Goal: Information Seeking & Learning: Learn about a topic

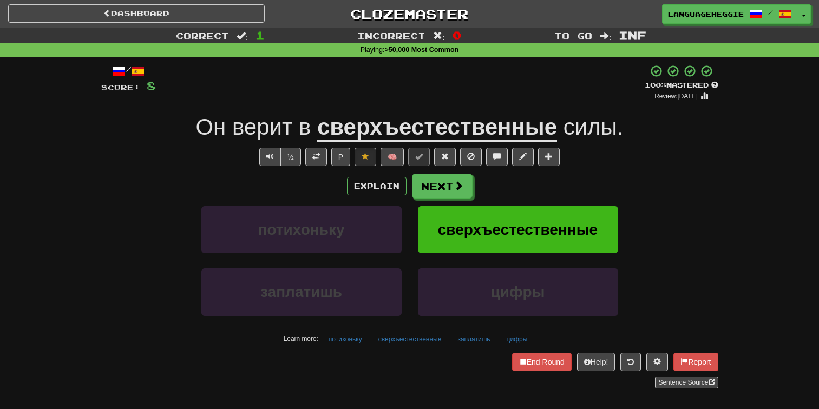
click at [425, 182] on button "Next" at bounding box center [442, 186] width 61 height 25
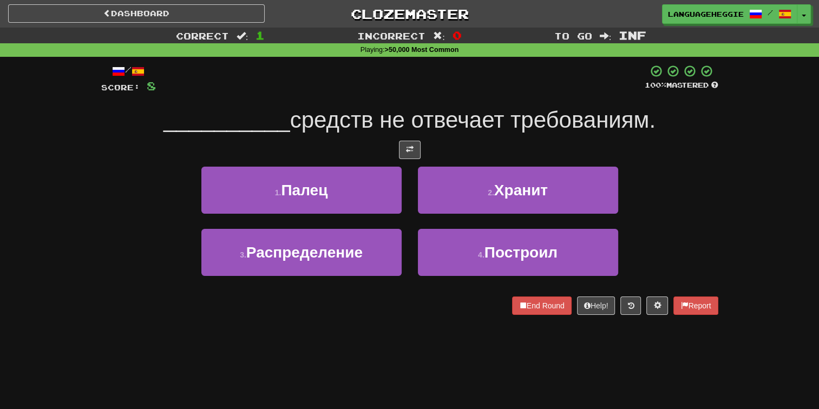
click at [448, 99] on div "/ Score: 8 100 % Mastered __________ средств не отвечает требованиям. 1 . Палец…" at bounding box center [409, 189] width 617 height 251
click at [656, 302] on span at bounding box center [657, 306] width 8 height 8
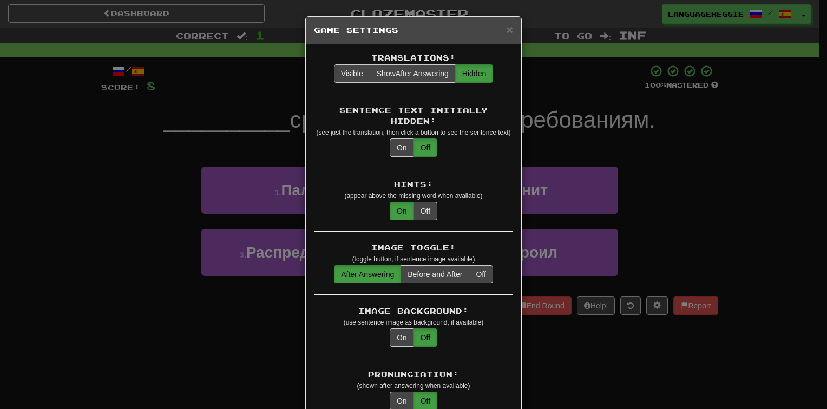
scroll to position [180, 0]
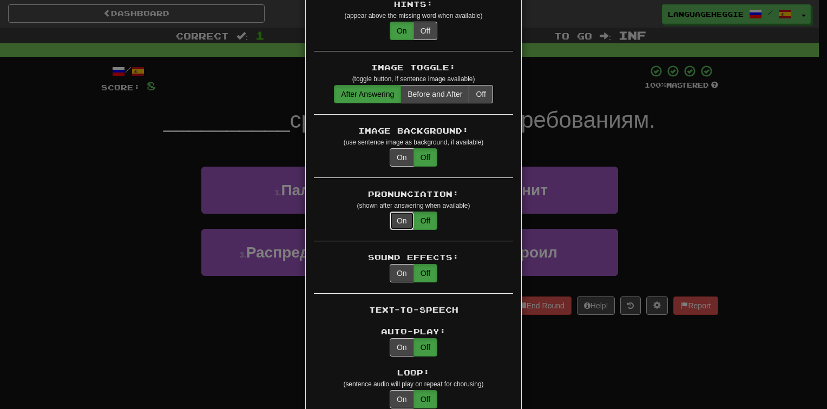
click at [403, 212] on button "On" at bounding box center [402, 221] width 24 height 18
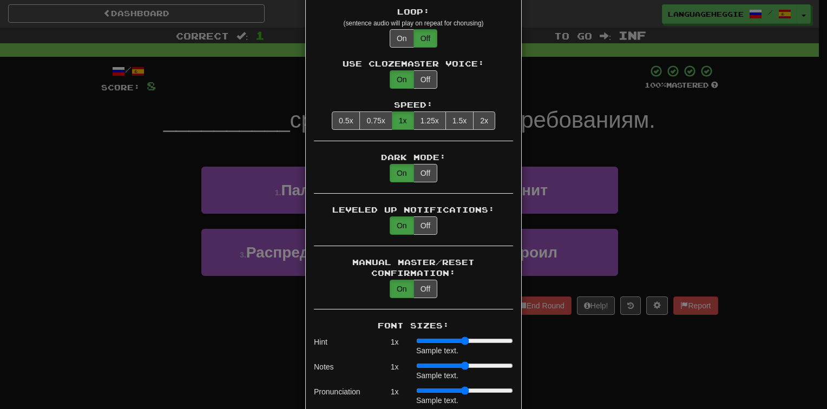
scroll to position [722, 0]
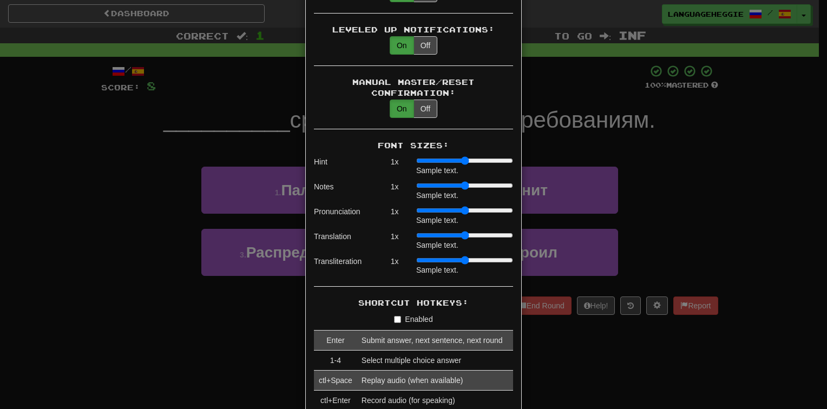
click at [420, 206] on input "range" at bounding box center [464, 210] width 97 height 9
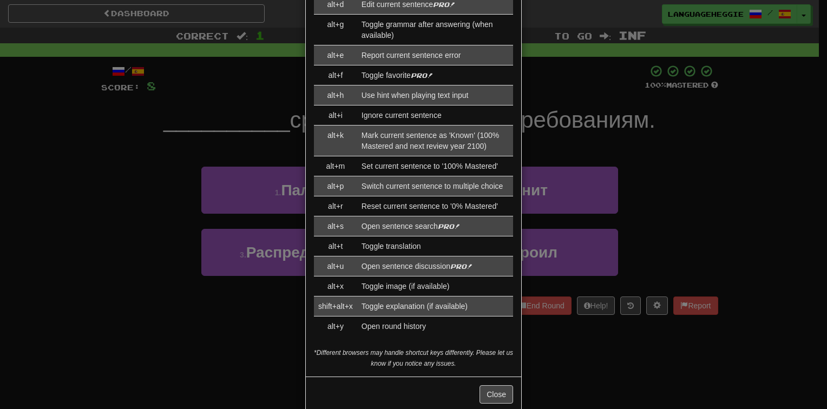
scroll to position [1179, 0]
click at [487, 384] on button "Close" at bounding box center [497, 393] width 34 height 18
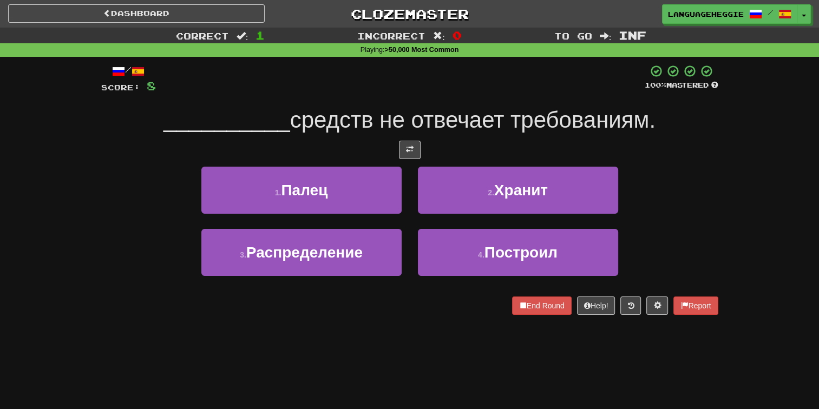
click at [486, 130] on span "средств не отвечает требованиям." at bounding box center [472, 119] width 365 height 25
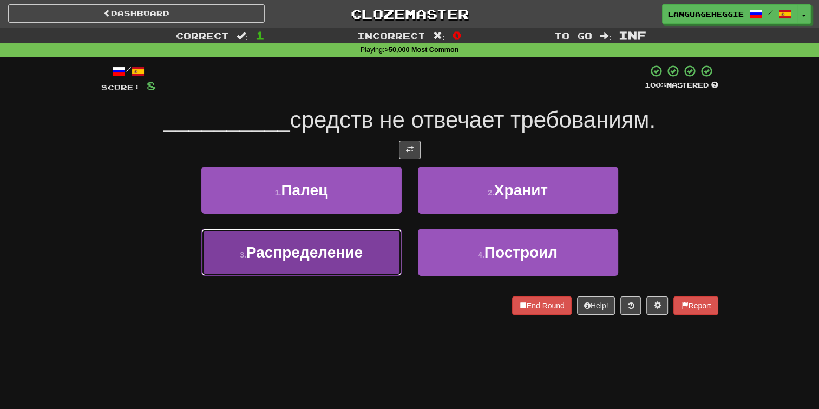
click at [373, 264] on button "3 . Распределение" at bounding box center [301, 252] width 200 height 47
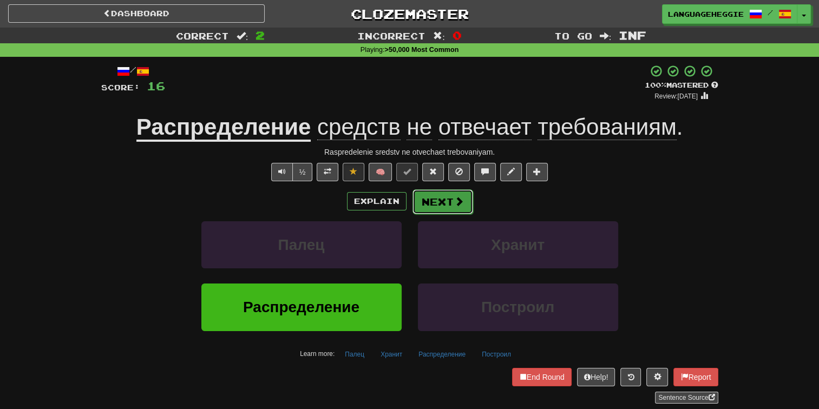
click at [443, 204] on button "Next" at bounding box center [443, 201] width 61 height 25
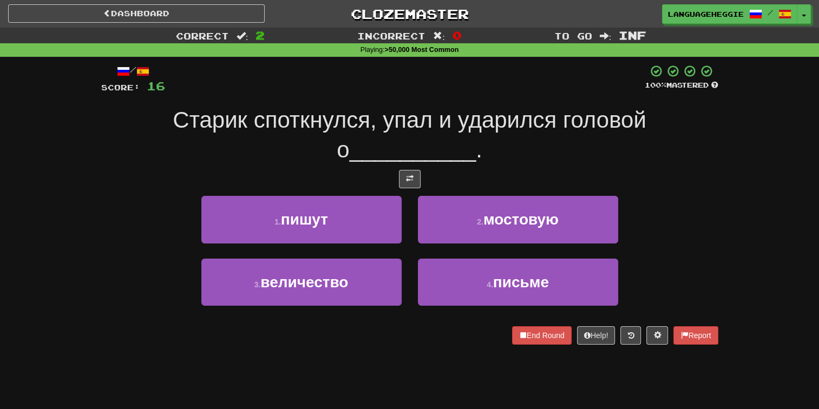
click at [477, 121] on span "Старик споткнулся, упал и ударился головой о" at bounding box center [409, 134] width 473 height 55
click at [646, 335] on button at bounding box center [657, 335] width 22 height 18
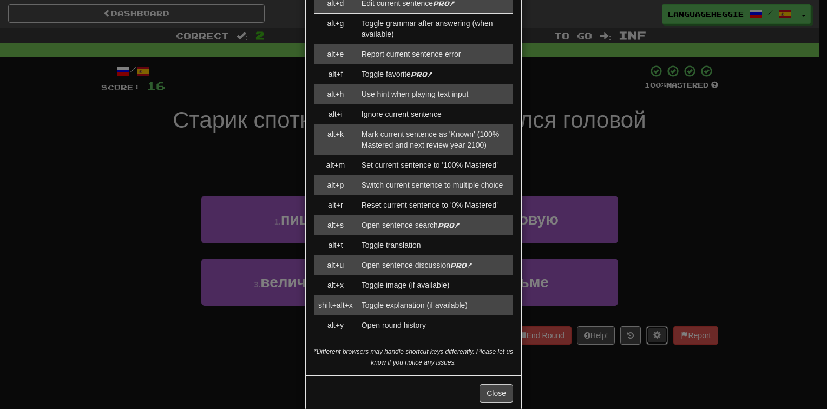
scroll to position [0, 0]
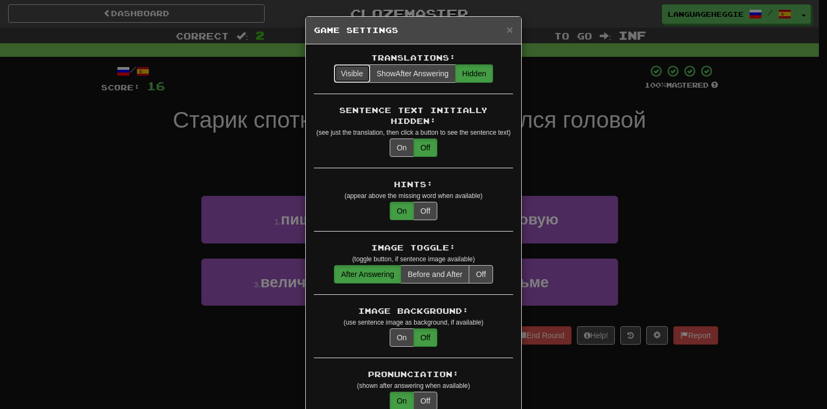
click at [341, 73] on button "Visible" at bounding box center [352, 73] width 36 height 18
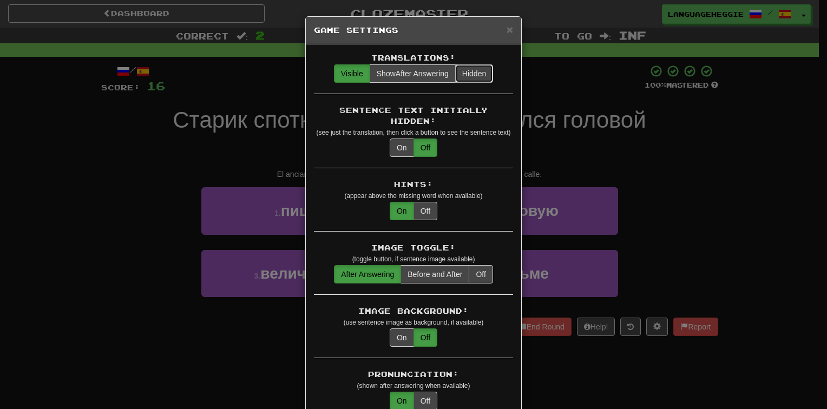
click at [467, 71] on button "Hidden" at bounding box center [474, 73] width 38 height 18
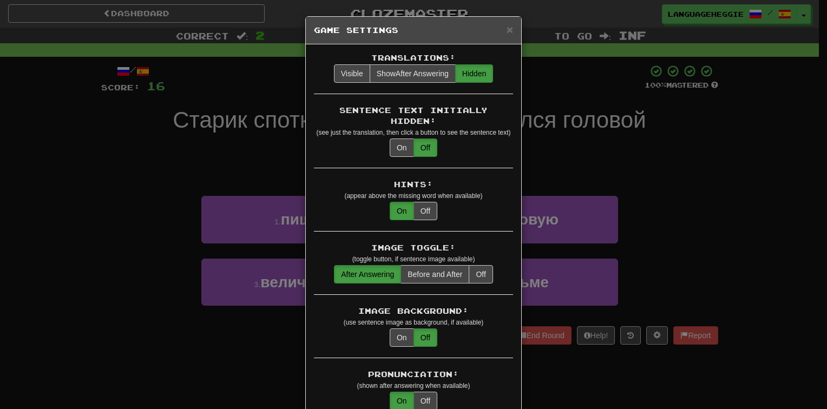
click at [511, 26] on div "× Game Settings" at bounding box center [413, 31] width 215 height 28
click at [508, 30] on span "×" at bounding box center [510, 29] width 6 height 12
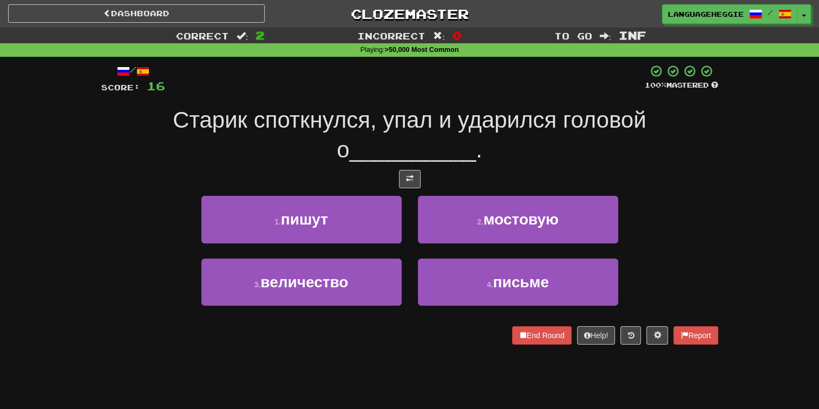
click at [463, 93] on div at bounding box center [405, 79] width 480 height 30
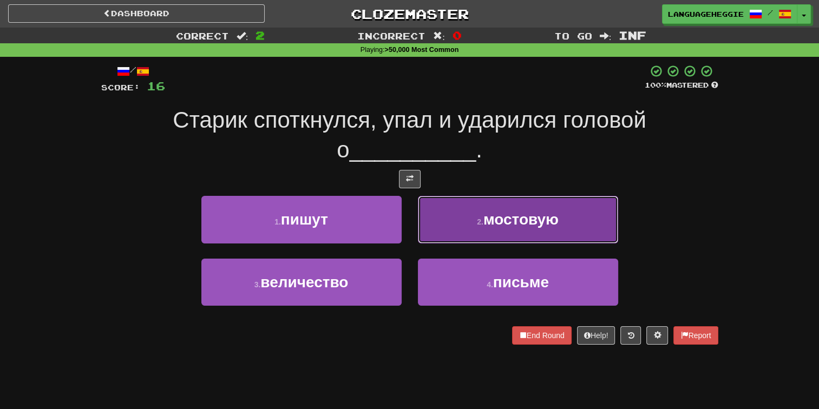
click at [456, 213] on button "2 . мостовую" at bounding box center [518, 219] width 200 height 47
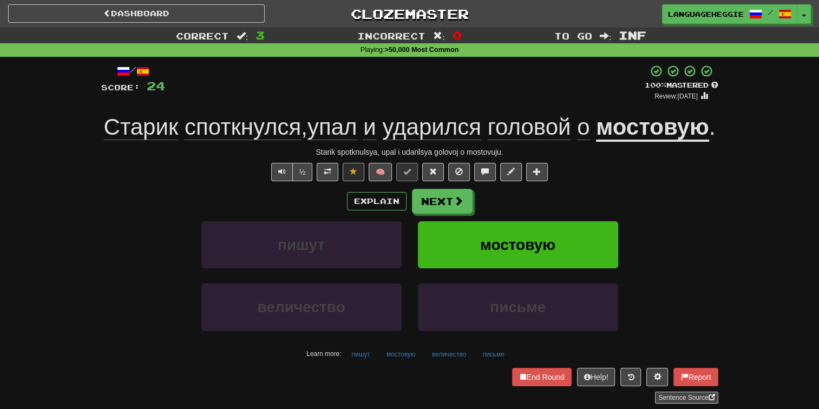
click at [523, 90] on div "+ 8" at bounding box center [405, 82] width 480 height 37
click at [440, 214] on button "Next" at bounding box center [443, 201] width 61 height 25
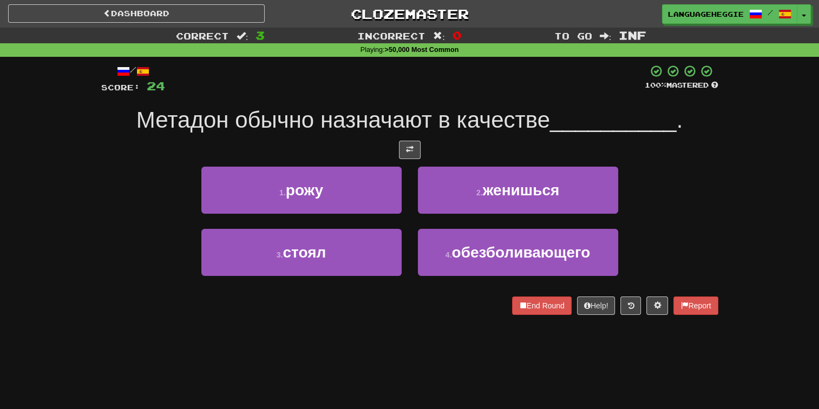
click at [519, 74] on div at bounding box center [405, 79] width 480 height 30
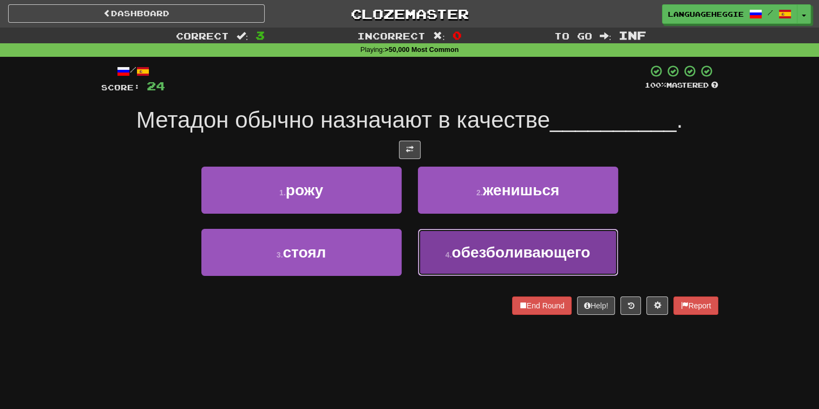
click at [480, 270] on button "4 . обезболивающего" at bounding box center [518, 252] width 200 height 47
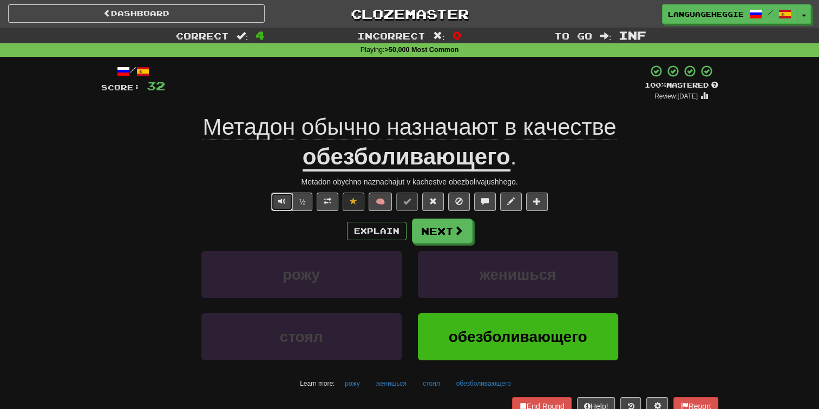
click at [291, 204] on button "Text-to-speech controls" at bounding box center [282, 202] width 22 height 18
click at [437, 234] on button "Next" at bounding box center [443, 231] width 61 height 25
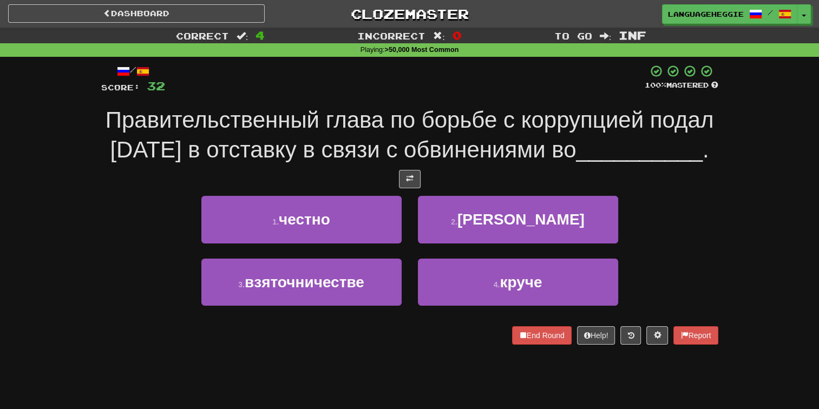
click at [474, 142] on span "Правительственный глава по борьбе с коррупцией подал [DATE] в отставку в связи …" at bounding box center [410, 134] width 609 height 55
drag, startPoint x: 349, startPoint y: 123, endPoint x: 382, endPoint y: 126, distance: 32.6
click at [382, 126] on span "Правительственный глава по борьбе с коррупцией подал [DATE] в отставку в связи …" at bounding box center [410, 134] width 609 height 55
drag, startPoint x: 382, startPoint y: 126, endPoint x: 371, endPoint y: 118, distance: 13.5
click at [371, 118] on span "Правительственный глава по борьбе с коррупцией подал [DATE] в отставку в связи …" at bounding box center [410, 134] width 609 height 55
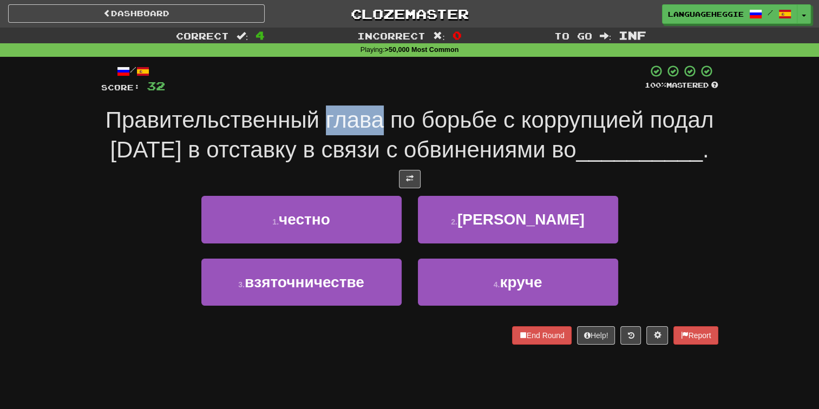
click at [371, 118] on span "Правительственный глава по борьбе с коррупцией подал [DATE] в отставку в связи …" at bounding box center [410, 134] width 609 height 55
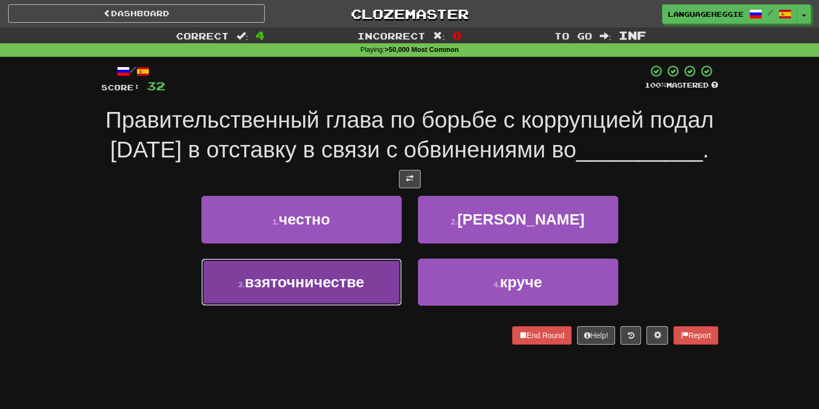
click at [306, 282] on span "взяточничестве" at bounding box center [305, 282] width 120 height 17
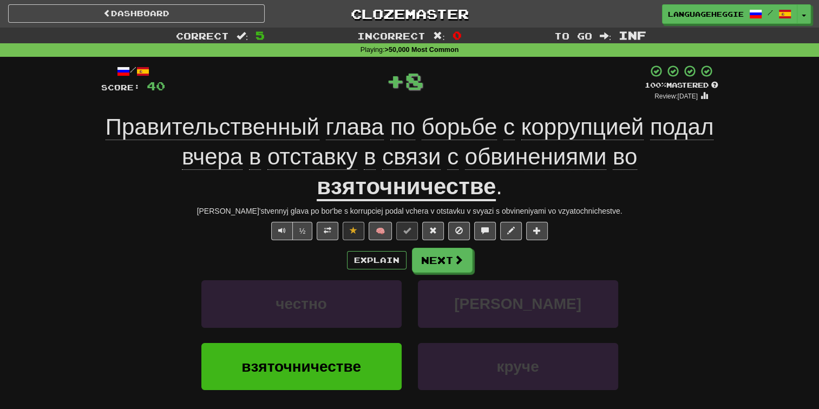
click at [490, 188] on u "взяточничестве" at bounding box center [406, 188] width 179 height 28
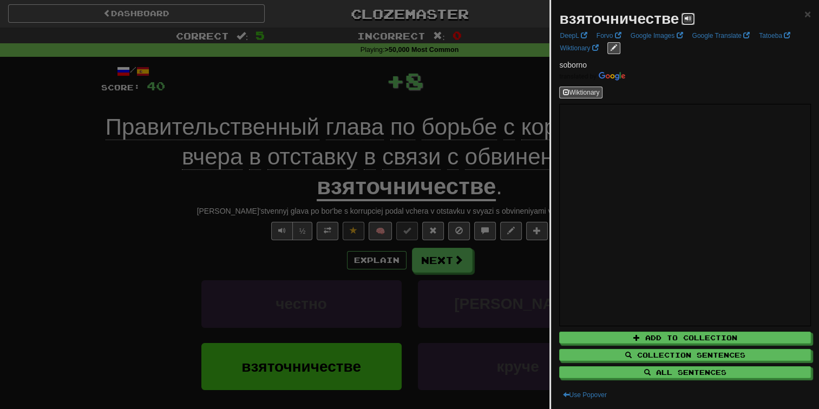
click at [689, 22] on span at bounding box center [688, 18] width 6 height 6
click at [499, 72] on div at bounding box center [409, 204] width 819 height 409
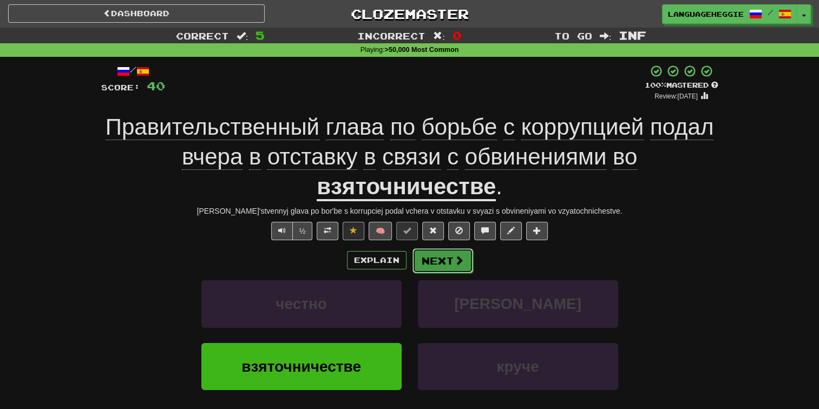
click at [435, 263] on button "Next" at bounding box center [443, 260] width 61 height 25
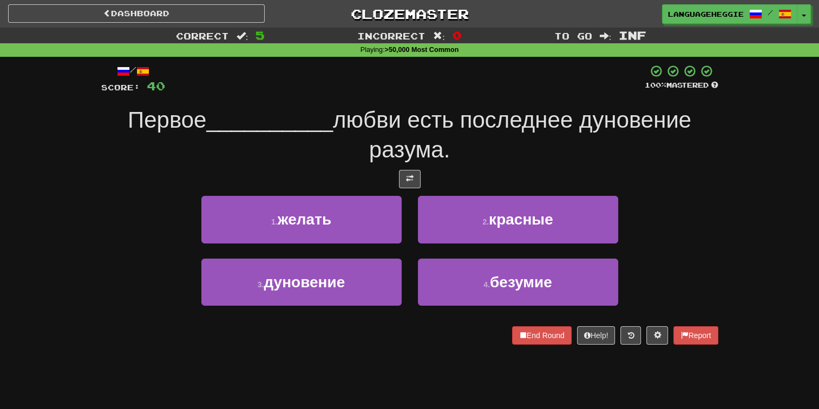
click at [451, 179] on div at bounding box center [409, 179] width 617 height 18
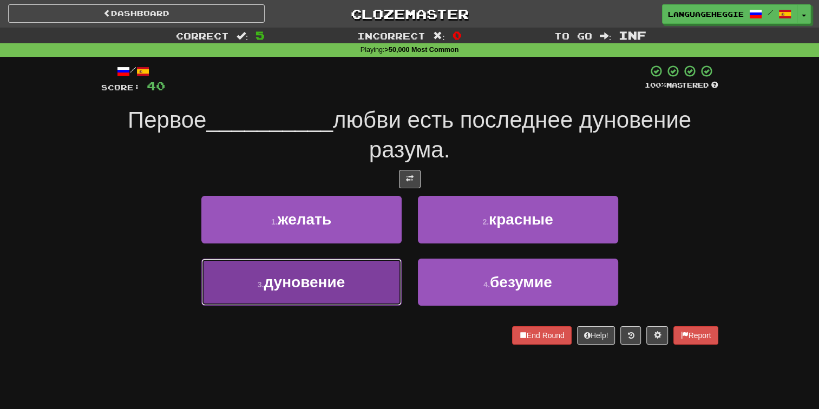
click at [357, 280] on button "3 . дуновение" at bounding box center [301, 282] width 200 height 47
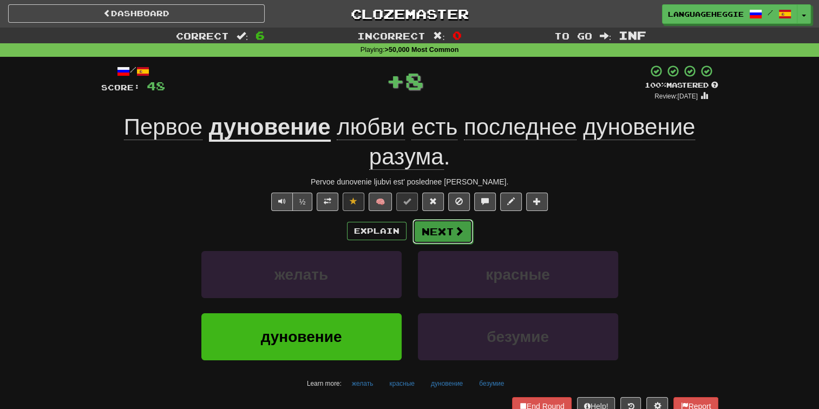
click at [431, 225] on button "Next" at bounding box center [443, 231] width 61 height 25
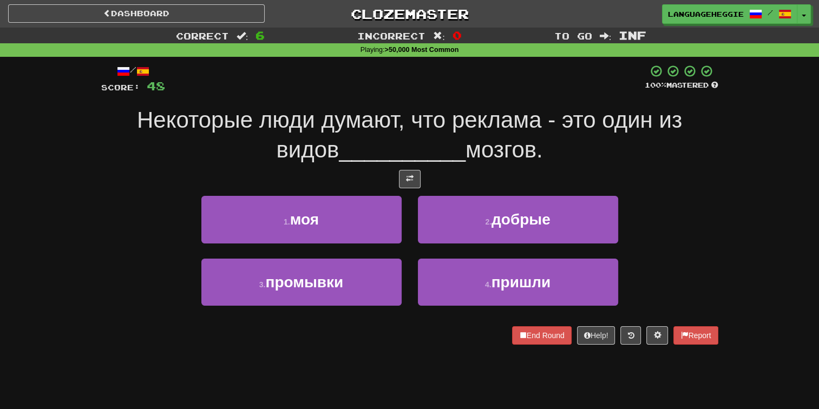
click at [492, 140] on span "мозгов." at bounding box center [504, 149] width 77 height 25
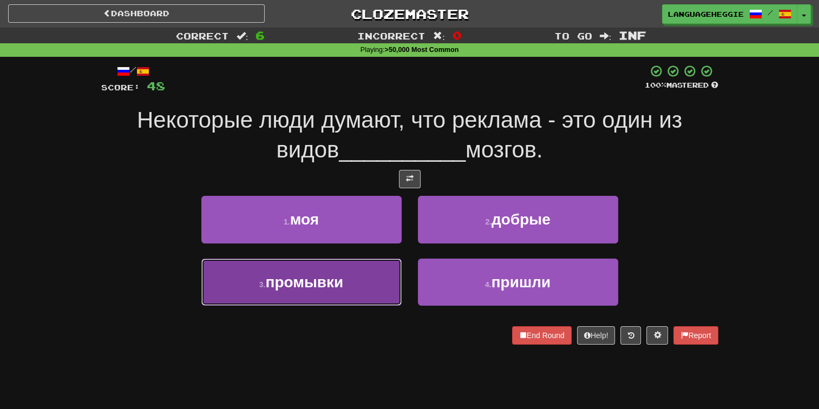
click at [359, 283] on button "3 . промывки" at bounding box center [301, 282] width 200 height 47
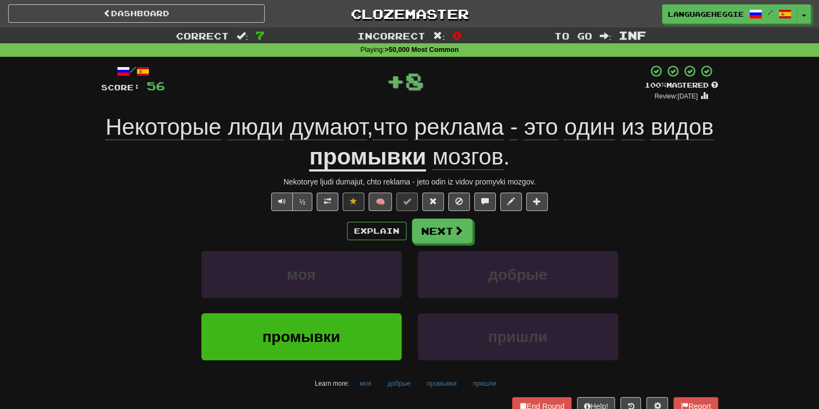
click at [444, 215] on div "/ Score: 56 + 8 100 % Mastered Review: [DATE] Некоторые люди думают , что рекла…" at bounding box center [409, 248] width 617 height 369
click at [443, 218] on div "/ Score: 56 + 8 100 % Mastered Review: [DATE] Некоторые люди думают , что рекла…" at bounding box center [409, 248] width 617 height 369
click at [441, 231] on button "Next" at bounding box center [443, 231] width 61 height 25
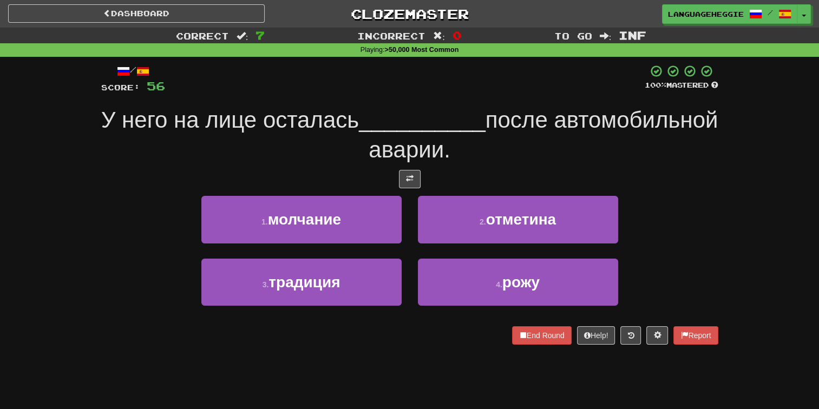
click at [486, 133] on span "__________" at bounding box center [422, 119] width 127 height 25
drag, startPoint x: 496, startPoint y: 212, endPoint x: 496, endPoint y: 206, distance: 6.0
click at [496, 211] on span "отметина" at bounding box center [521, 219] width 70 height 17
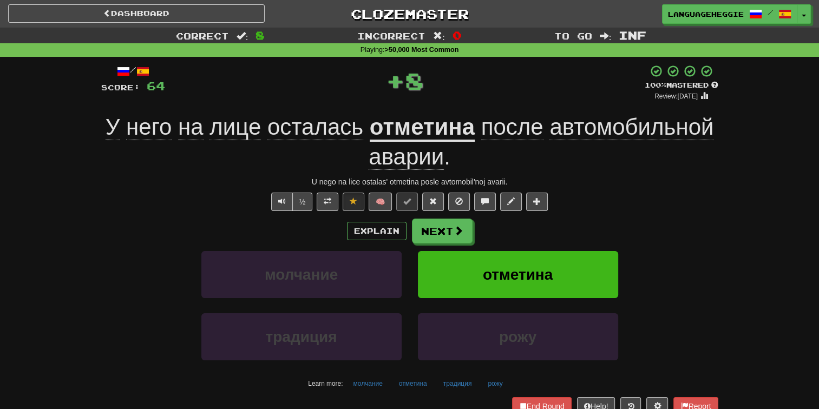
click at [453, 123] on u "отметина" at bounding box center [422, 128] width 105 height 28
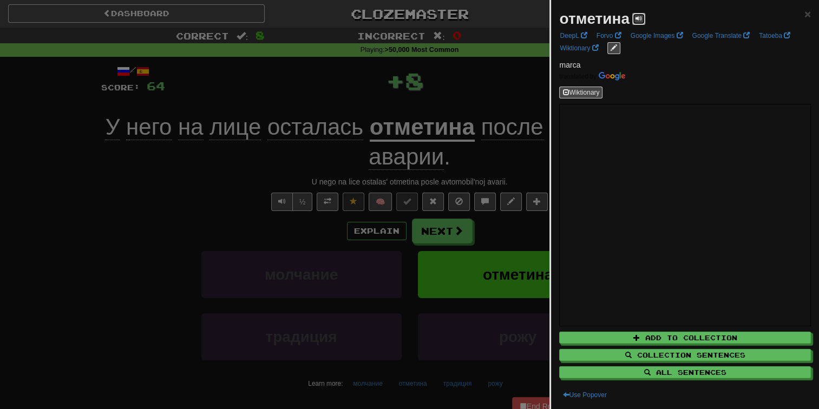
click at [639, 22] on span at bounding box center [639, 18] width 6 height 6
click at [477, 154] on div at bounding box center [409, 204] width 819 height 409
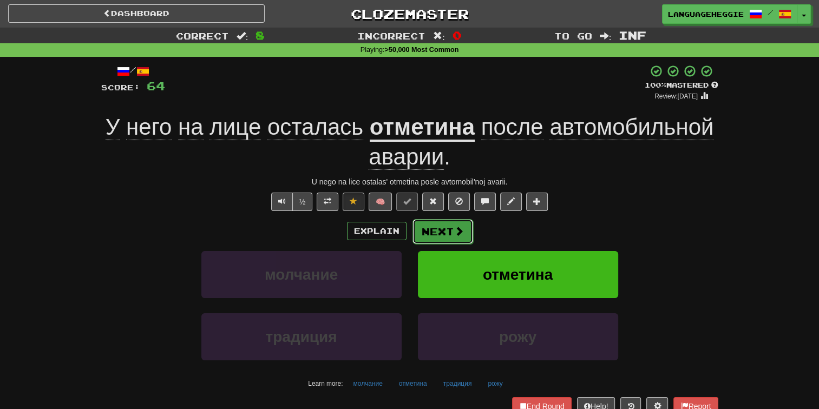
click at [453, 221] on button "Next" at bounding box center [443, 231] width 61 height 25
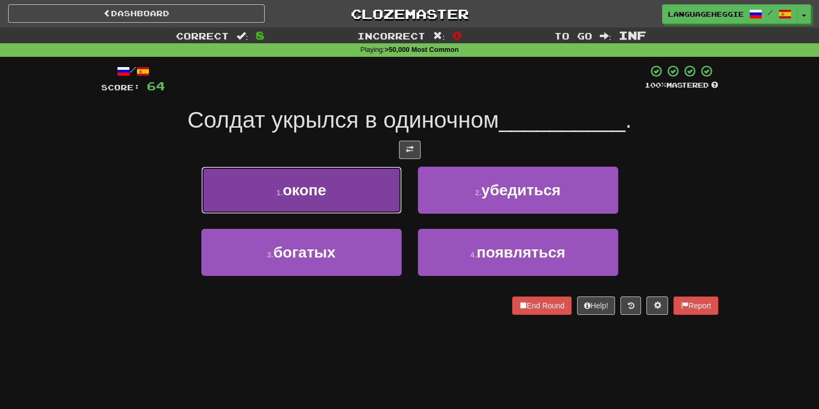
click at [383, 194] on button "1 . окопе" at bounding box center [301, 190] width 200 height 47
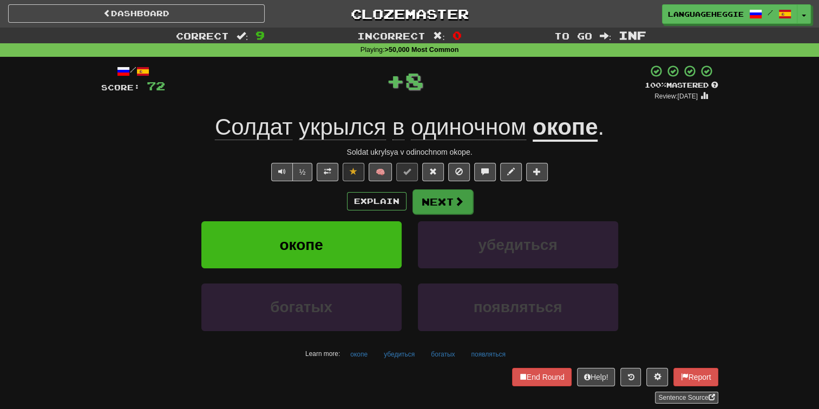
click at [410, 193] on div "Explain Next" at bounding box center [409, 201] width 617 height 25
click at [431, 198] on button "Next" at bounding box center [443, 201] width 61 height 25
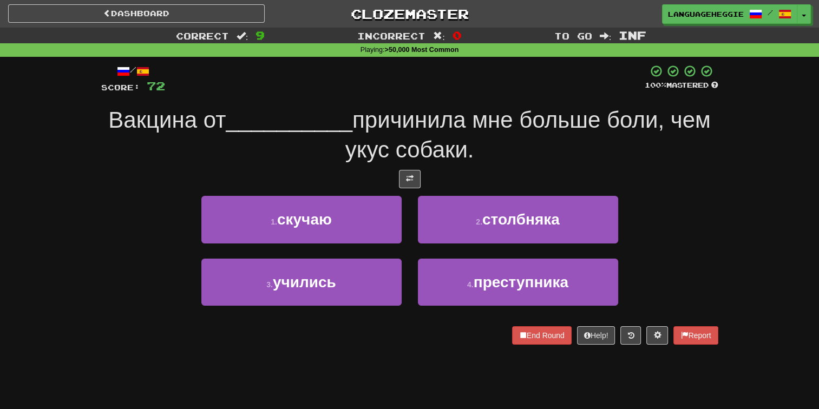
click at [473, 141] on span "причинила мне больше боли, чем укус собаки." at bounding box center [527, 134] width 365 height 55
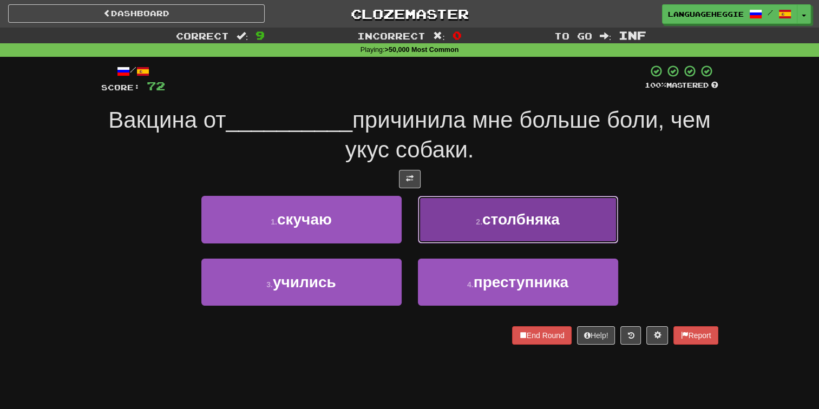
click at [514, 234] on button "2 . столбняка" at bounding box center [518, 219] width 200 height 47
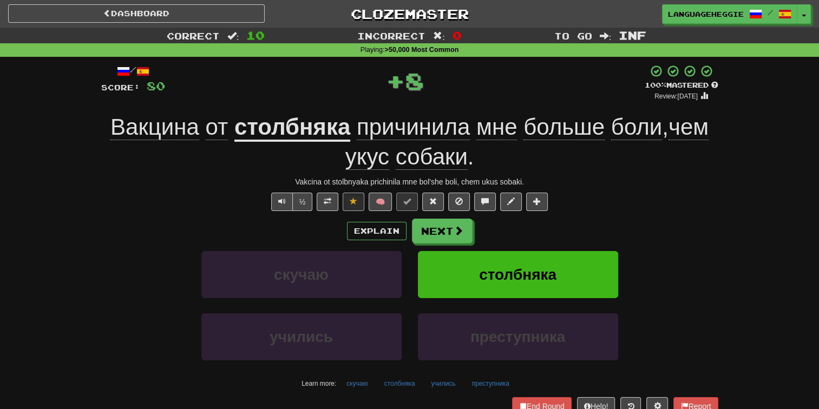
click at [457, 148] on span "собаки" at bounding box center [432, 157] width 72 height 26
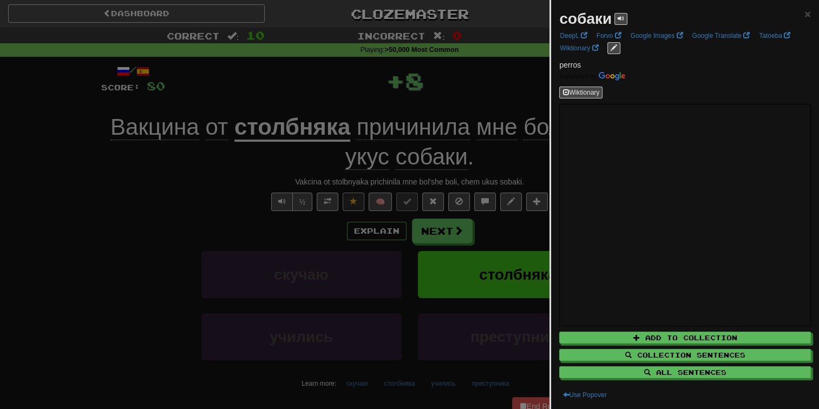
click at [353, 135] on div at bounding box center [409, 204] width 819 height 409
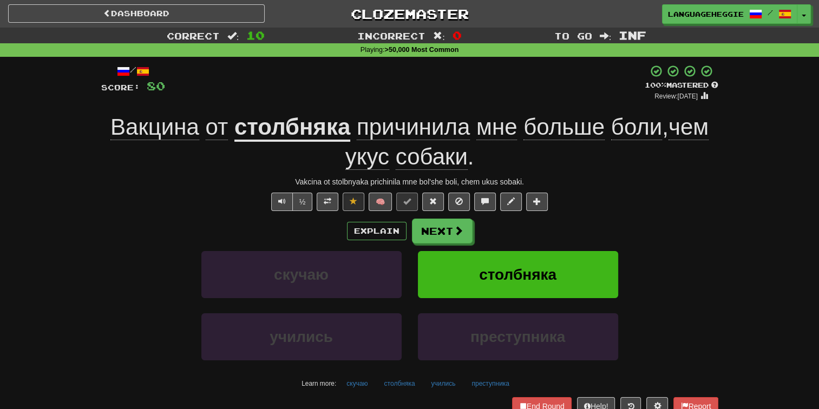
click at [298, 123] on u "столбняка" at bounding box center [292, 128] width 116 height 28
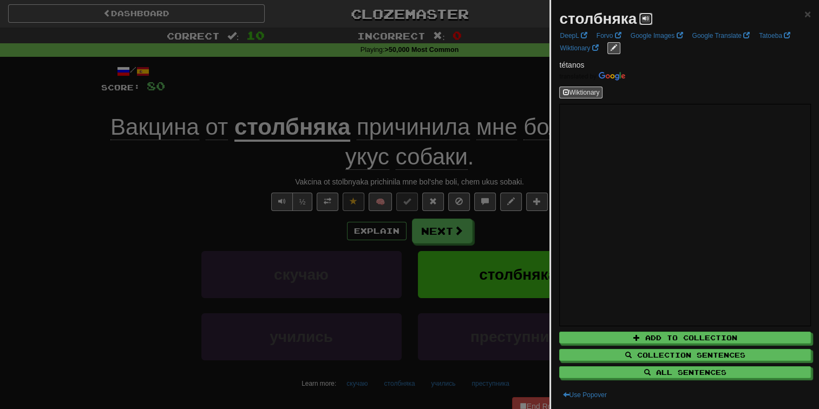
click at [651, 15] on button at bounding box center [645, 19] width 13 height 12
click at [500, 61] on div at bounding box center [409, 204] width 819 height 409
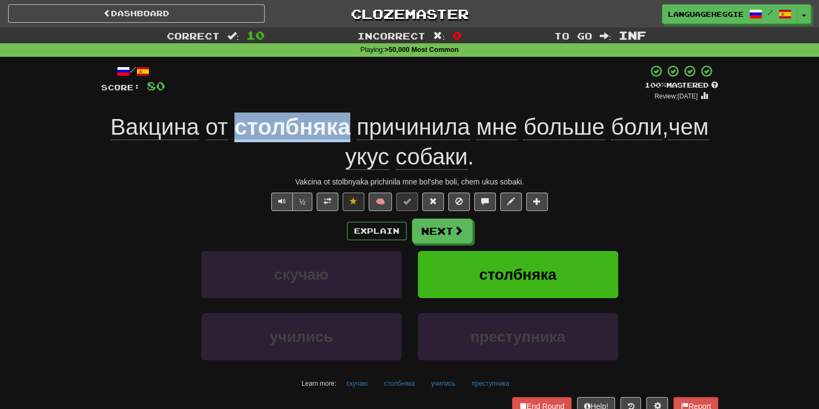
drag, startPoint x: 232, startPoint y: 129, endPoint x: 345, endPoint y: 134, distance: 113.3
click at [345, 134] on u "столбняка" at bounding box center [292, 128] width 116 height 28
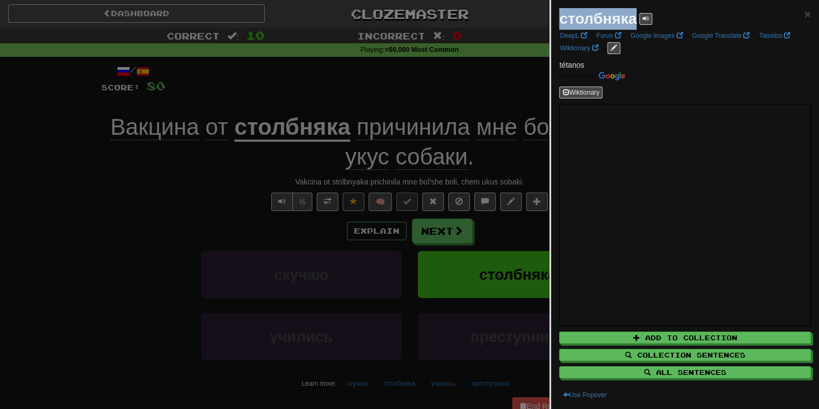
drag, startPoint x: 560, startPoint y: 19, endPoint x: 637, endPoint y: 19, distance: 76.9
click at [637, 19] on div "столбняка" at bounding box center [605, 19] width 93 height 22
drag, startPoint x: 637, startPoint y: 19, endPoint x: 631, endPoint y: 19, distance: 5.4
copy strong "столбняка"
click at [482, 61] on div at bounding box center [409, 204] width 819 height 409
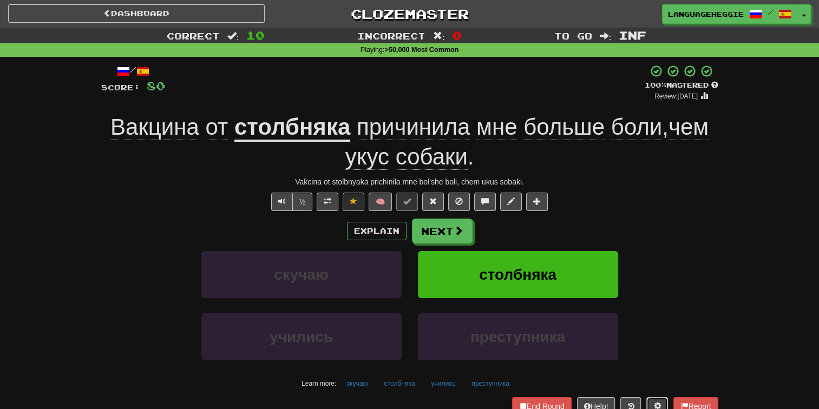
click at [656, 402] on span at bounding box center [657, 406] width 8 height 8
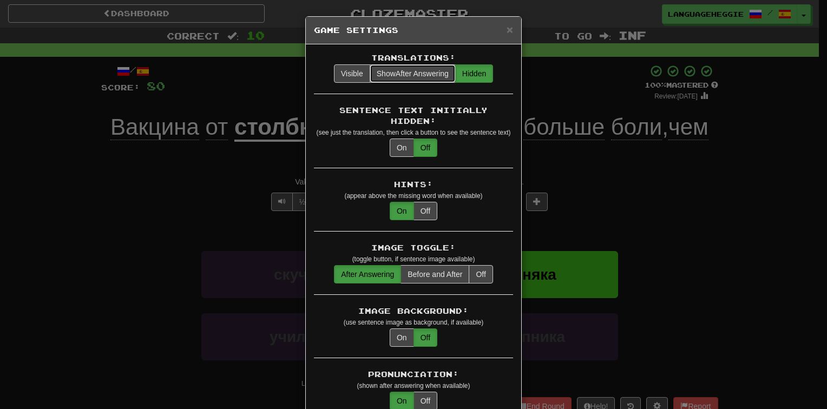
click at [428, 76] on span "Show After Answering" at bounding box center [413, 73] width 72 height 9
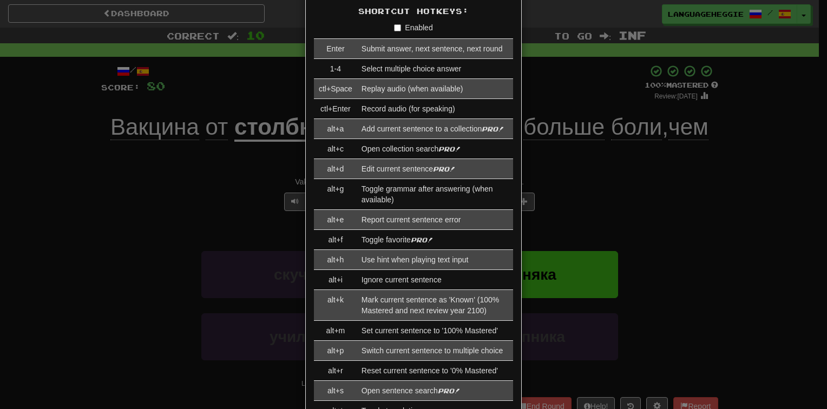
scroll to position [1179, 0]
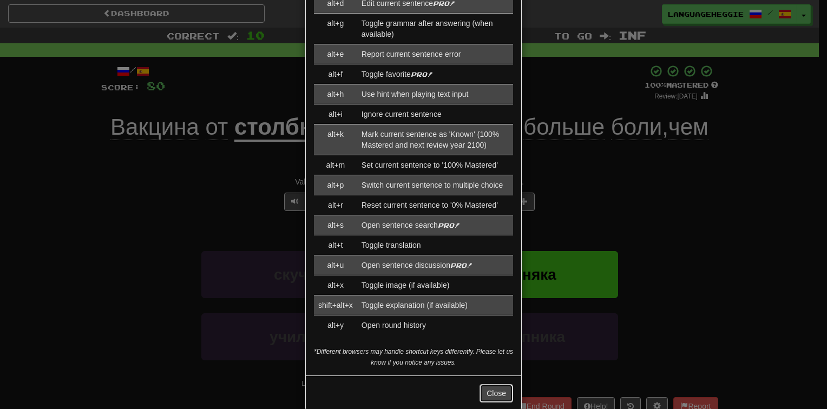
click at [502, 384] on button "Close" at bounding box center [497, 393] width 34 height 18
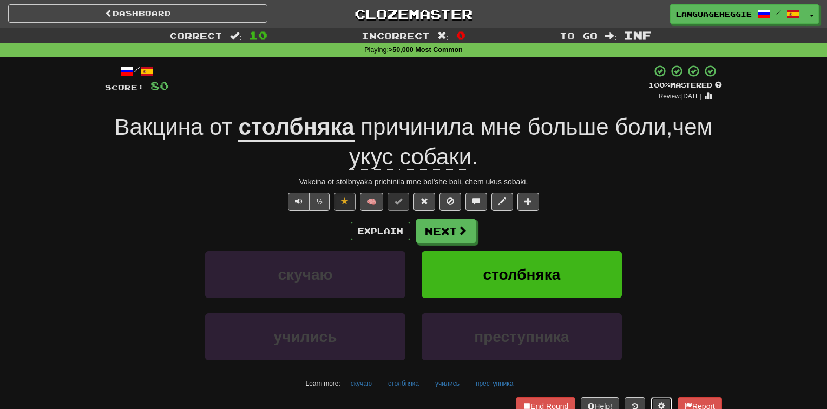
scroll to position [5, 0]
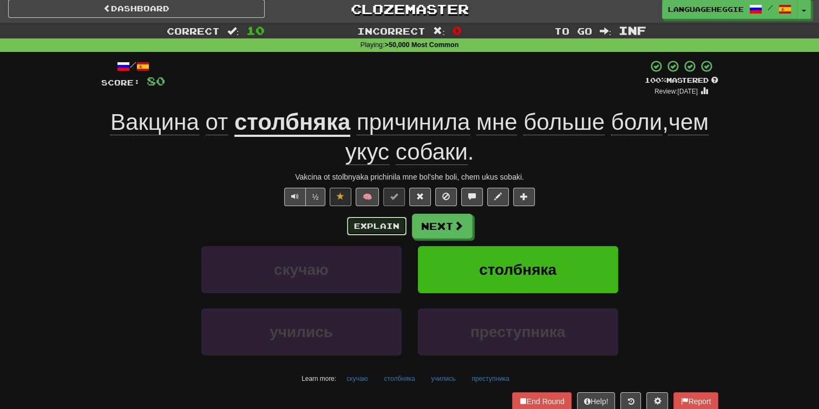
click at [393, 222] on button "Explain" at bounding box center [377, 226] width 60 height 18
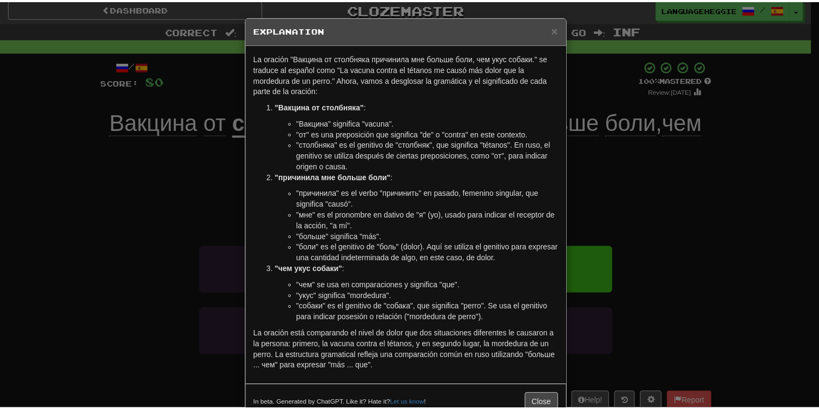
scroll to position [28, 0]
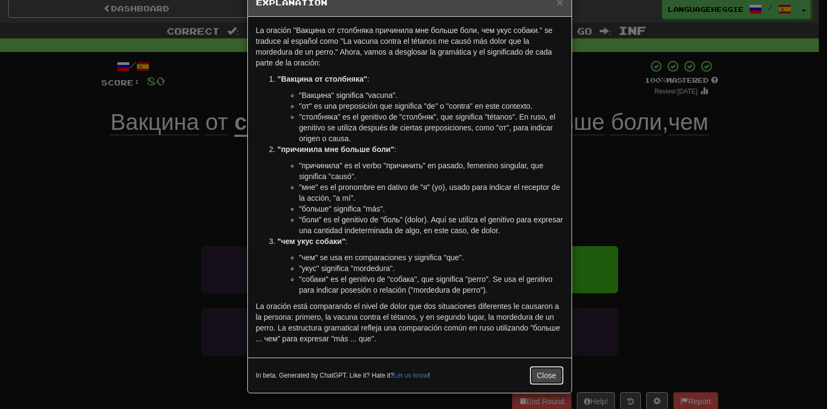
click at [535, 368] on button "Close" at bounding box center [547, 376] width 34 height 18
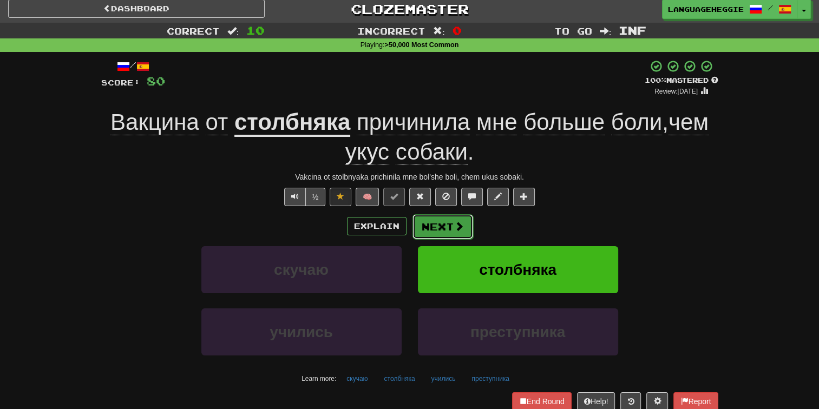
click at [447, 220] on button "Next" at bounding box center [443, 226] width 61 height 25
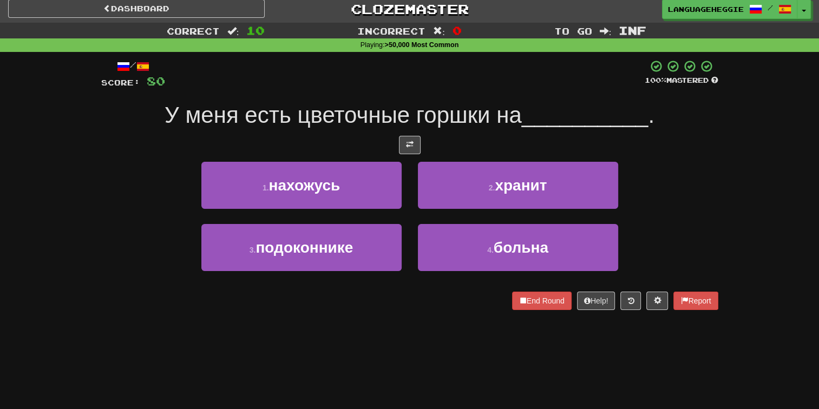
click at [499, 146] on div at bounding box center [409, 145] width 617 height 18
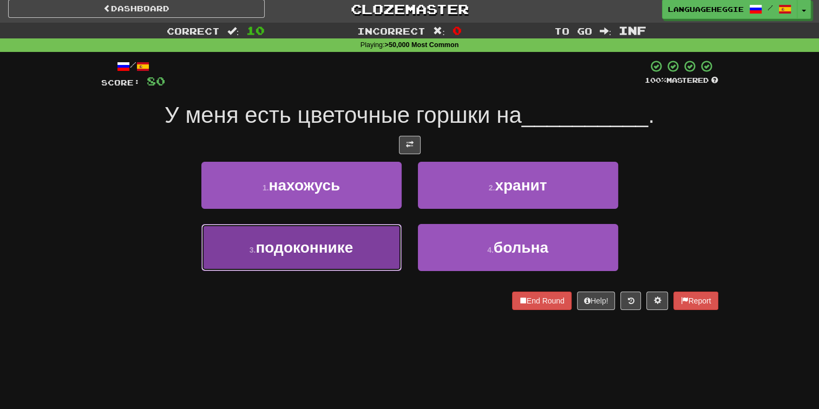
click at [319, 254] on span "подоконнике" at bounding box center [304, 247] width 97 height 17
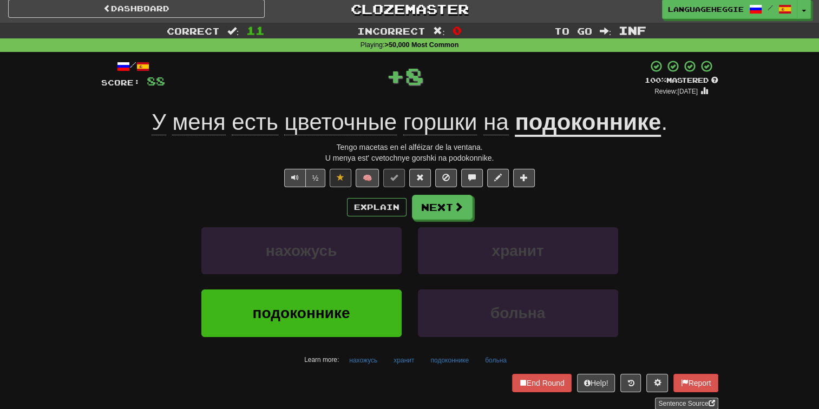
click at [563, 125] on u "подоконнике" at bounding box center [588, 123] width 146 height 28
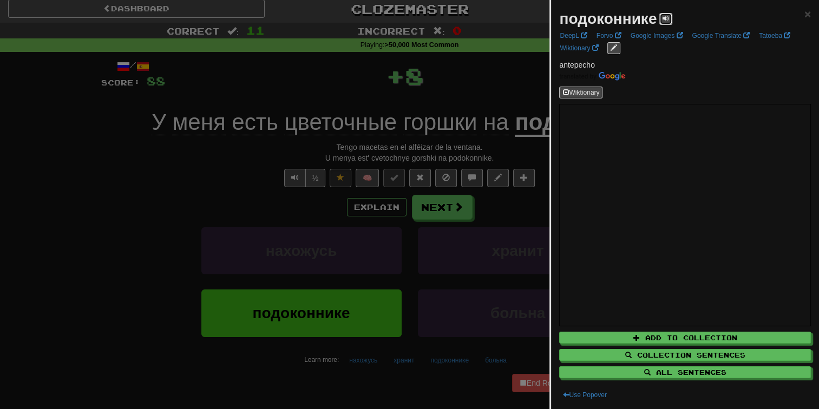
click at [660, 18] on button at bounding box center [665, 19] width 13 height 12
click at [513, 71] on div at bounding box center [409, 204] width 819 height 409
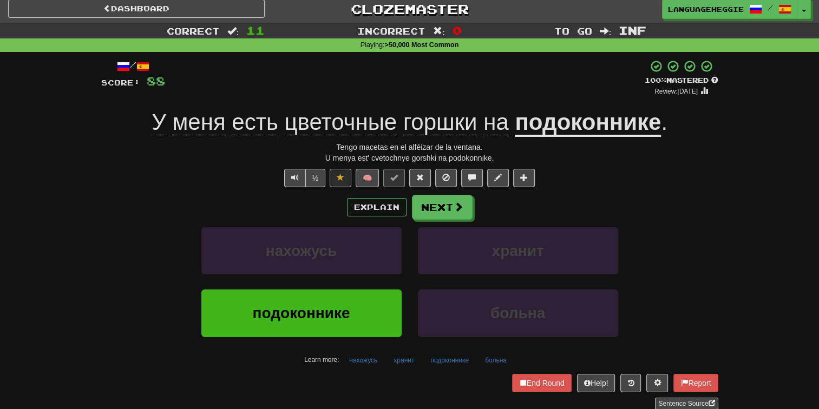
click at [463, 193] on div "/ Score: 88 + 8 100 % Mastered Review: [DATE] У меня есть цветочные горшки на п…" at bounding box center [409, 235] width 617 height 350
click at [462, 195] on button "Next" at bounding box center [443, 207] width 61 height 25
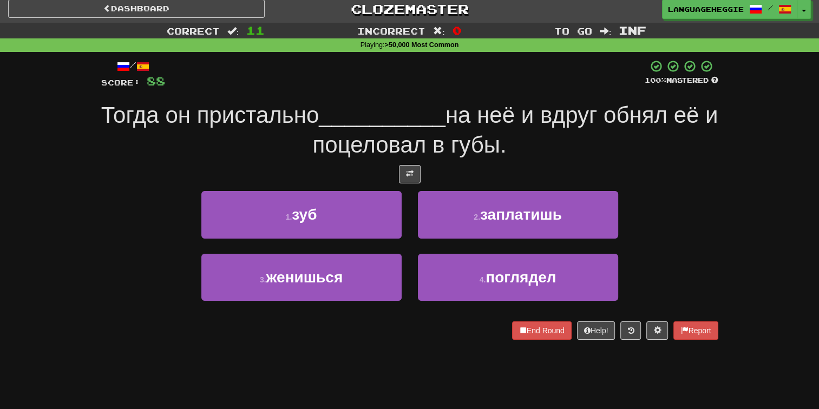
click at [515, 87] on div at bounding box center [405, 75] width 480 height 30
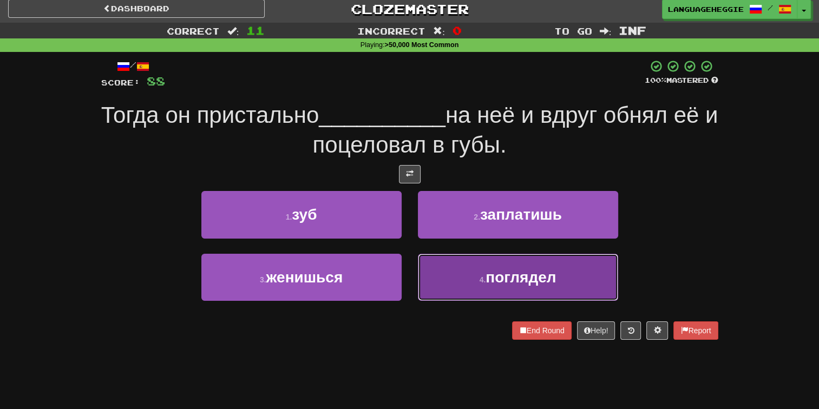
click at [444, 257] on button "4 . поглядел" at bounding box center [518, 277] width 200 height 47
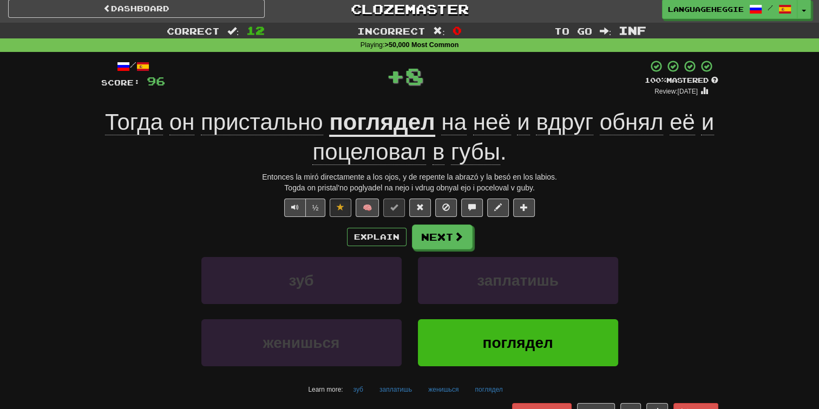
click at [278, 130] on span "пристально" at bounding box center [262, 122] width 122 height 26
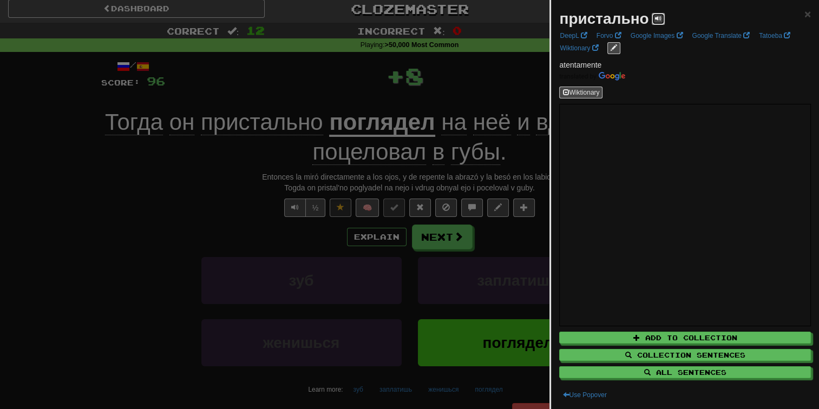
click at [652, 17] on button at bounding box center [658, 19] width 13 height 12
click at [657, 16] on span at bounding box center [658, 18] width 6 height 6
click at [516, 64] on div at bounding box center [409, 204] width 819 height 409
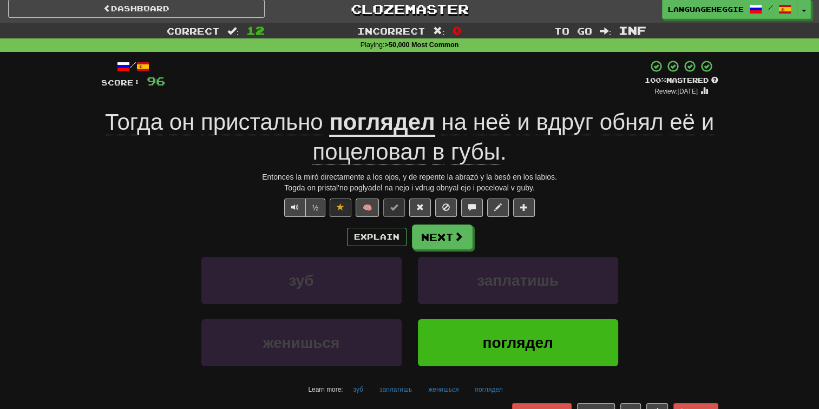
click at [204, 123] on span "пристально" at bounding box center [262, 122] width 122 height 26
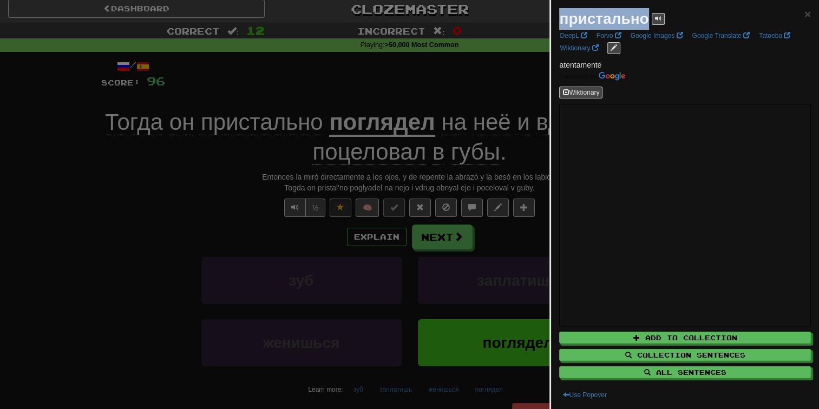
drag, startPoint x: 604, startPoint y: 20, endPoint x: 644, endPoint y: 17, distance: 40.2
click at [644, 17] on strong "пристально" at bounding box center [603, 18] width 89 height 17
copy strong "пристально"
click at [655, 19] on span at bounding box center [658, 18] width 6 height 6
click at [447, 80] on div at bounding box center [409, 204] width 819 height 409
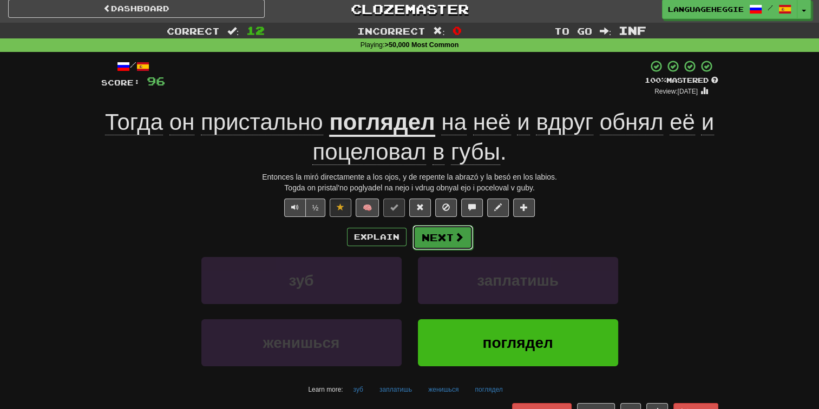
click at [436, 230] on button "Next" at bounding box center [443, 237] width 61 height 25
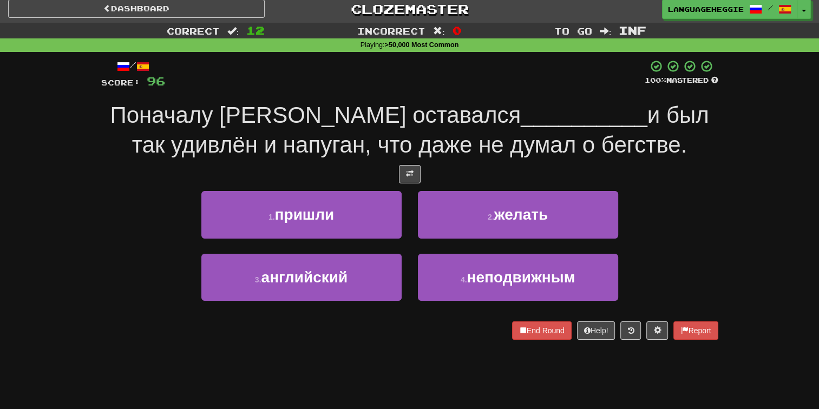
click at [441, 67] on div at bounding box center [405, 75] width 480 height 30
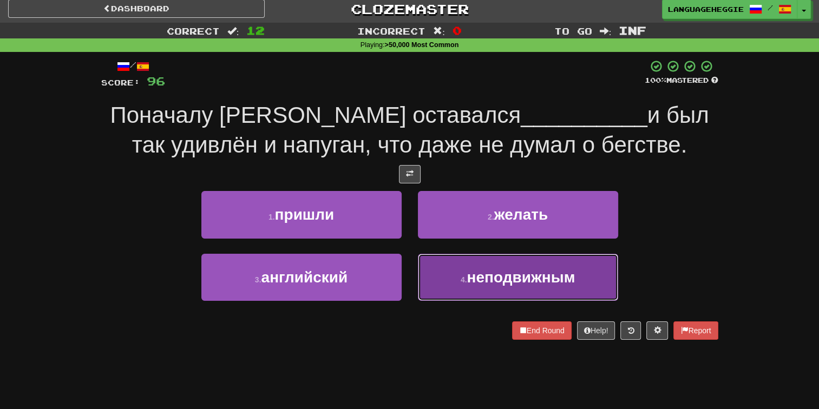
click at [443, 283] on button "4 . неподвижным" at bounding box center [518, 277] width 200 height 47
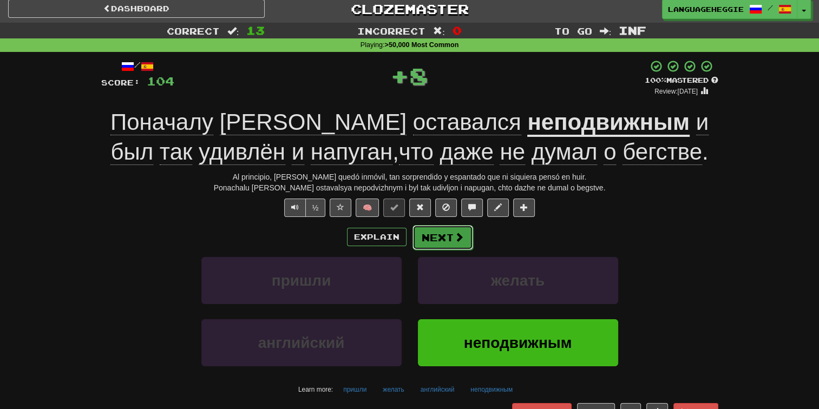
click at [443, 226] on button "Next" at bounding box center [443, 237] width 61 height 25
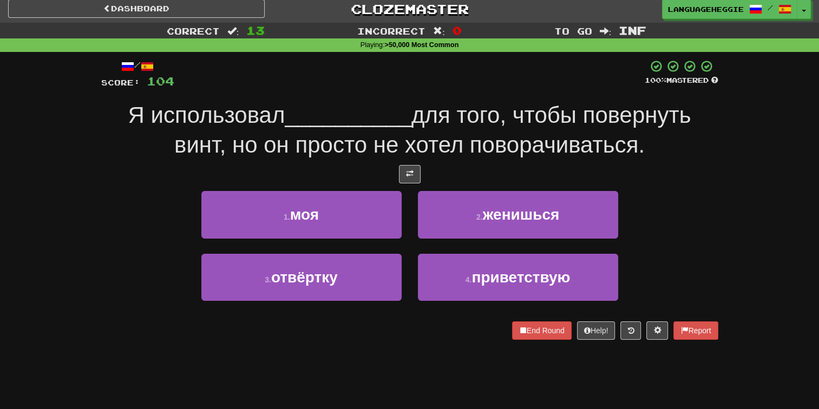
click at [459, 110] on span "для того, чтобы повернуть винт, но он просто не хотел поворачиваться." at bounding box center [432, 129] width 516 height 55
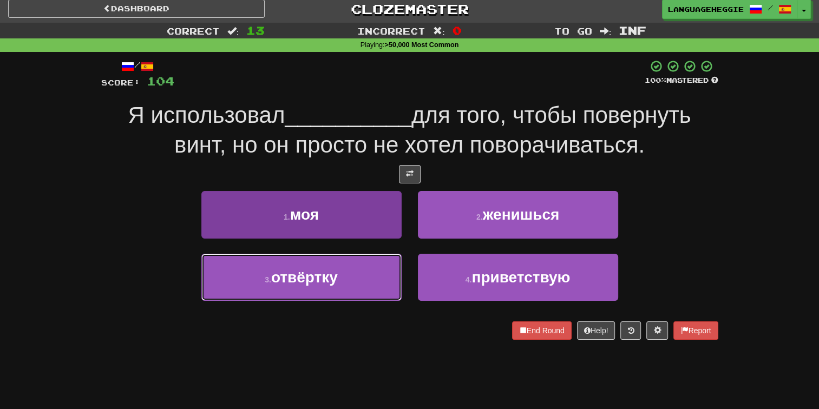
drag, startPoint x: 364, startPoint y: 276, endPoint x: 369, endPoint y: 262, distance: 14.9
click at [365, 276] on button "3 . отвёртку" at bounding box center [301, 277] width 200 height 47
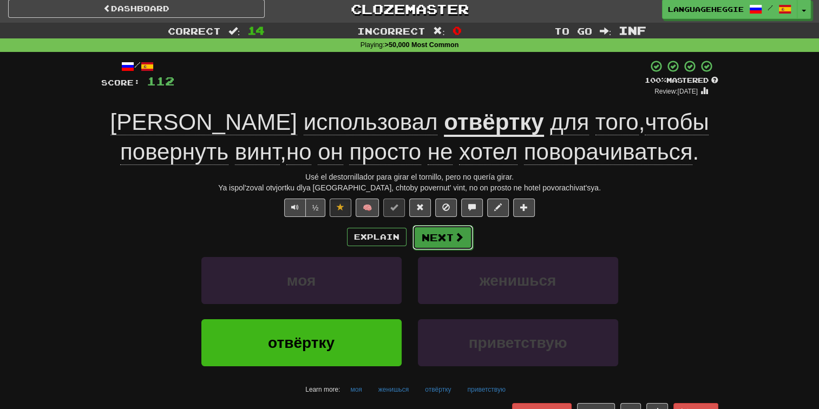
click at [420, 237] on button "Next" at bounding box center [443, 237] width 61 height 25
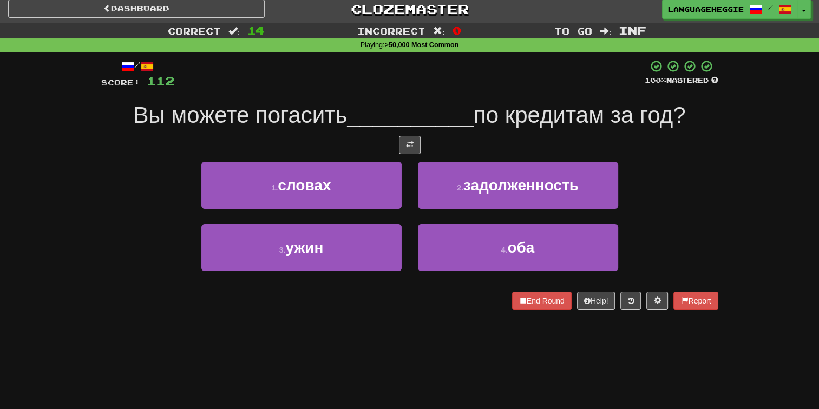
click at [467, 105] on span "__________" at bounding box center [410, 114] width 127 height 25
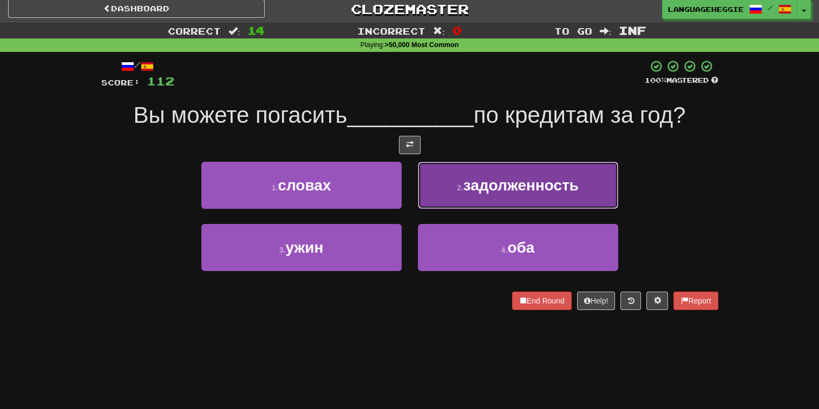
click at [467, 181] on span "задолженность" at bounding box center [520, 185] width 115 height 17
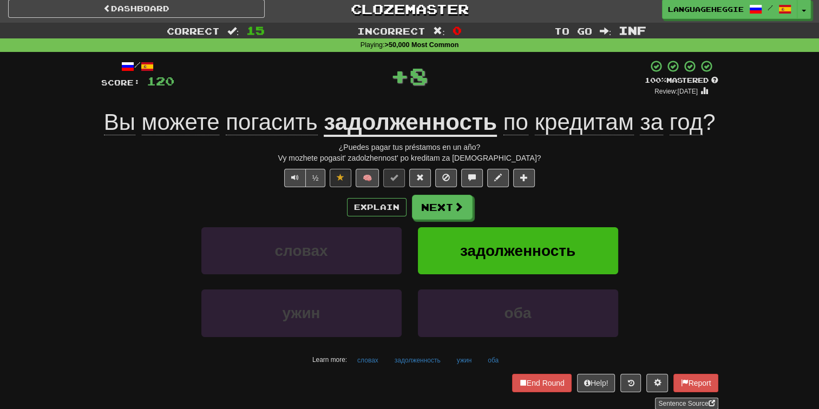
click at [322, 123] on span "Вы можете погасить" at bounding box center [214, 121] width 220 height 25
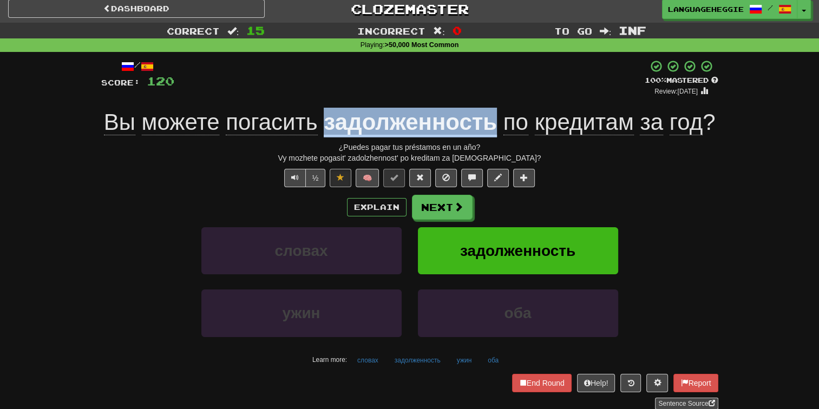
drag, startPoint x: 329, startPoint y: 119, endPoint x: 494, endPoint y: 119, distance: 165.1
click at [494, 119] on u "задолженность" at bounding box center [410, 123] width 173 height 28
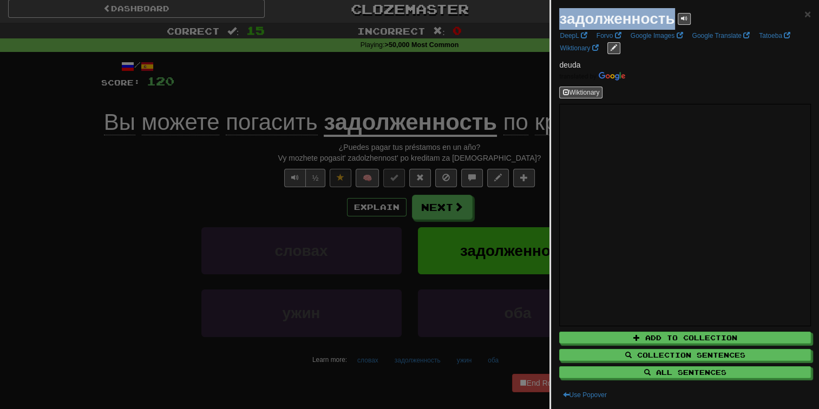
drag, startPoint x: 568, startPoint y: 18, endPoint x: 671, endPoint y: 17, distance: 102.9
click at [671, 17] on div "задолженность × DeepL Forvo Google Images Google Translate Tatoeba Wiktionary d…" at bounding box center [685, 204] width 268 height 409
copy strong "задолженность"
click at [686, 17] on span at bounding box center [684, 18] width 6 height 6
click at [485, 81] on div at bounding box center [409, 204] width 819 height 409
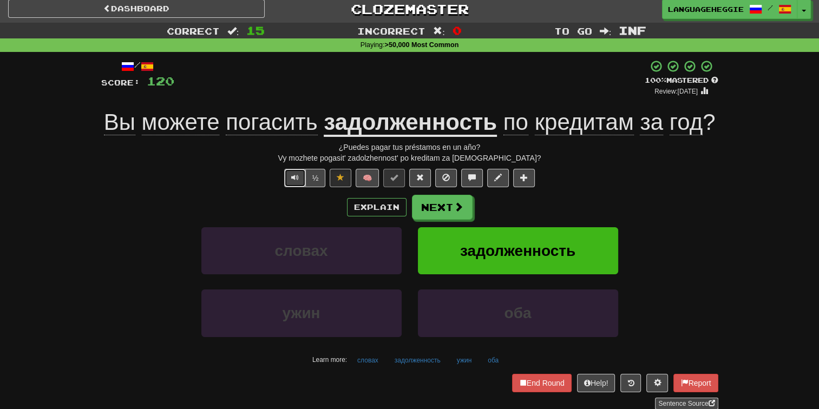
click at [287, 176] on button "Text-to-speech controls" at bounding box center [295, 178] width 22 height 18
click at [446, 80] on div "+ 8" at bounding box center [409, 78] width 470 height 37
click at [442, 210] on button "Next" at bounding box center [443, 207] width 61 height 25
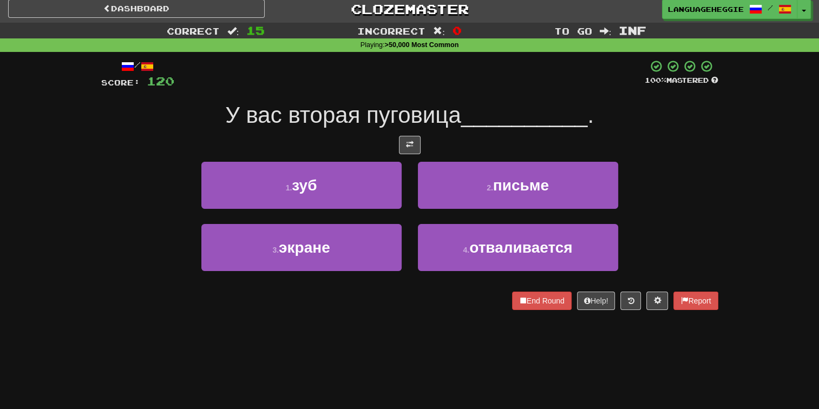
click at [472, 119] on span "__________" at bounding box center [524, 114] width 127 height 25
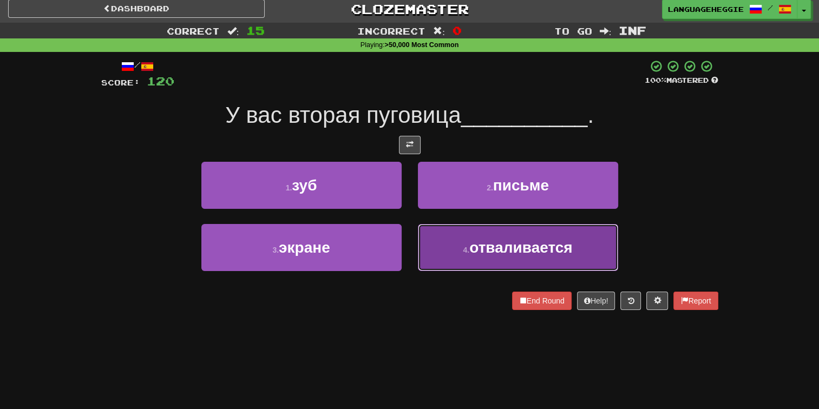
click at [446, 239] on button "4 . отваливается" at bounding box center [518, 247] width 200 height 47
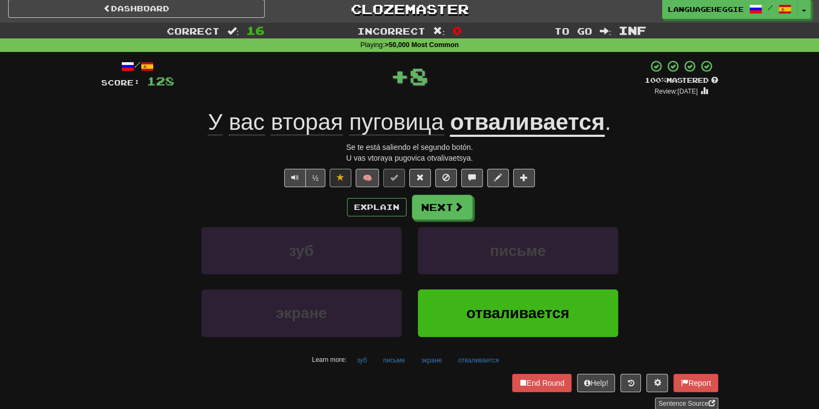
click at [434, 187] on div "/ Score: 128 + 8 100 % Mastered Review: [DATE] У вас вторая пуговица отваливает…" at bounding box center [409, 235] width 617 height 350
click at [434, 208] on button "Next" at bounding box center [443, 207] width 61 height 25
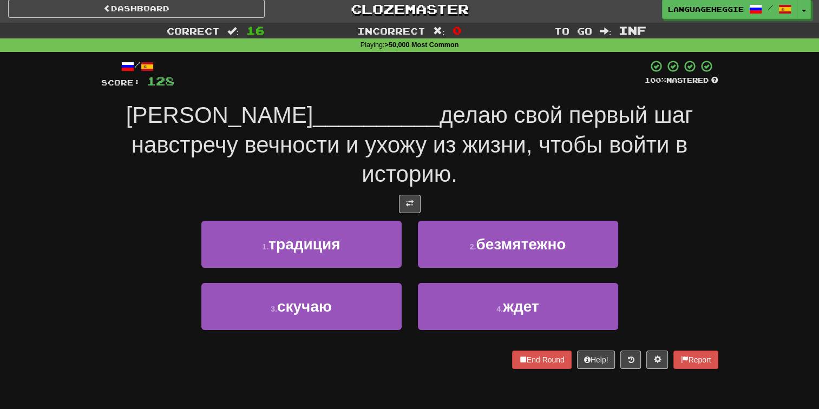
click at [457, 106] on span "делаю свой первый шаг навстречу вечности и ухожу из жизни, чтобы войти в истори…" at bounding box center [412, 144] width 561 height 84
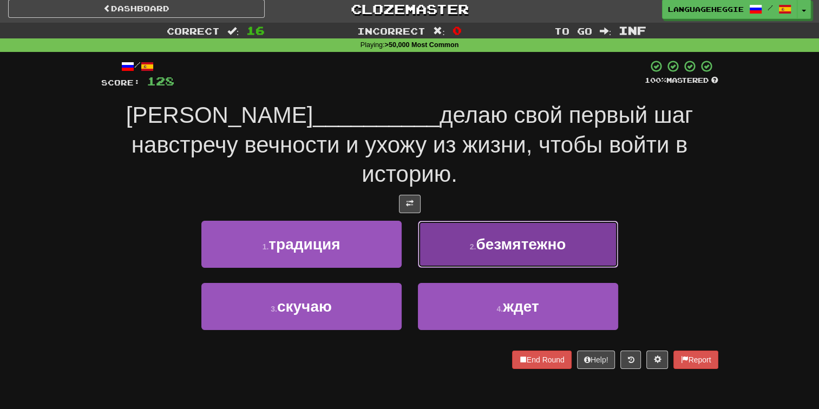
click at [463, 221] on button "2 . безмятежно" at bounding box center [518, 244] width 200 height 47
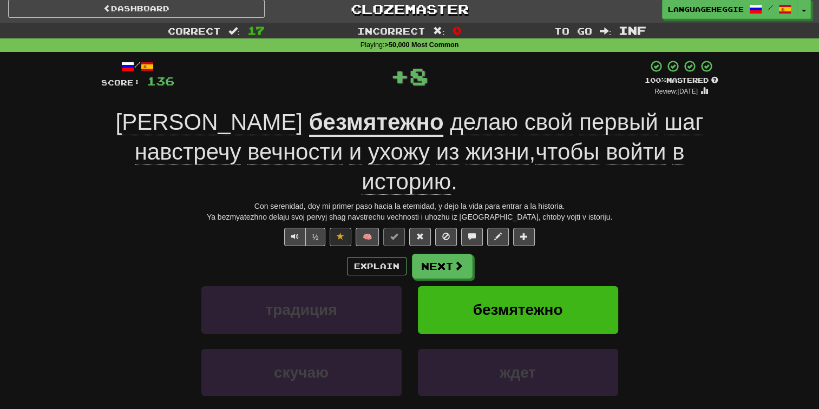
click at [309, 134] on u "безмятежно" at bounding box center [376, 123] width 135 height 28
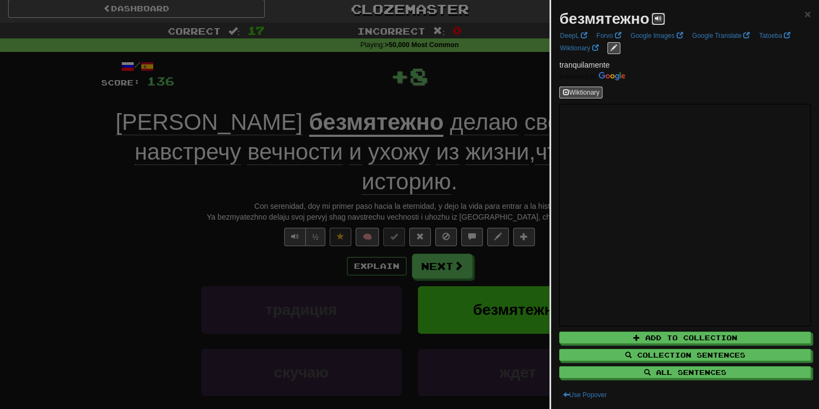
click at [658, 20] on span at bounding box center [658, 18] width 6 height 6
drag, startPoint x: 594, startPoint y: 16, endPoint x: 615, endPoint y: 16, distance: 21.1
click at [615, 16] on strong "безмятежно" at bounding box center [604, 18] width 90 height 17
drag, startPoint x: 613, startPoint y: 16, endPoint x: 560, endPoint y: 14, distance: 53.1
click at [560, 14] on strong "безмятежно" at bounding box center [604, 18] width 90 height 17
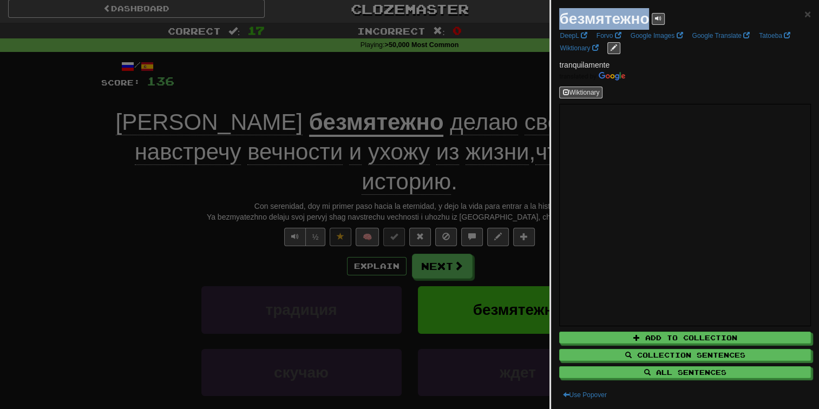
drag, startPoint x: 559, startPoint y: 15, endPoint x: 645, endPoint y: 19, distance: 86.2
click at [645, 19] on strong "безмятежно" at bounding box center [604, 18] width 90 height 17
drag, startPoint x: 645, startPoint y: 19, endPoint x: 638, endPoint y: 19, distance: 7.6
copy strong "безмятежно"
click at [264, 69] on div at bounding box center [409, 204] width 819 height 409
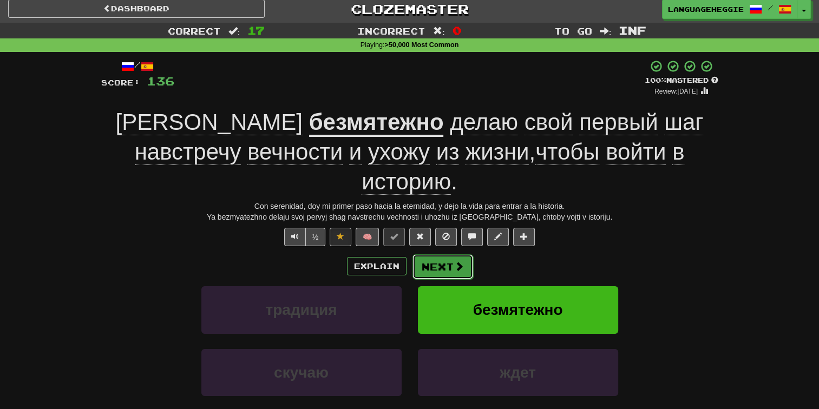
click at [461, 254] on button "Next" at bounding box center [443, 266] width 61 height 25
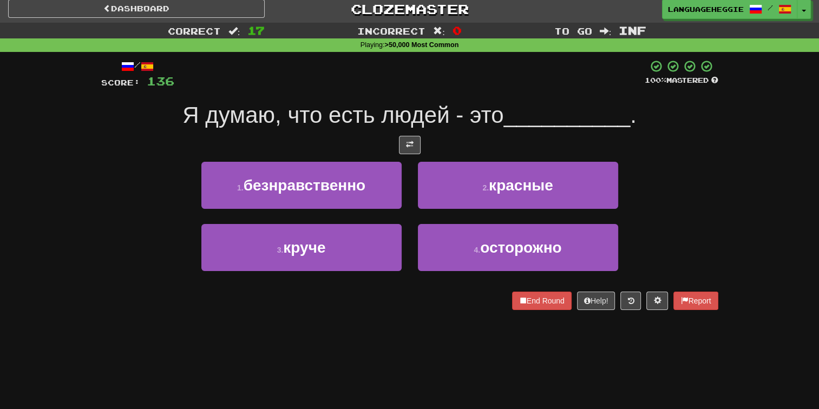
click at [586, 83] on div at bounding box center [409, 75] width 470 height 30
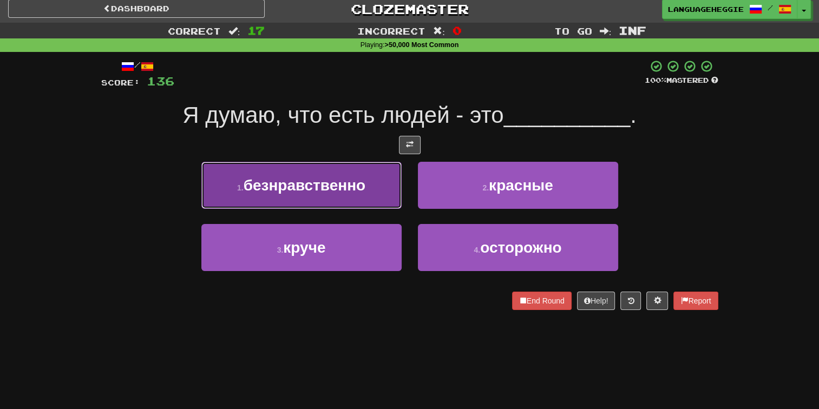
click at [371, 182] on button "1 . безнравственно" at bounding box center [301, 185] width 200 height 47
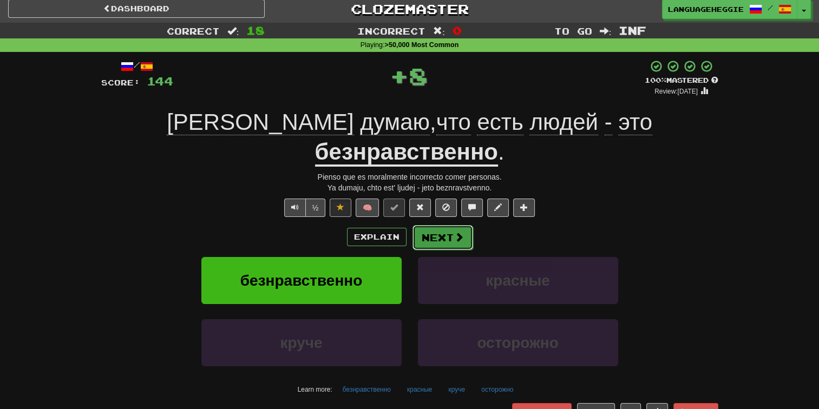
click at [446, 225] on button "Next" at bounding box center [443, 237] width 61 height 25
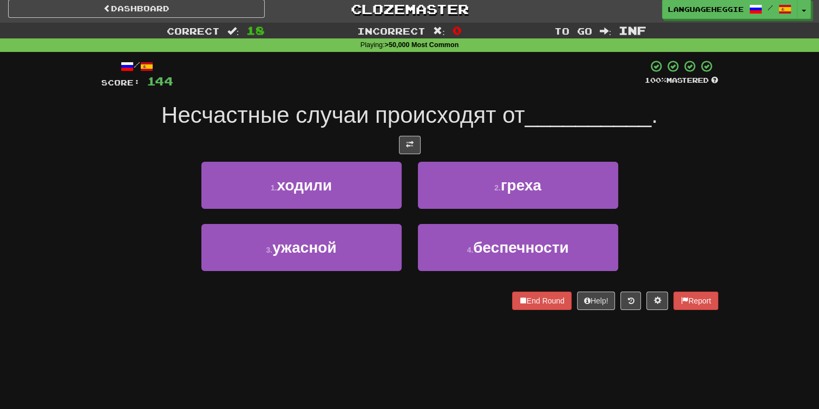
click at [475, 119] on span "Несчастные случаи происходят от" at bounding box center [343, 114] width 364 height 25
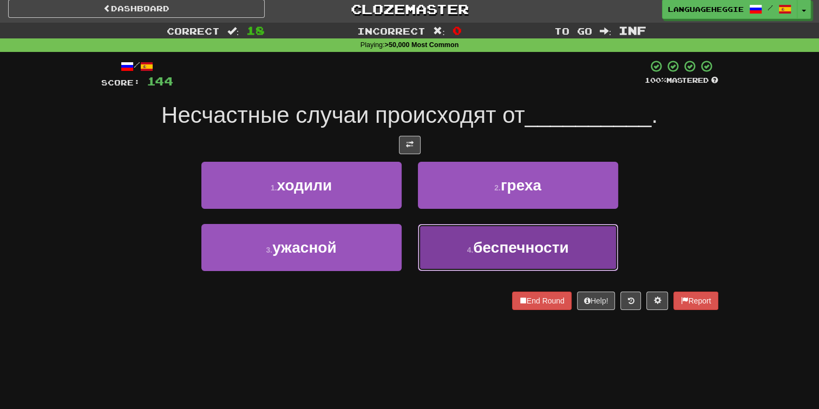
click at [484, 246] on span "беспечности" at bounding box center [520, 247] width 95 height 17
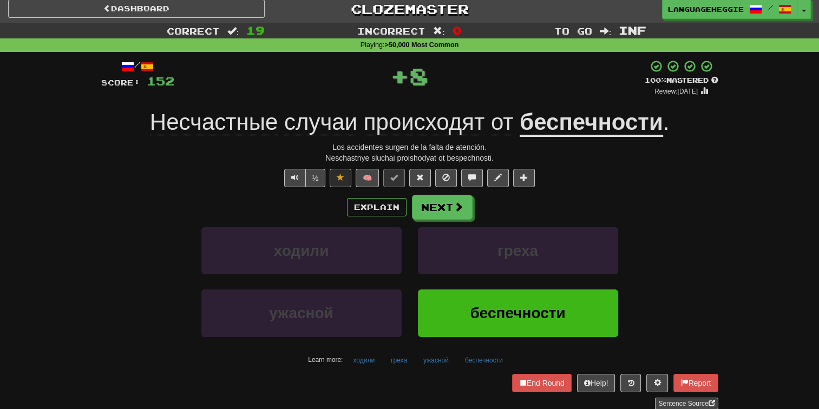
click at [553, 127] on u "беспечности" at bounding box center [591, 123] width 143 height 28
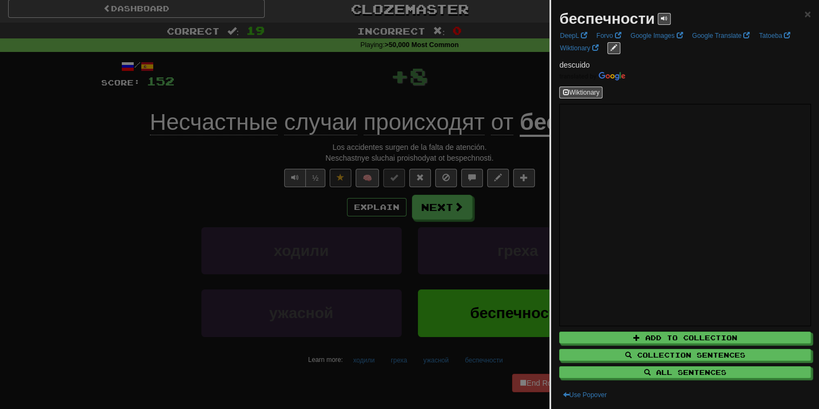
click at [528, 92] on div at bounding box center [409, 204] width 819 height 409
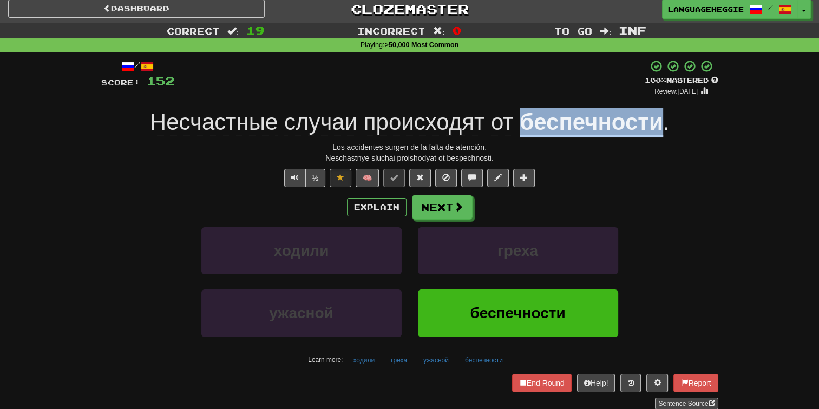
drag, startPoint x: 519, startPoint y: 126, endPoint x: 657, endPoint y: 129, distance: 137.5
click at [657, 129] on div "Несчастные случаи происходят от беспечности ." at bounding box center [409, 123] width 617 height 30
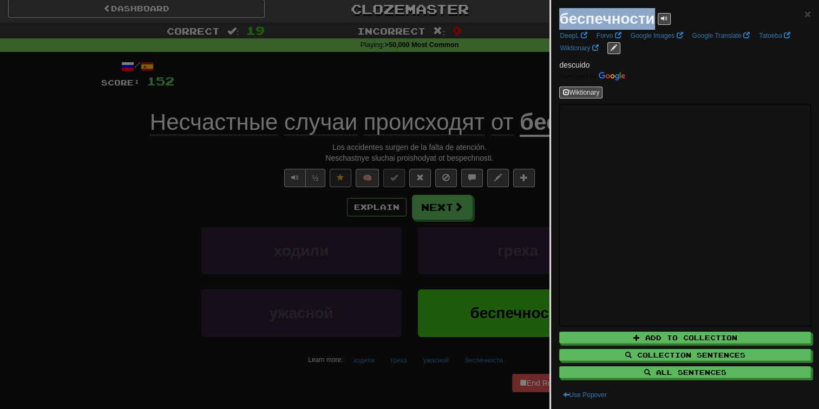
drag, startPoint x: 561, startPoint y: 15, endPoint x: 652, endPoint y: 22, distance: 90.7
click at [653, 23] on strong "беспечности" at bounding box center [606, 18] width 95 height 17
drag, startPoint x: 652, startPoint y: 22, endPoint x: 638, endPoint y: 12, distance: 17.1
copy strong "беспечности"
click at [447, 52] on div at bounding box center [409, 204] width 819 height 409
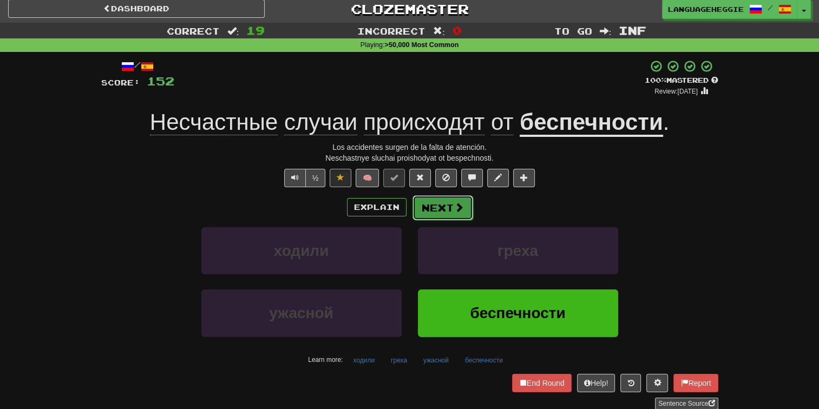
click at [453, 196] on button "Next" at bounding box center [443, 207] width 61 height 25
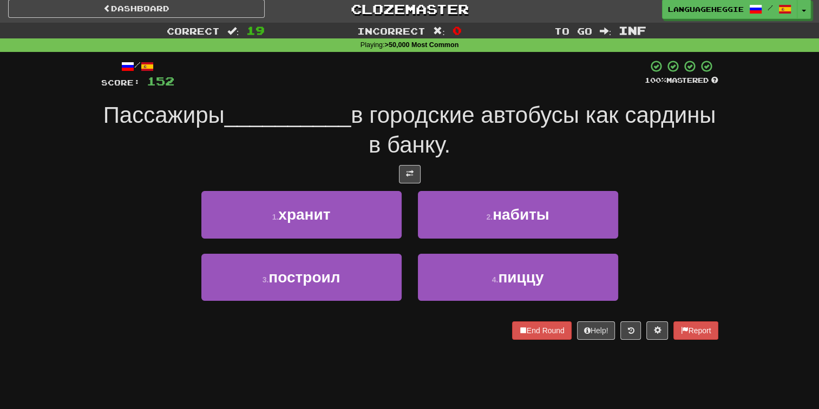
click at [513, 83] on div at bounding box center [409, 75] width 470 height 30
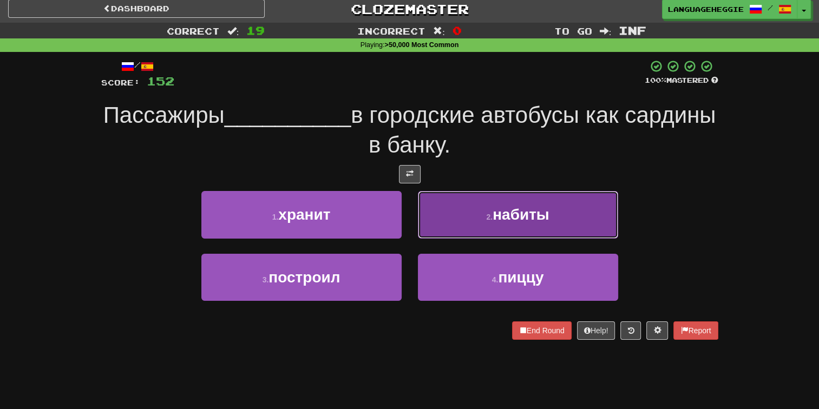
click at [453, 223] on button "2 . набиты" at bounding box center [518, 214] width 200 height 47
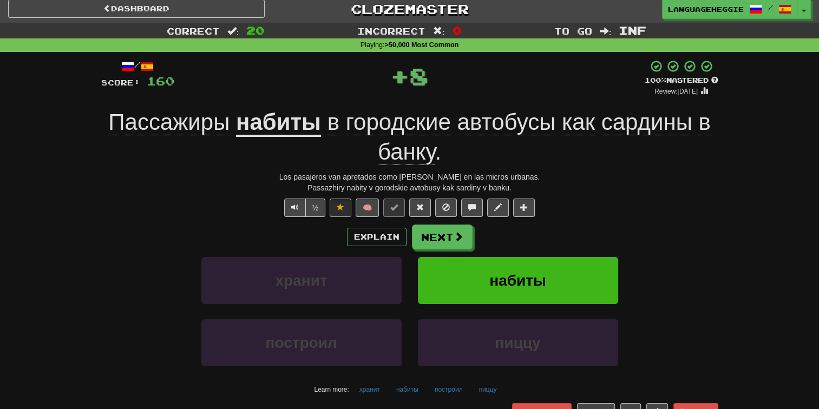
click at [445, 217] on div "/ Score: 160 + 8 100 % Mastered Review: [DATE] Пассажиры набиты в городские авт…" at bounding box center [409, 250] width 617 height 380
click at [444, 230] on button "Next" at bounding box center [443, 237] width 61 height 25
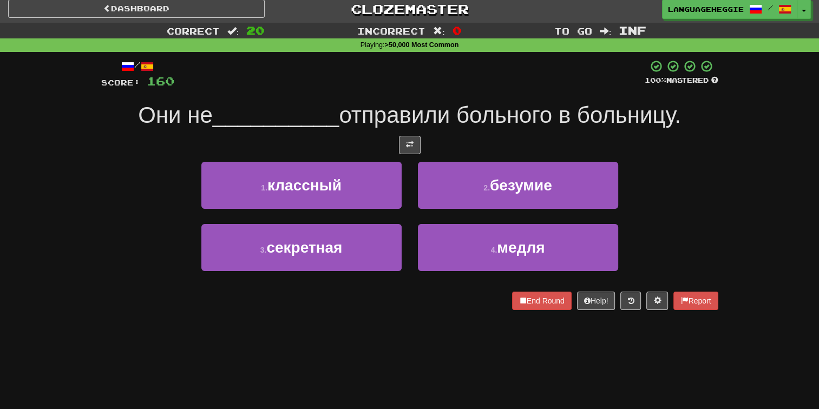
click at [533, 93] on div "/ Score: 160 100 % Mastered Они не __________ отправили больного в больницу. 1 …" at bounding box center [409, 185] width 617 height 251
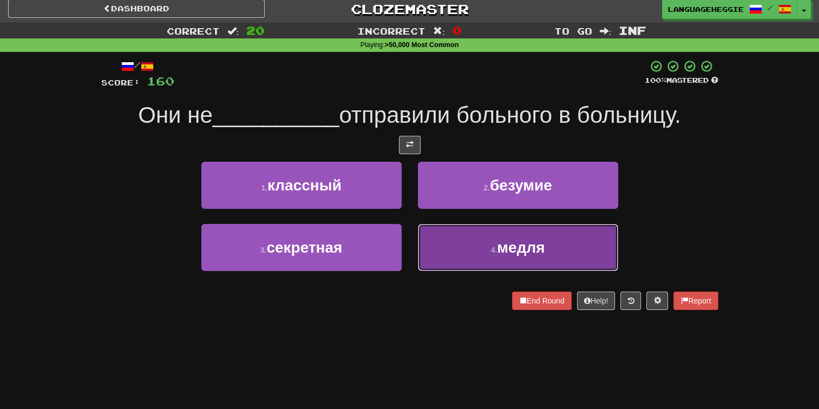
click at [502, 232] on button "4 . медля" at bounding box center [518, 247] width 200 height 47
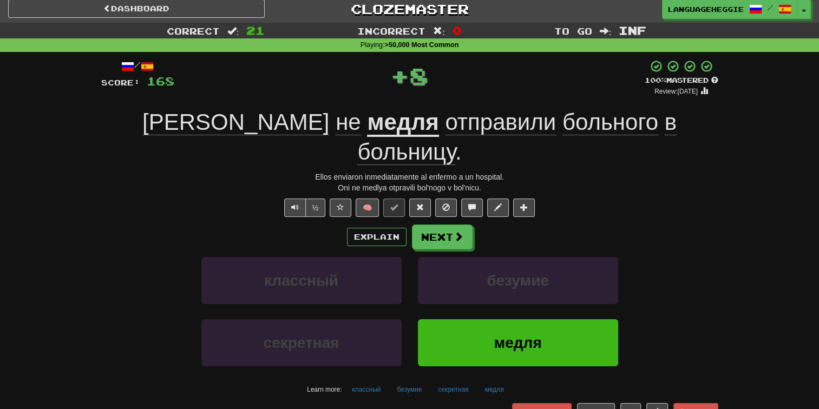
click at [522, 98] on div "/ Score: 168 + 8 100 % Mastered Review: [DATE] Они не медля отправили больного …" at bounding box center [409, 250] width 617 height 380
click at [463, 225] on button "Next" at bounding box center [443, 237] width 61 height 25
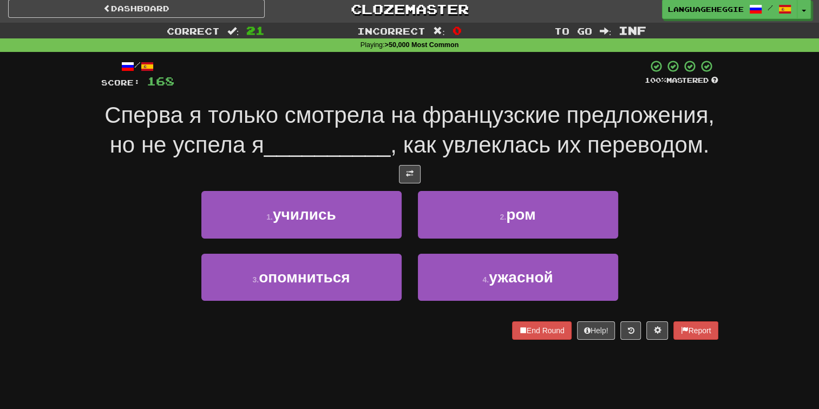
click at [509, 125] on span "Сперва я только смотрела на французские предложения, но не успела я" at bounding box center [409, 129] width 610 height 55
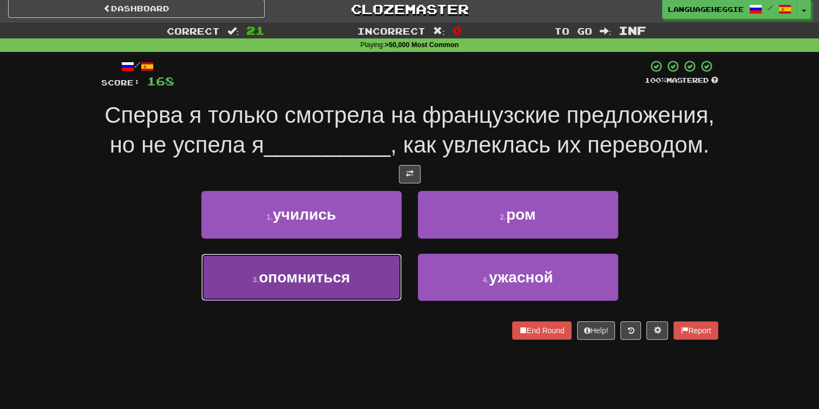
click at [374, 270] on button "3 . опомниться" at bounding box center [301, 277] width 200 height 47
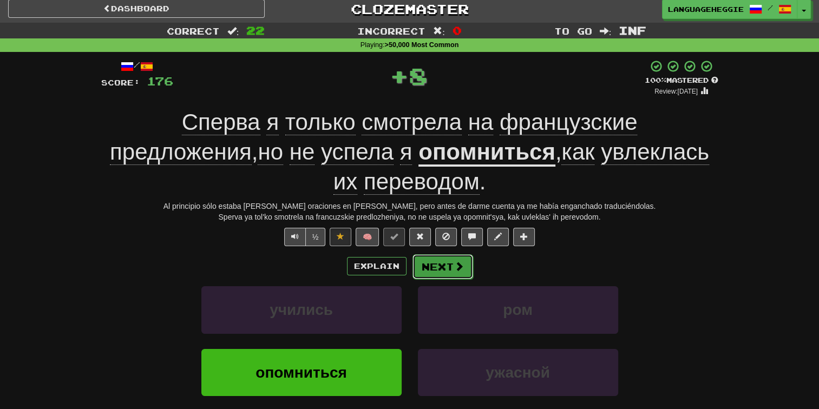
click at [430, 254] on div "Explain Next" at bounding box center [409, 266] width 617 height 25
click at [444, 254] on button "Next" at bounding box center [443, 266] width 61 height 25
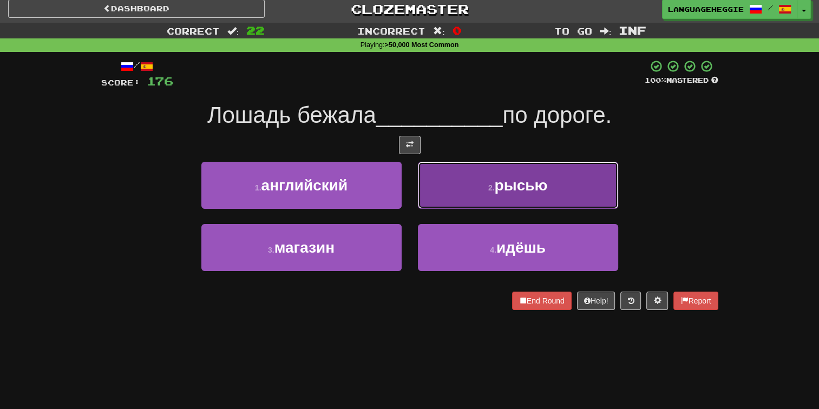
click at [454, 204] on button "2 . рысью" at bounding box center [518, 185] width 200 height 47
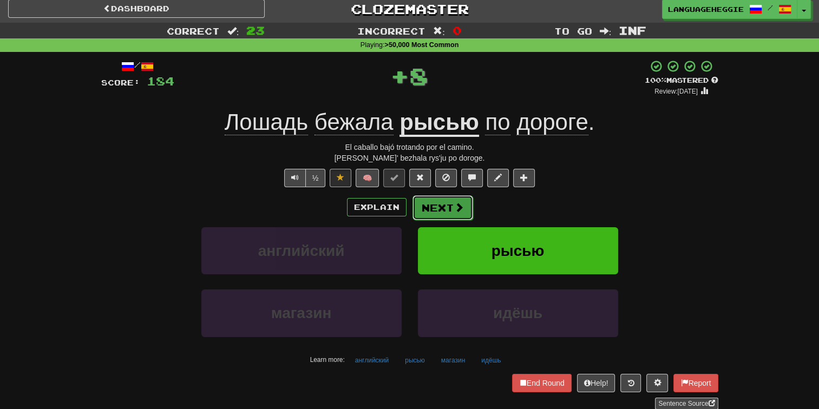
click at [454, 195] on button "Next" at bounding box center [443, 207] width 61 height 25
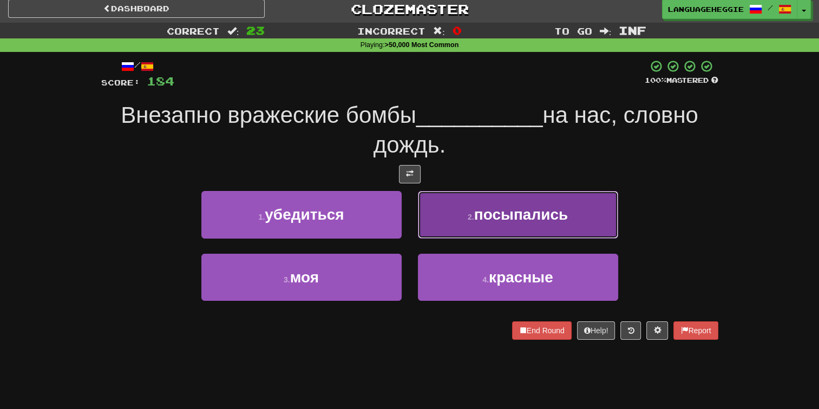
click at [455, 210] on button "2 . посыпались" at bounding box center [518, 214] width 200 height 47
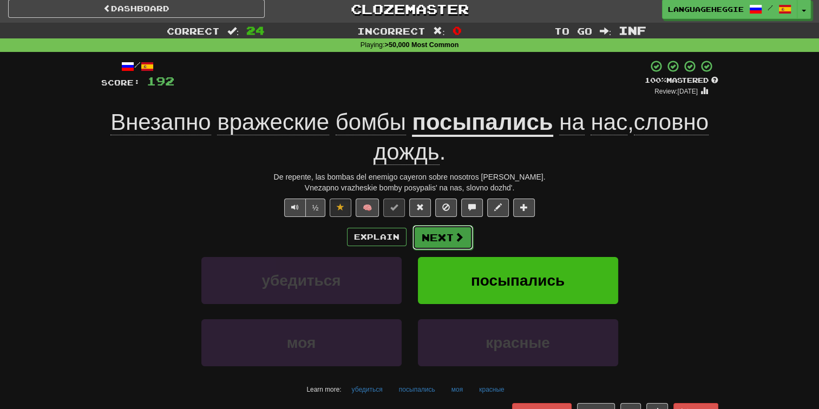
click at [435, 229] on button "Next" at bounding box center [443, 237] width 61 height 25
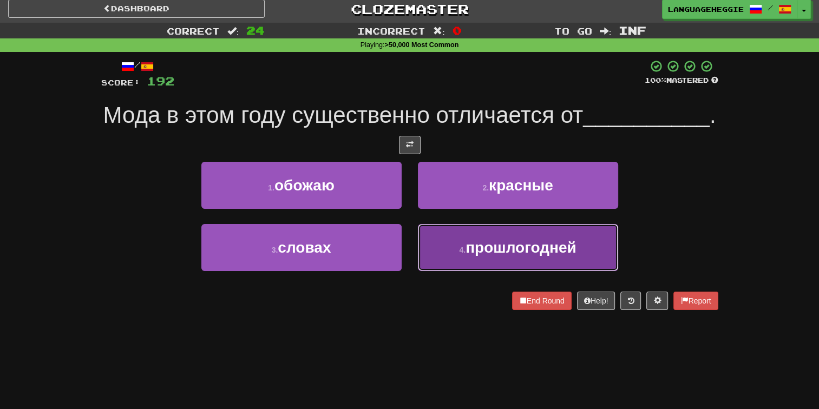
click at [418, 271] on button "4 . прошлогодней" at bounding box center [518, 247] width 200 height 47
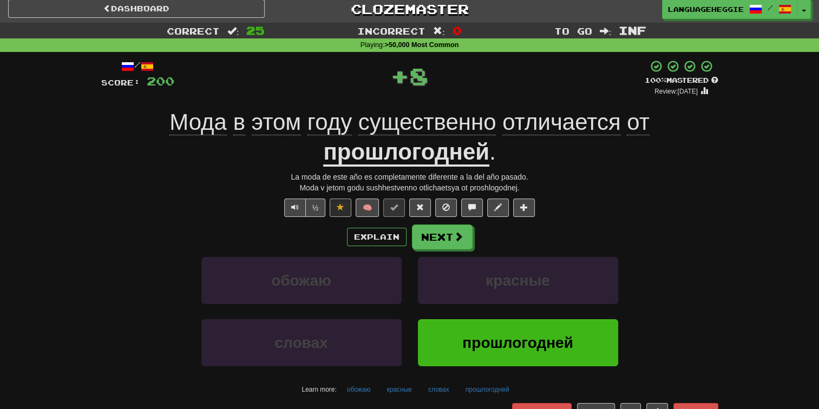
click at [423, 221] on div "/ Score: 200 + 8 100 % Mastered Review: [DATE] Мода в этом году существенно отл…" at bounding box center [409, 250] width 617 height 380
click at [421, 226] on button "Next" at bounding box center [443, 237] width 61 height 25
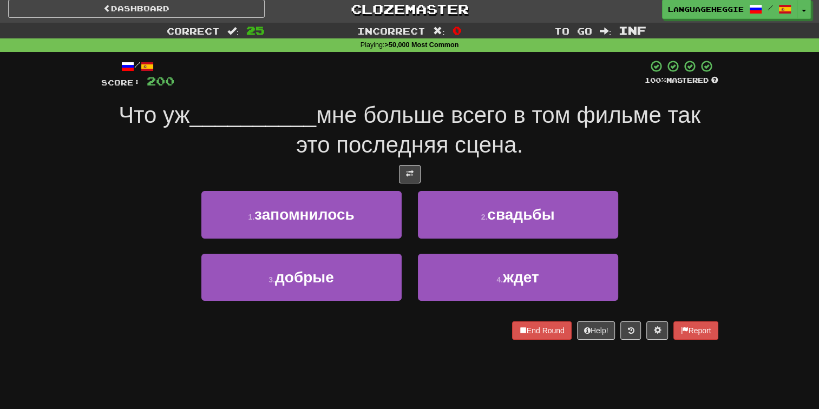
click at [438, 165] on div at bounding box center [409, 174] width 617 height 18
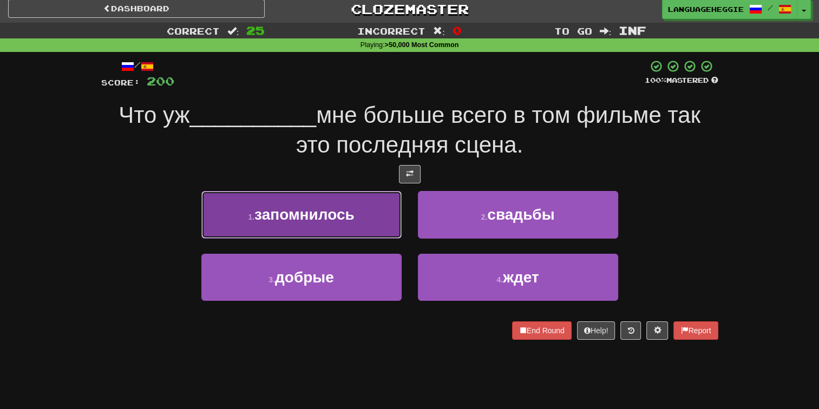
click at [388, 204] on button "1 . запомнилось" at bounding box center [301, 214] width 200 height 47
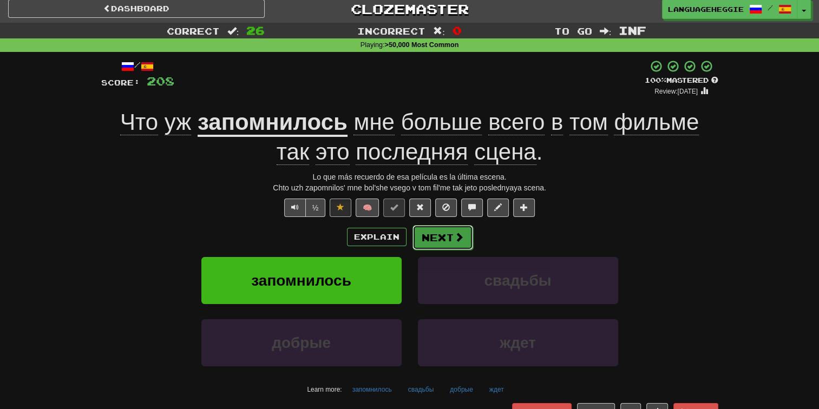
click at [457, 238] on span at bounding box center [459, 237] width 10 height 10
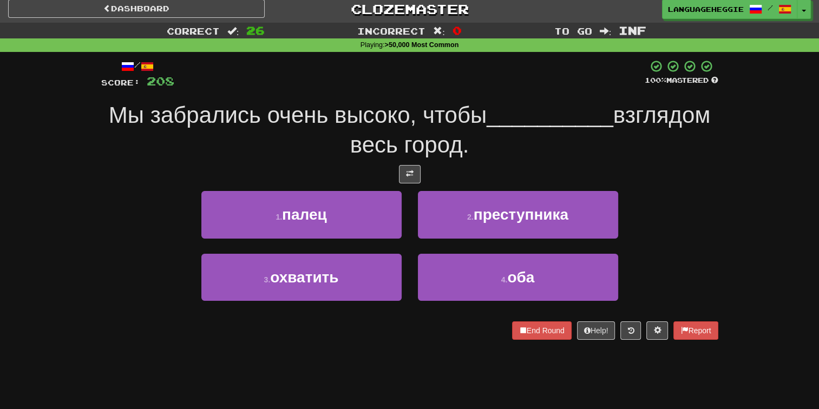
click at [477, 110] on span "Мы забрались очень высоко, чтобы" at bounding box center [298, 114] width 378 height 25
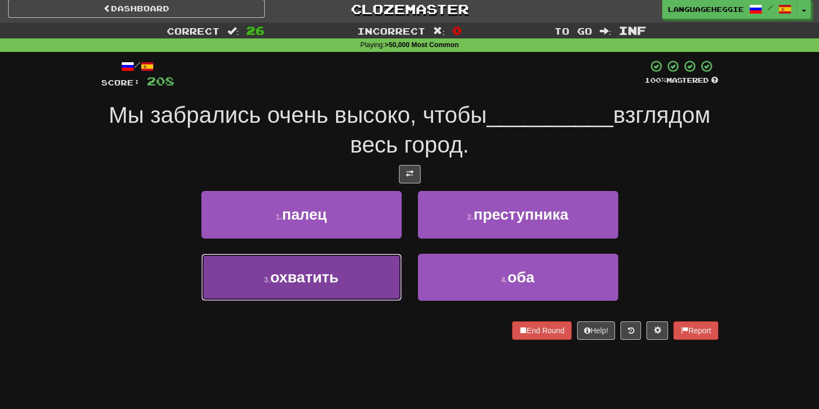
click at [323, 288] on button "3 . охватить" at bounding box center [301, 277] width 200 height 47
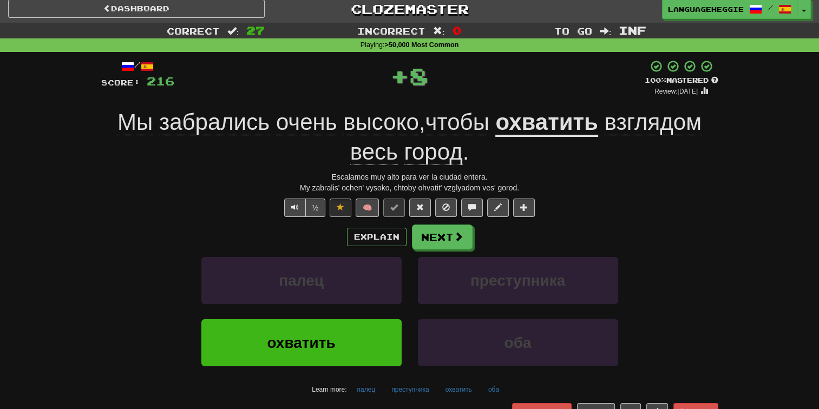
click at [428, 220] on div "/ Score: 216 + 8 100 % Mastered Review: [DATE] Мы забрались очень высоко , чтоб…" at bounding box center [409, 250] width 617 height 380
click at [423, 237] on button "Next" at bounding box center [443, 237] width 61 height 25
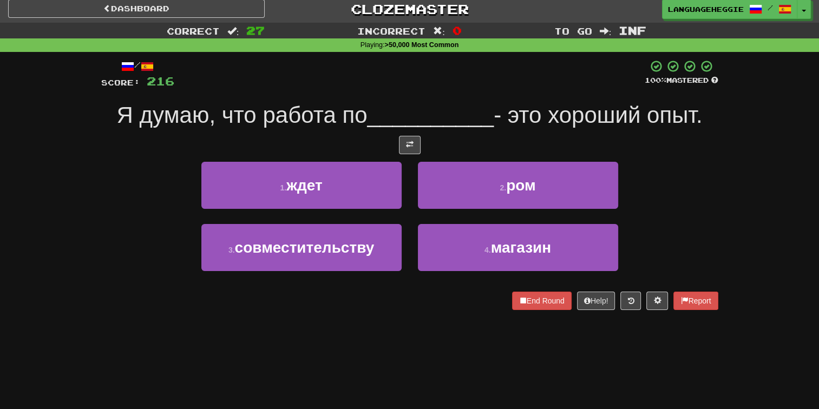
click at [437, 131] on div "/ Score: 216 100 % Mastered Я думаю, что работа по __________ - это хороший опы…" at bounding box center [409, 185] width 617 height 251
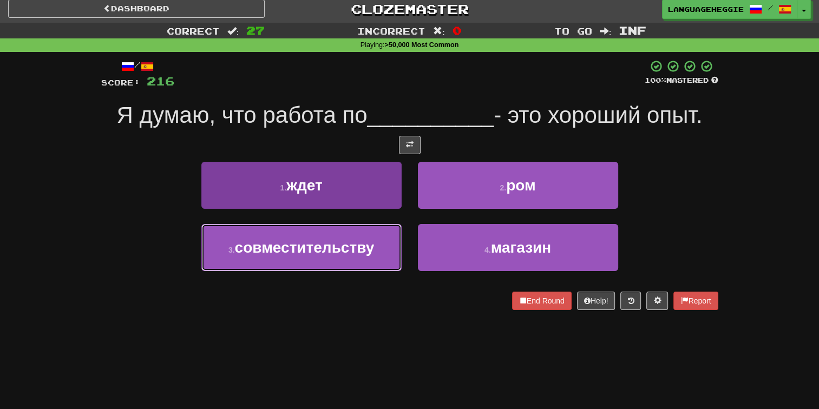
click at [329, 264] on button "3 . совместительству" at bounding box center [301, 247] width 200 height 47
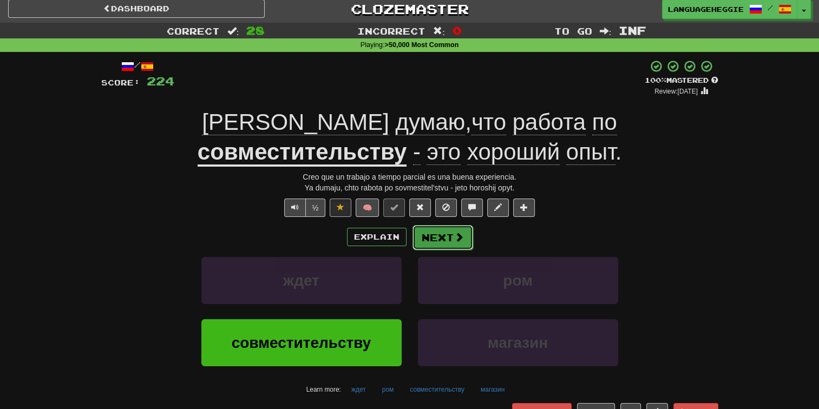
click at [429, 233] on button "Next" at bounding box center [443, 237] width 61 height 25
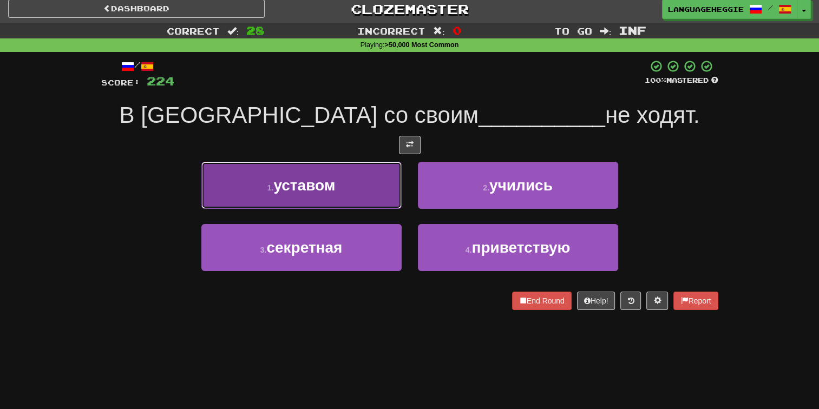
click at [370, 165] on button "1 . уставом" at bounding box center [301, 185] width 200 height 47
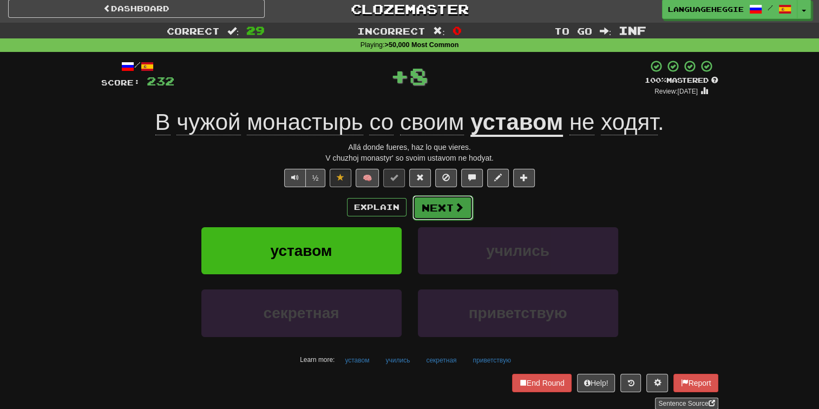
click at [440, 197] on button "Next" at bounding box center [443, 207] width 61 height 25
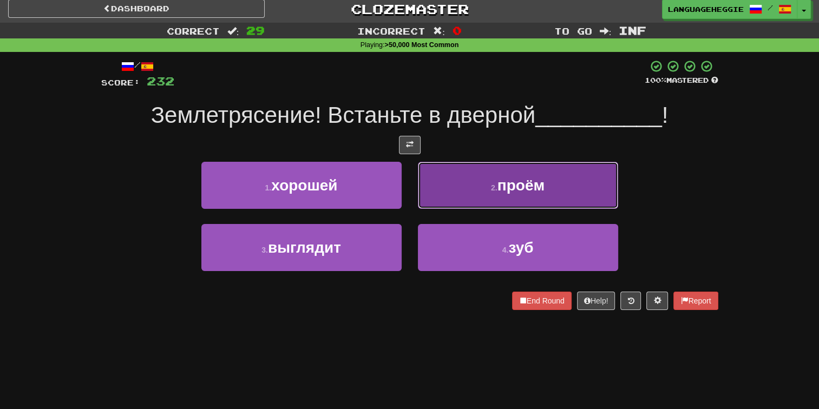
click at [447, 192] on button "2 . проём" at bounding box center [518, 185] width 200 height 47
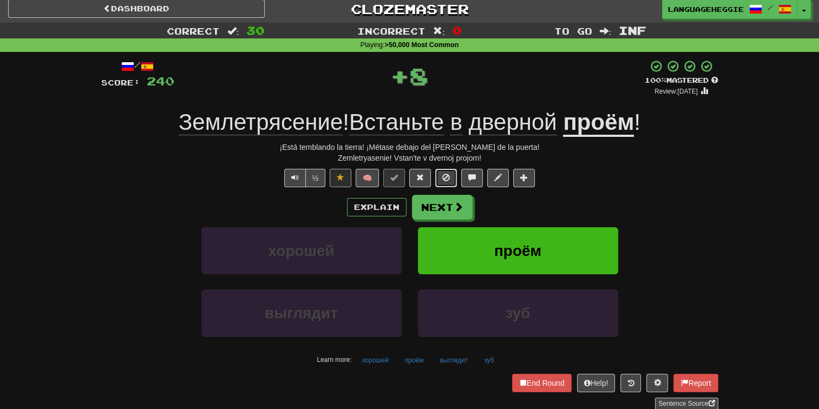
click at [444, 184] on button at bounding box center [446, 178] width 22 height 18
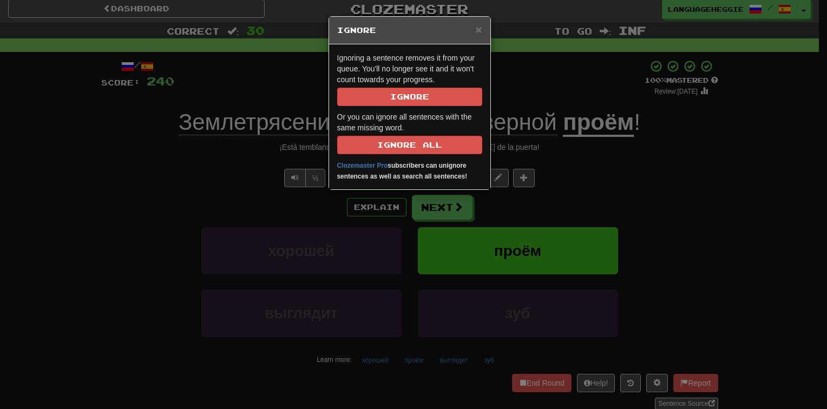
click at [441, 219] on div "× Ignore Ignoring a sentence removes it from your queue. You'll no longer see i…" at bounding box center [413, 204] width 827 height 409
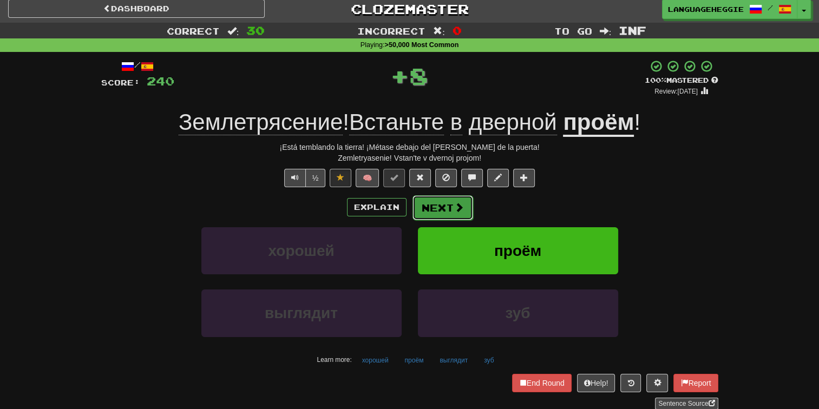
click at [441, 207] on button "Next" at bounding box center [443, 207] width 61 height 25
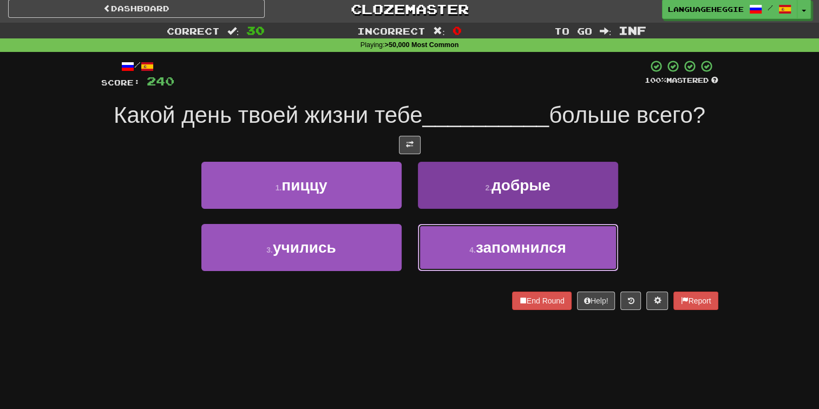
click at [449, 260] on button "4 . запомнился" at bounding box center [518, 247] width 200 height 47
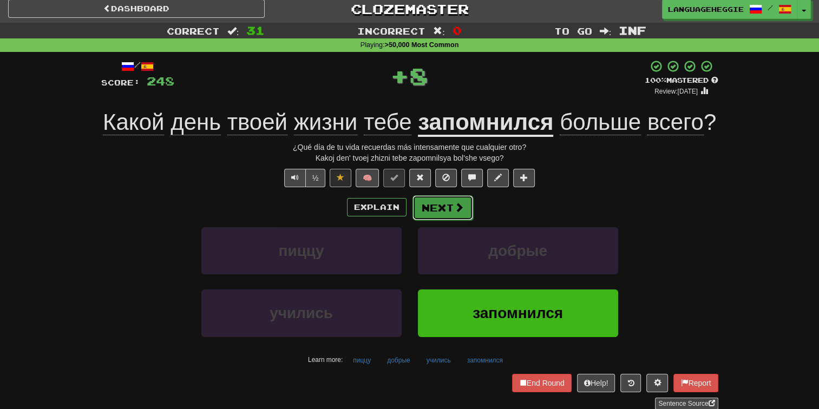
click at [433, 201] on button "Next" at bounding box center [443, 207] width 61 height 25
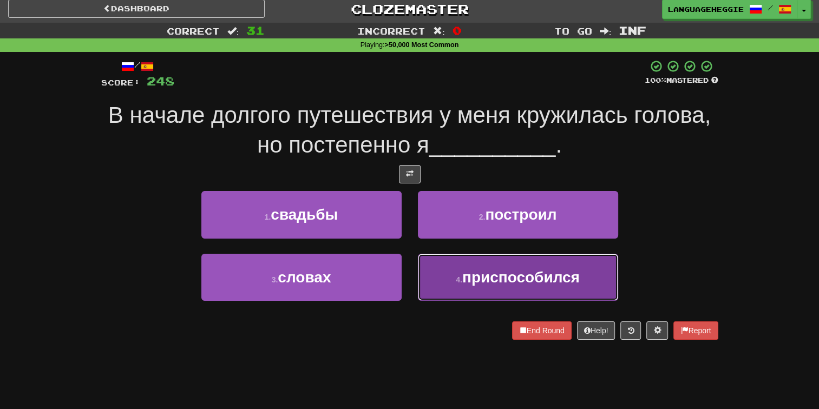
click at [457, 298] on button "4 . приспособился" at bounding box center [518, 277] width 200 height 47
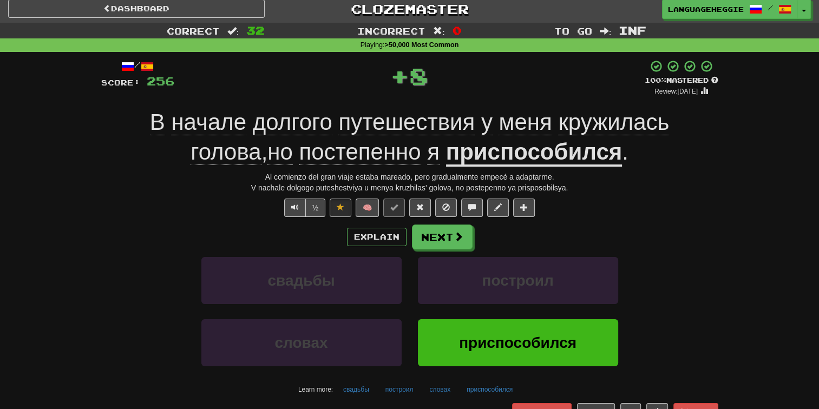
click at [463, 160] on u "приспособился" at bounding box center [534, 153] width 176 height 28
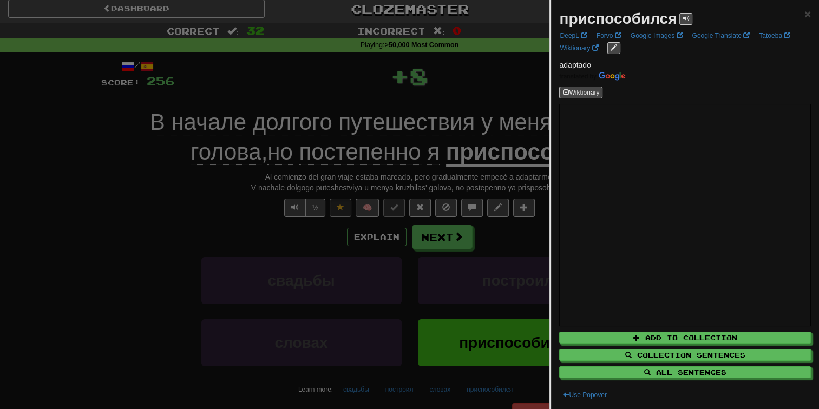
click at [677, 19] on div "приспособился" at bounding box center [625, 19] width 133 height 22
click at [679, 19] on button at bounding box center [685, 19] width 13 height 12
click at [512, 78] on div at bounding box center [409, 204] width 819 height 409
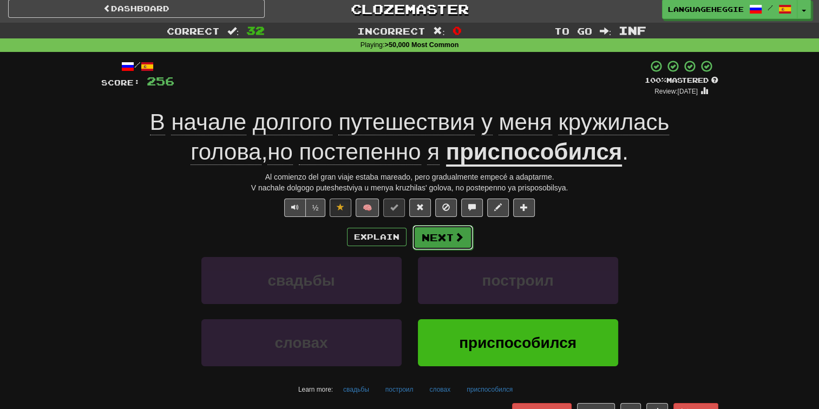
click at [435, 235] on button "Next" at bounding box center [443, 237] width 61 height 25
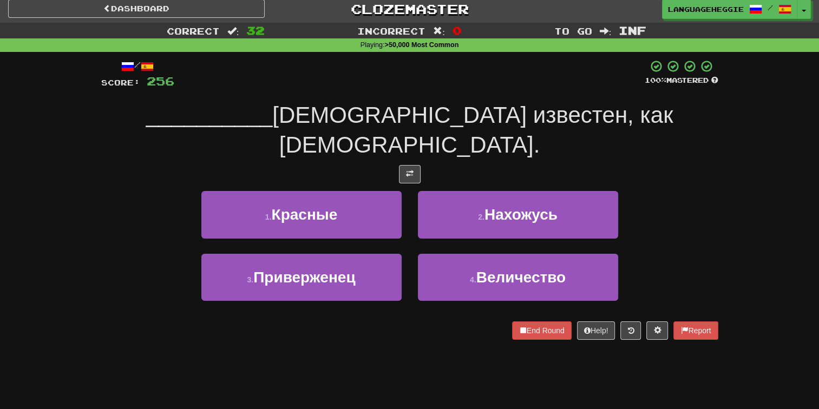
click at [351, 271] on div "3 . Приверженец" at bounding box center [301, 285] width 217 height 62
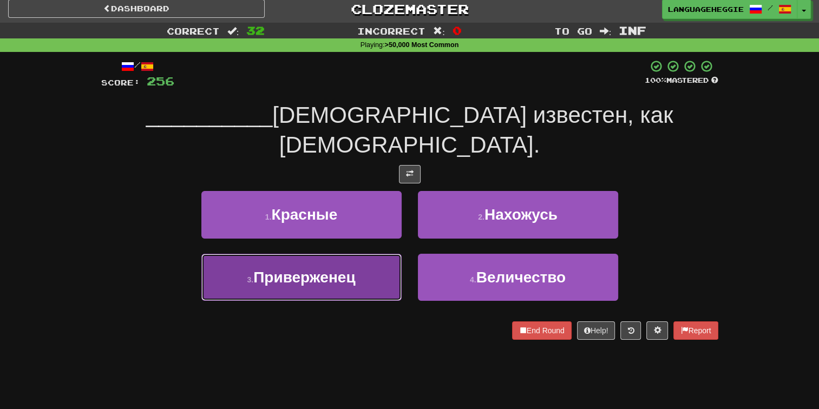
click at [355, 262] on button "3 . Приверженец" at bounding box center [301, 277] width 200 height 47
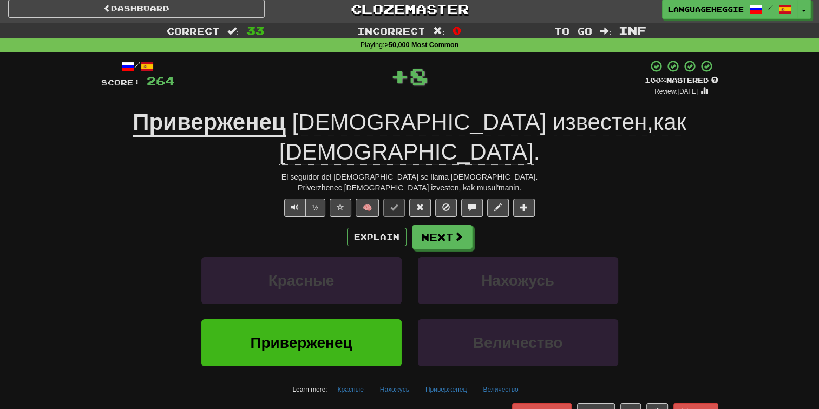
click at [245, 123] on u "Приверженец" at bounding box center [209, 123] width 153 height 28
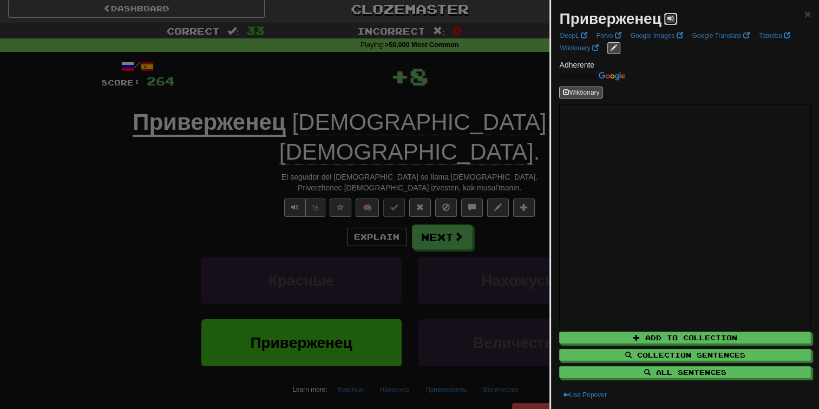
click at [668, 22] on button at bounding box center [670, 19] width 13 height 12
click at [511, 56] on div at bounding box center [409, 204] width 819 height 409
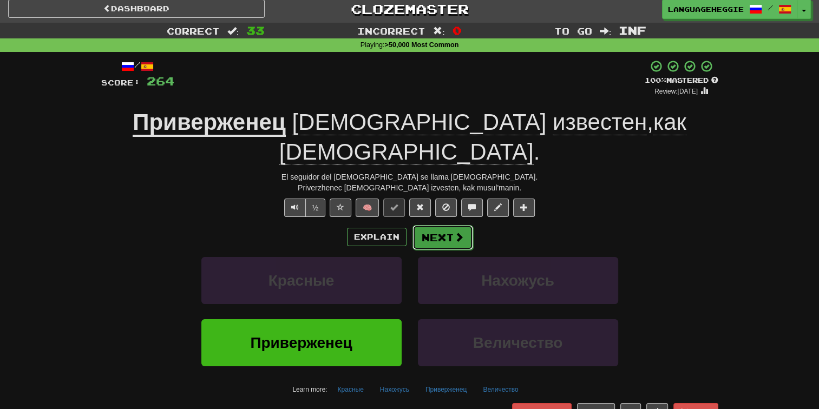
click at [442, 225] on button "Next" at bounding box center [443, 237] width 61 height 25
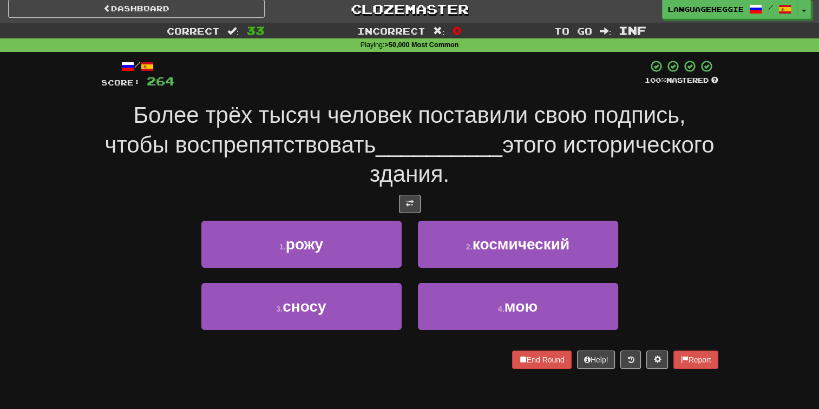
click at [309, 54] on div "/ Score: 264 100 % Mastered Более трёх тысяч человек поставили свою подпись, чт…" at bounding box center [409, 218] width 617 height 332
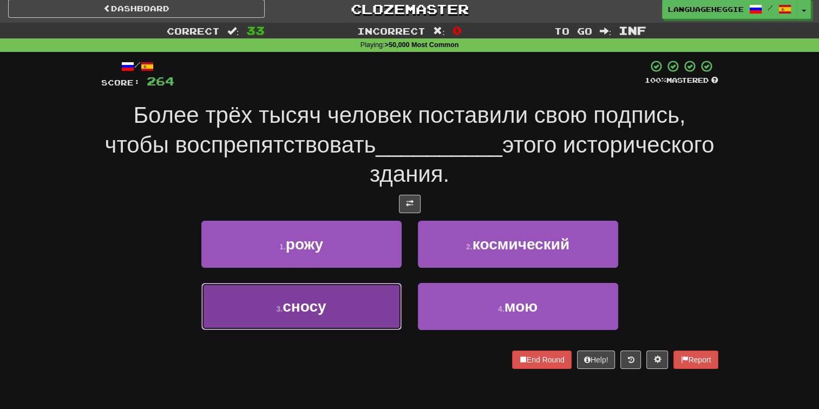
click at [372, 307] on button "3 . сносу" at bounding box center [301, 306] width 200 height 47
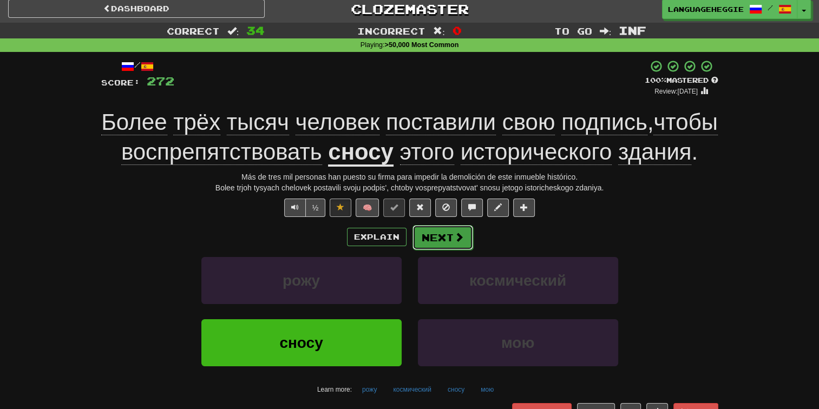
click at [431, 250] on button "Next" at bounding box center [443, 237] width 61 height 25
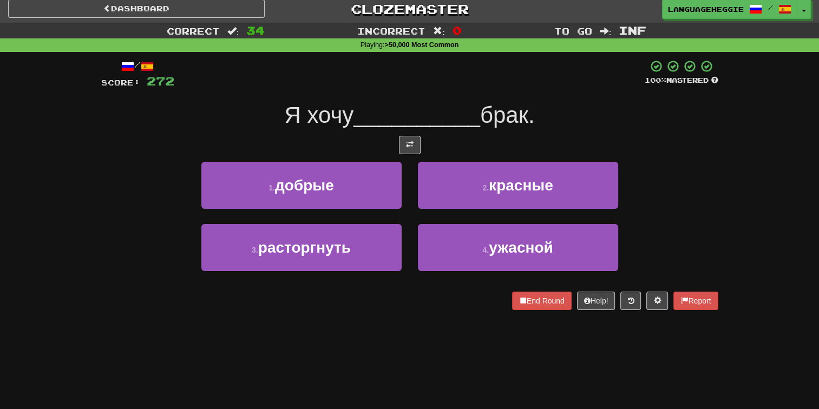
click at [502, 81] on div at bounding box center [409, 75] width 470 height 30
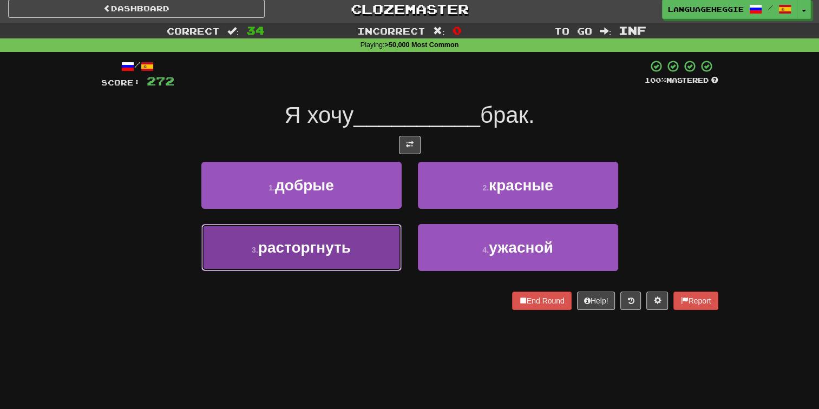
click at [336, 251] on span "расторгнуть" at bounding box center [304, 247] width 93 height 17
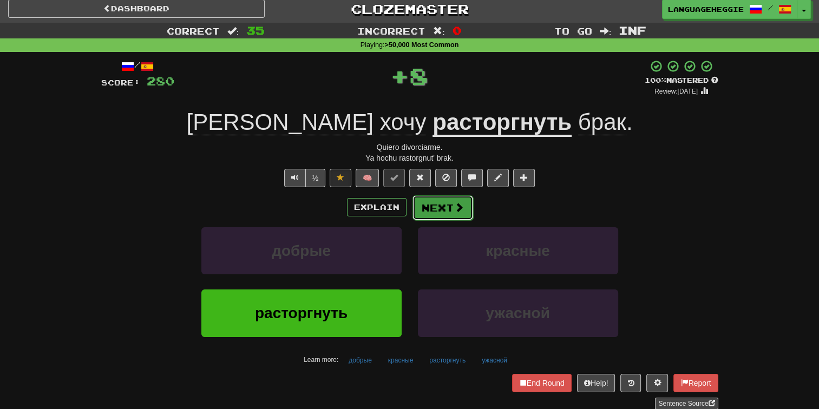
click at [431, 199] on button "Next" at bounding box center [443, 207] width 61 height 25
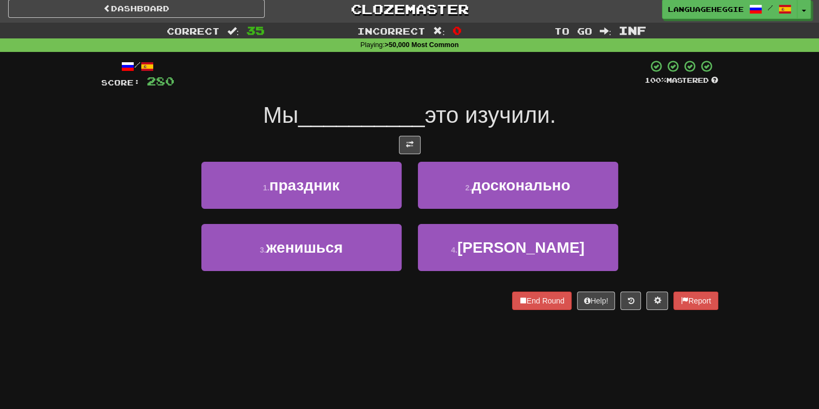
click at [456, 119] on span "это изучили." at bounding box center [491, 114] width 132 height 25
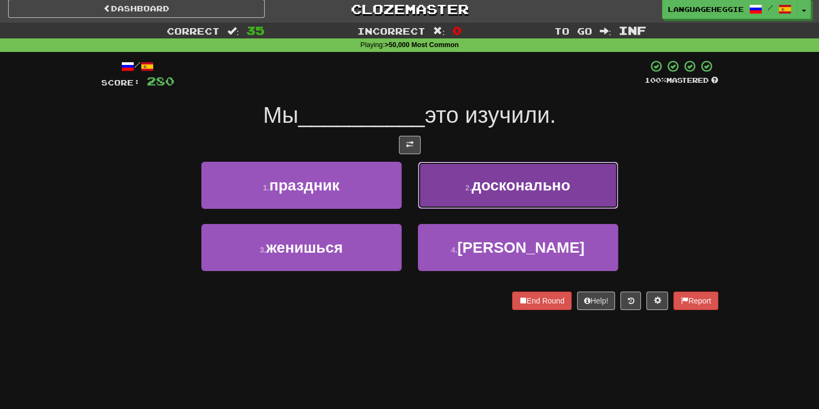
click at [481, 178] on span "досконально" at bounding box center [521, 185] width 99 height 17
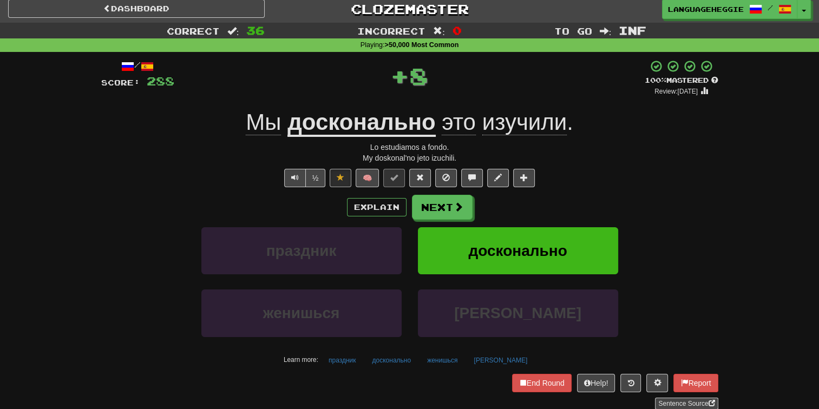
click at [377, 132] on u "досконально" at bounding box center [361, 123] width 148 height 28
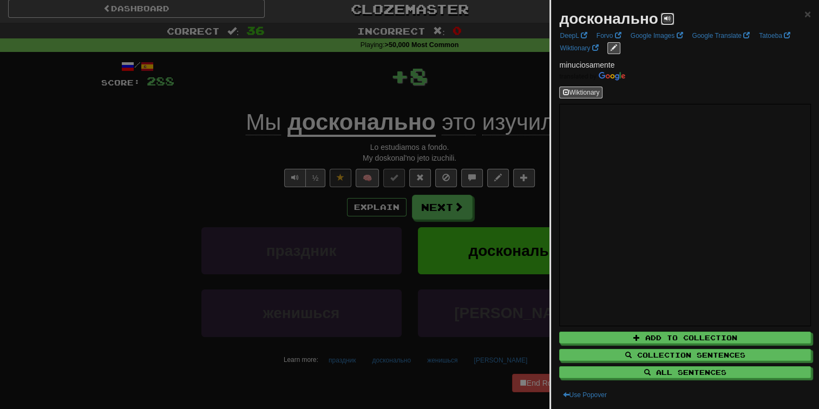
click at [670, 17] on button at bounding box center [667, 19] width 13 height 12
click at [455, 78] on div at bounding box center [409, 204] width 819 height 409
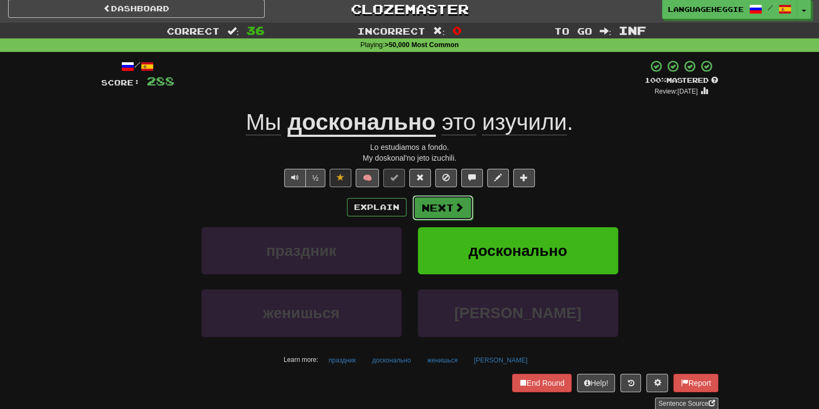
click at [450, 211] on button "Next" at bounding box center [443, 207] width 61 height 25
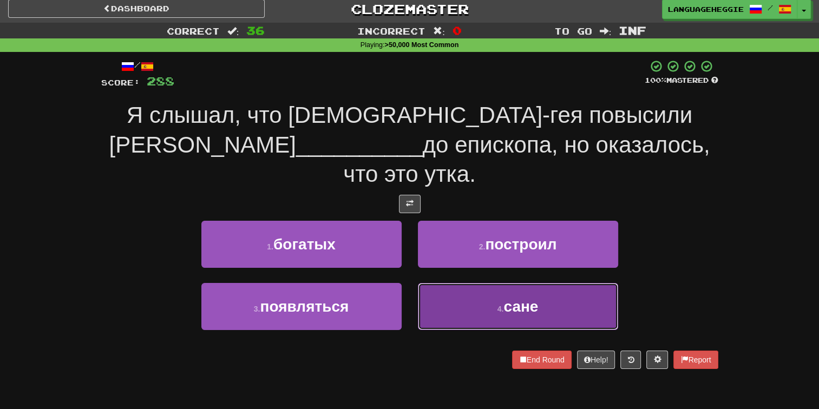
click at [505, 298] on span "сане" at bounding box center [520, 306] width 35 height 17
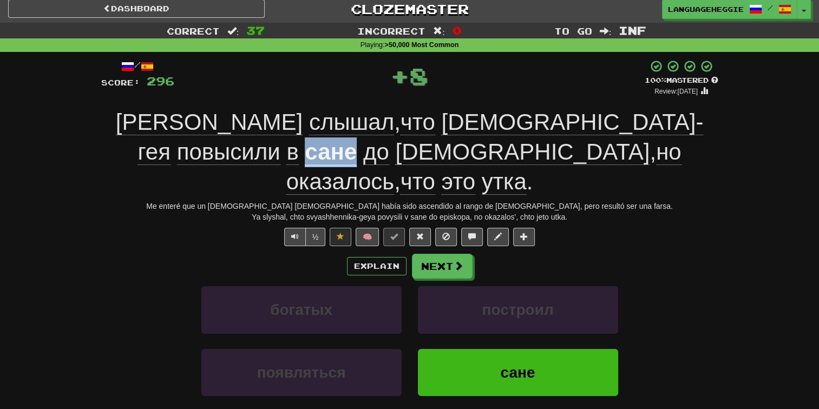
drag, startPoint x: 601, startPoint y: 123, endPoint x: 650, endPoint y: 124, distance: 48.7
click at [357, 139] on u "сане" at bounding box center [331, 153] width 52 height 28
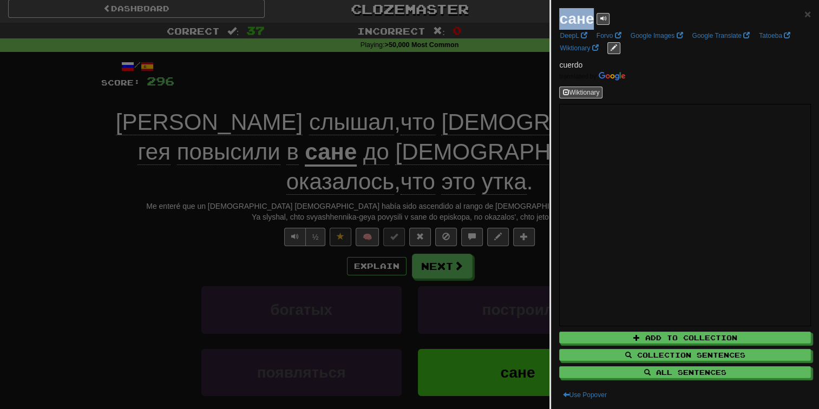
drag, startPoint x: 560, startPoint y: 18, endPoint x: 591, endPoint y: 19, distance: 30.3
click at [591, 19] on strong "сане" at bounding box center [576, 18] width 35 height 17
copy strong "сане"
click at [439, 82] on div at bounding box center [409, 204] width 819 height 409
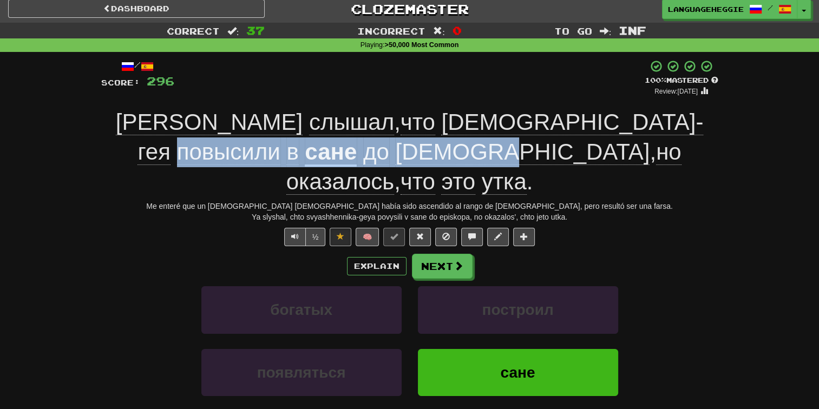
drag, startPoint x: 474, startPoint y: 126, endPoint x: 307, endPoint y: 160, distance: 170.3
click at [307, 160] on div "Я слышал , что [DEMOGRAPHIC_DATA]-гея повысили в сане до епископа , но оказалос…" at bounding box center [409, 152] width 617 height 89
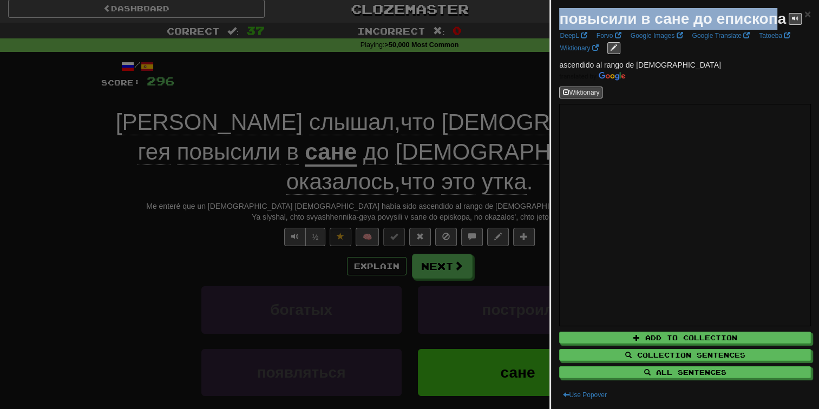
drag, startPoint x: 561, startPoint y: 24, endPoint x: 774, endPoint y: 19, distance: 213.3
click at [774, 19] on strong "повысили в сане до епископа" at bounding box center [672, 18] width 227 height 17
click at [775, 19] on strong "повысили в сане до епископа" at bounding box center [672, 18] width 227 height 17
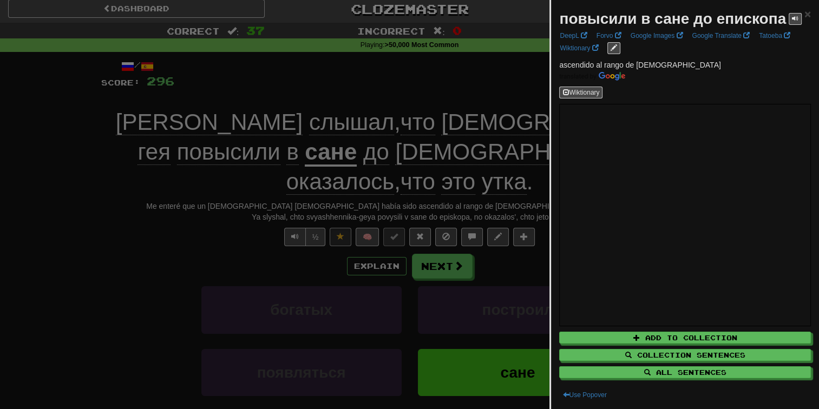
click at [787, 19] on div "повысили в сане до епископа" at bounding box center [680, 19] width 243 height 22
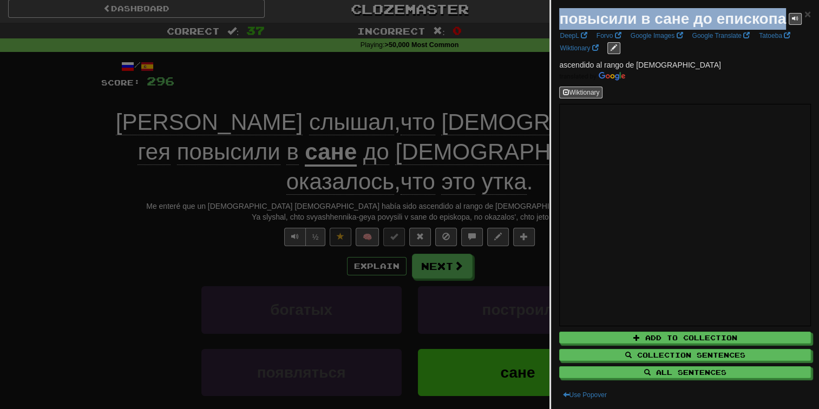
drag, startPoint x: 784, startPoint y: 19, endPoint x: 561, endPoint y: 18, distance: 223.0
click at [561, 18] on div "повысили в сане до епископа" at bounding box center [680, 19] width 243 height 22
copy strong "повысили в сане до епископа"
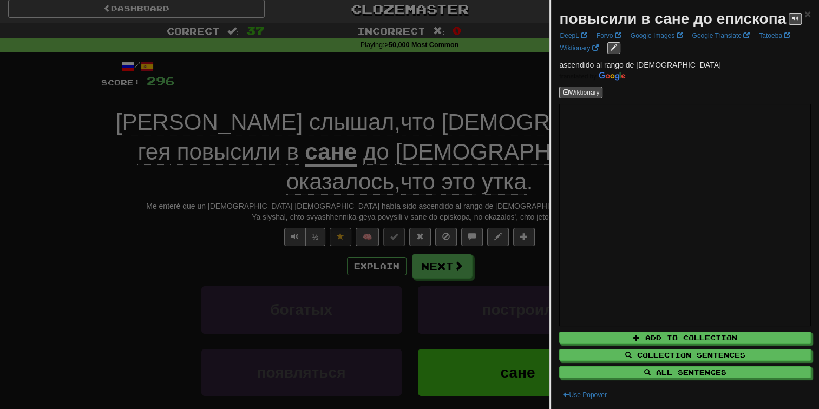
click at [386, 88] on div at bounding box center [409, 204] width 819 height 409
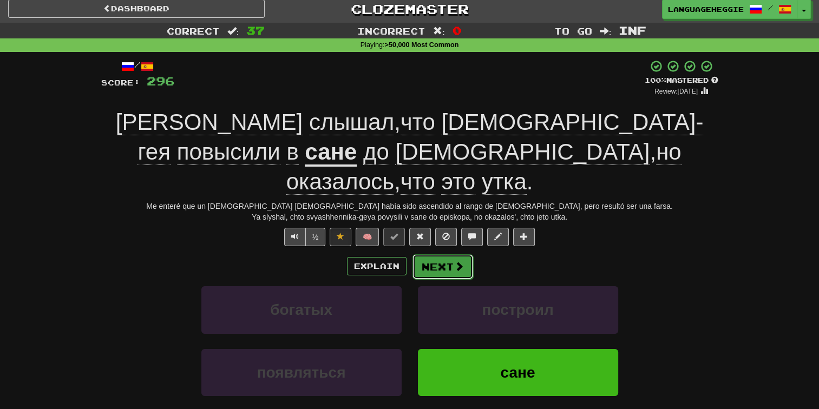
click at [431, 254] on button "Next" at bounding box center [443, 266] width 61 height 25
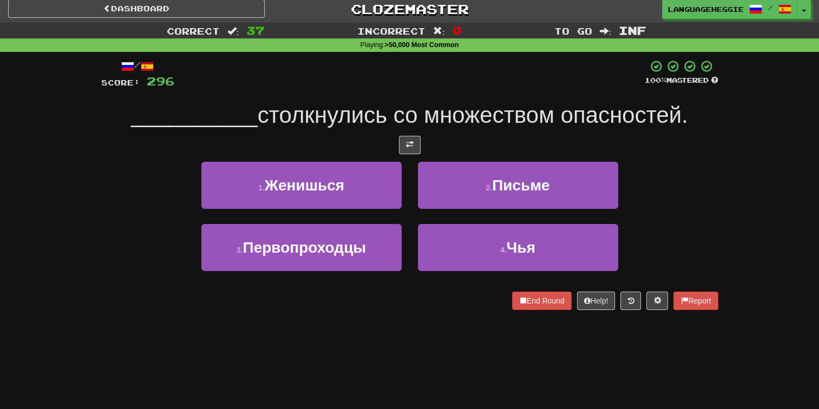
click at [442, 99] on div "/ Score: 296 100 % Mastered __________ столкнулись со множеством опасностей. 1 …" at bounding box center [409, 185] width 617 height 251
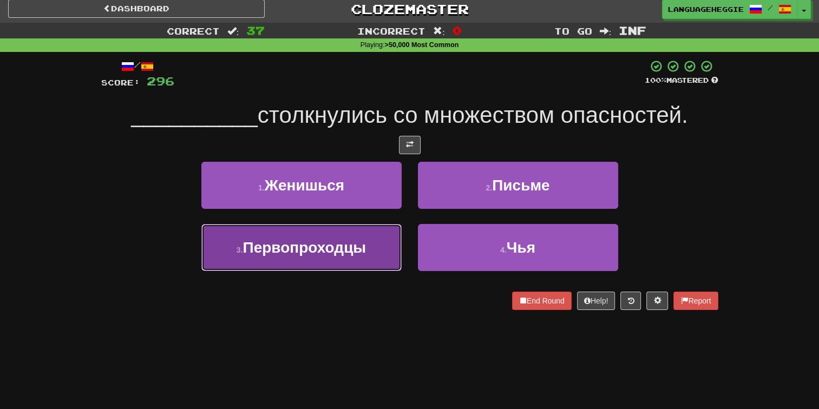
click at [362, 249] on span "Первопроходцы" at bounding box center [304, 247] width 123 height 17
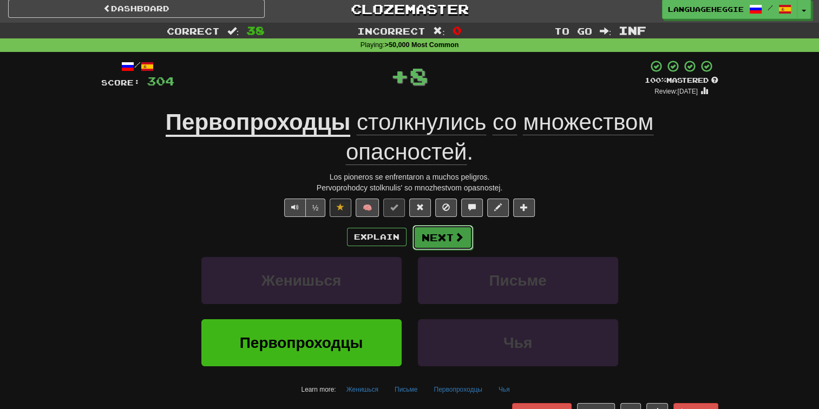
click at [414, 235] on button "Next" at bounding box center [443, 237] width 61 height 25
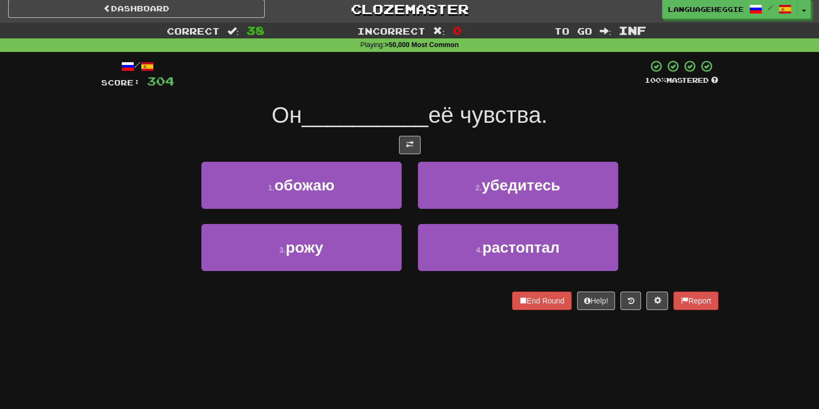
click at [448, 120] on span "её чувства." at bounding box center [487, 114] width 119 height 25
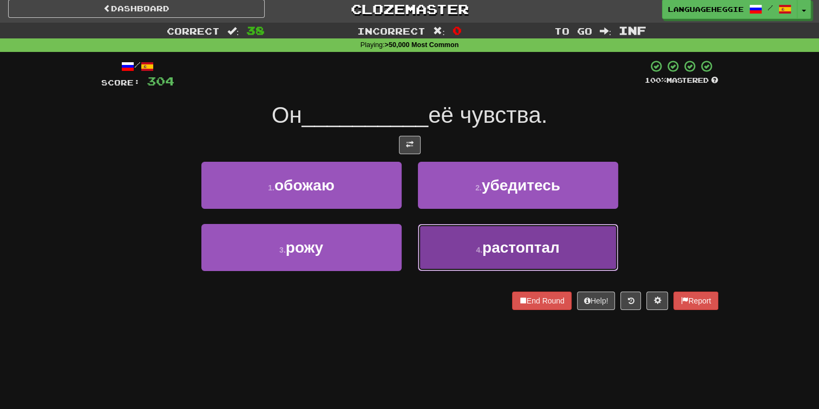
click at [457, 253] on button "4 . растоптал" at bounding box center [518, 247] width 200 height 47
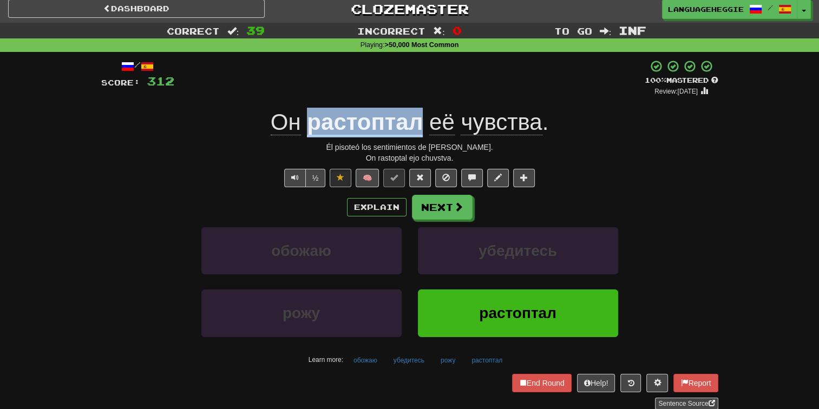
drag, startPoint x: 306, startPoint y: 126, endPoint x: 421, endPoint y: 126, distance: 114.2
click at [421, 126] on div "Он растоптал её чувства ." at bounding box center [409, 123] width 617 height 30
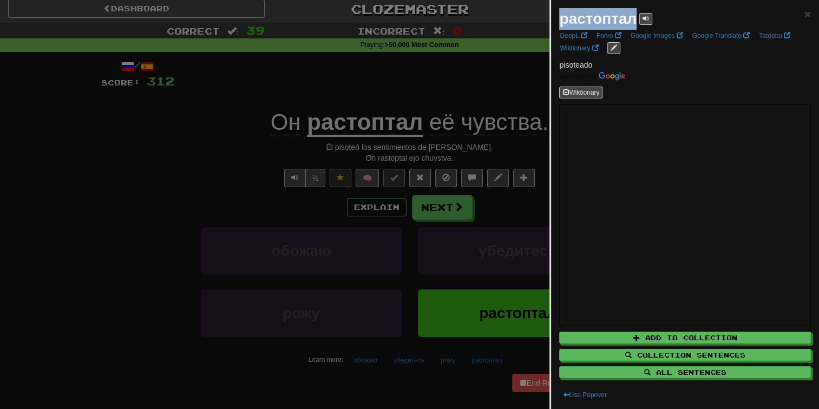
drag, startPoint x: 561, startPoint y: 16, endPoint x: 634, endPoint y: 19, distance: 73.2
click at [634, 19] on strong "растоптал" at bounding box center [597, 18] width 77 height 17
copy strong "растоптал"
click at [449, 53] on div at bounding box center [409, 204] width 819 height 409
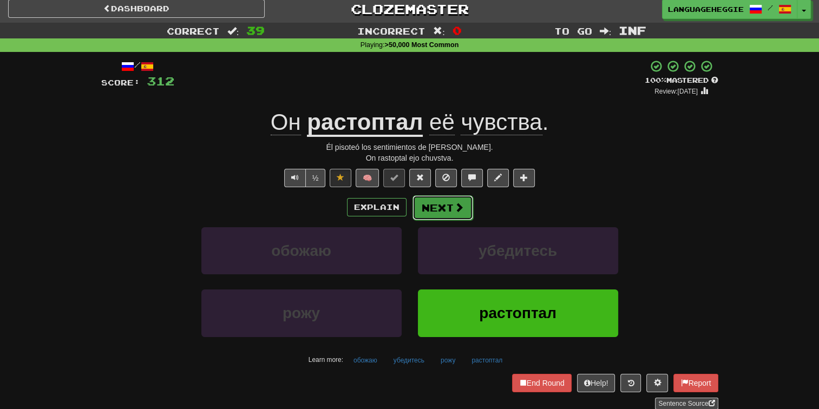
click at [433, 205] on button "Next" at bounding box center [443, 207] width 61 height 25
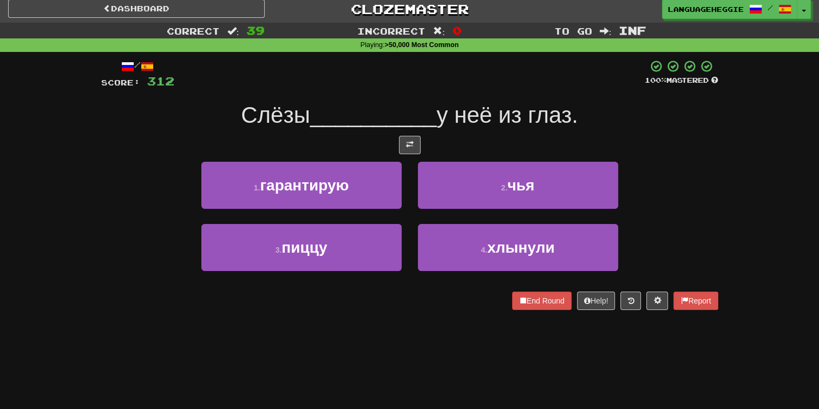
click at [468, 116] on span "у неё из глаз." at bounding box center [506, 114] width 141 height 25
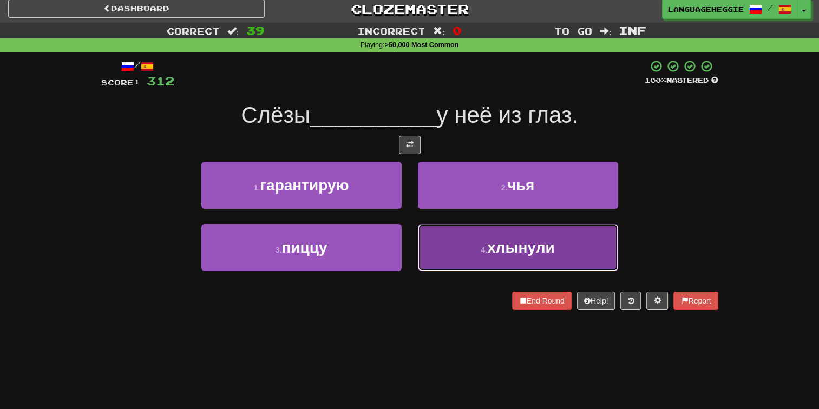
click at [453, 236] on button "4 . хлынули" at bounding box center [518, 247] width 200 height 47
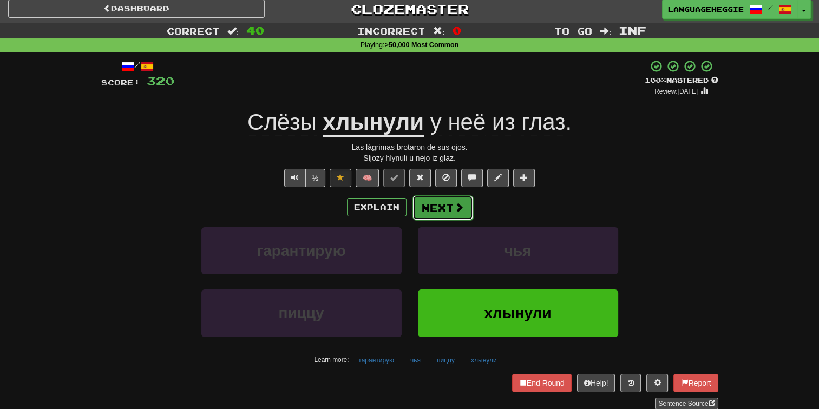
click at [448, 206] on button "Next" at bounding box center [443, 207] width 61 height 25
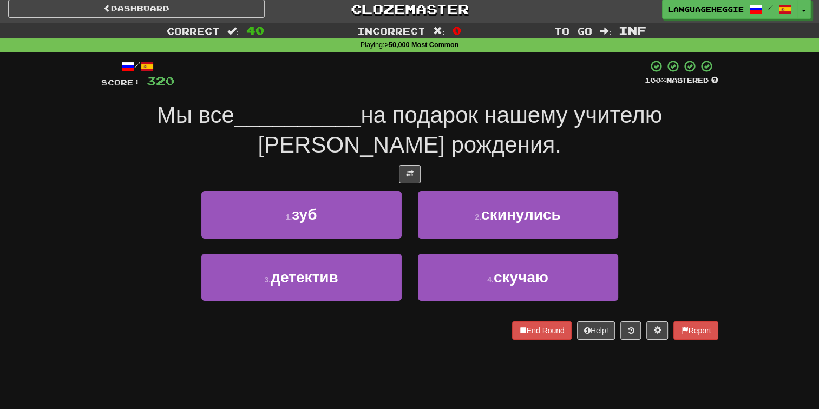
click at [481, 98] on div "/ Score: 320 100 % Mastered Мы все __________ на подарок нашему учителю ко дню …" at bounding box center [409, 200] width 617 height 280
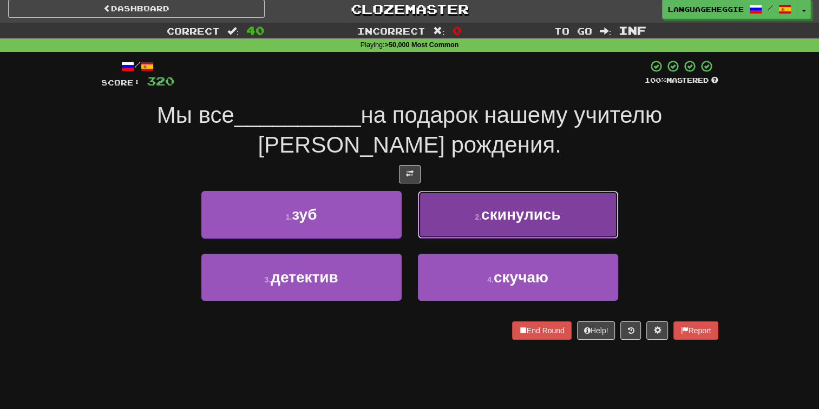
click at [476, 228] on button "2 . скинулись" at bounding box center [518, 214] width 200 height 47
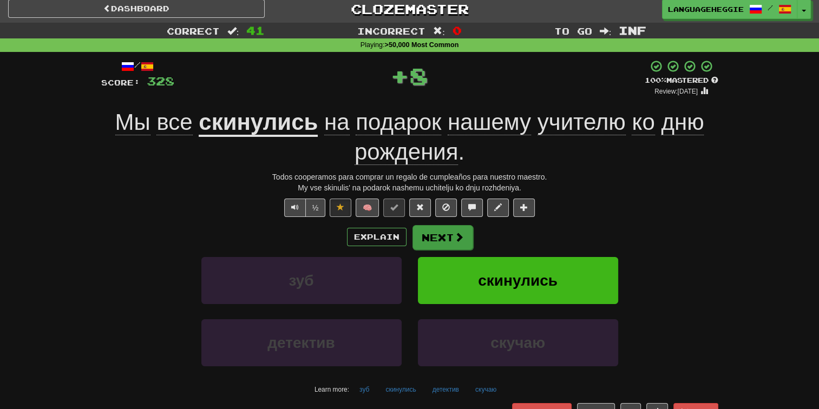
drag, startPoint x: 455, startPoint y: 224, endPoint x: 457, endPoint y: 234, distance: 10.6
click at [457, 234] on div "/ Score: 328 + 8 100 % Mastered Review: [DATE] Мы все скинулись на подарок наше…" at bounding box center [409, 250] width 617 height 380
click at [457, 234] on span at bounding box center [459, 237] width 10 height 10
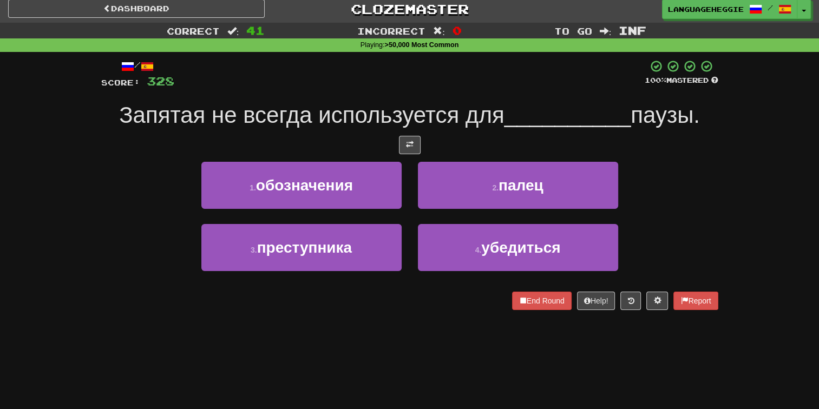
click at [511, 112] on span "__________" at bounding box center [568, 114] width 127 height 25
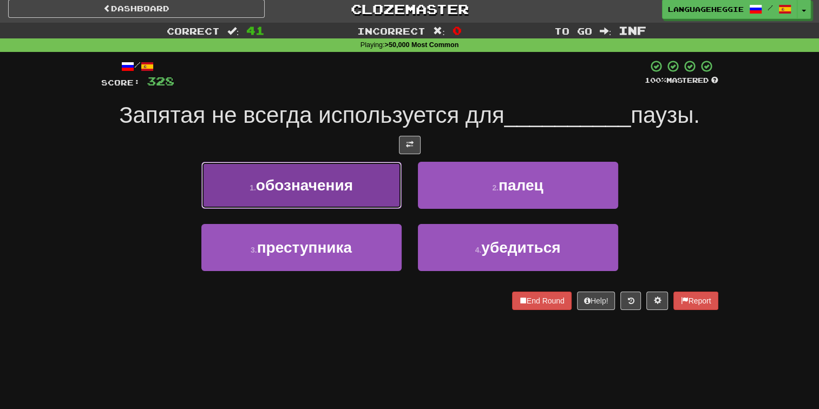
click at [306, 198] on button "1 . обозначения" at bounding box center [301, 185] width 200 height 47
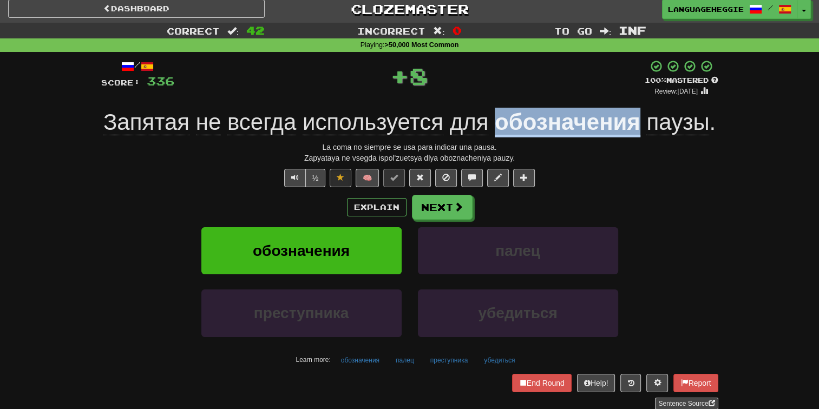
drag, startPoint x: 494, startPoint y: 122, endPoint x: 642, endPoint y: 127, distance: 147.9
click at [642, 127] on div "Запятая не всегда используется для обозначения паузы ." at bounding box center [409, 123] width 617 height 30
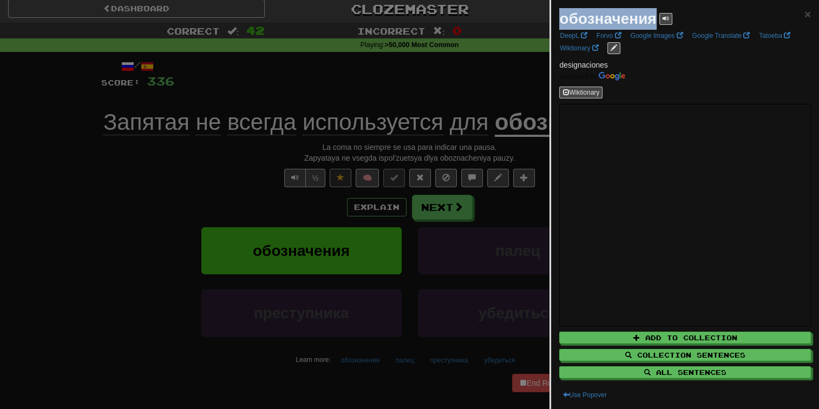
drag, startPoint x: 562, startPoint y: 18, endPoint x: 656, endPoint y: 22, distance: 93.7
click at [656, 22] on div "обозначения" at bounding box center [615, 19] width 113 height 22
copy strong "обозначения"
click at [438, 63] on div at bounding box center [409, 204] width 819 height 409
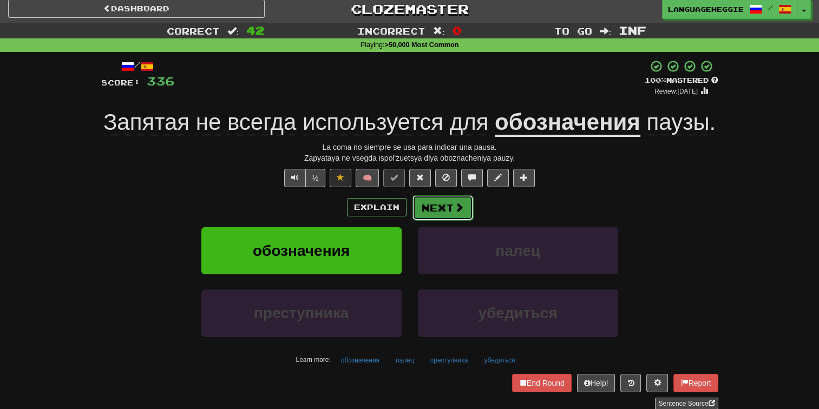
click at [420, 206] on button "Next" at bounding box center [443, 207] width 61 height 25
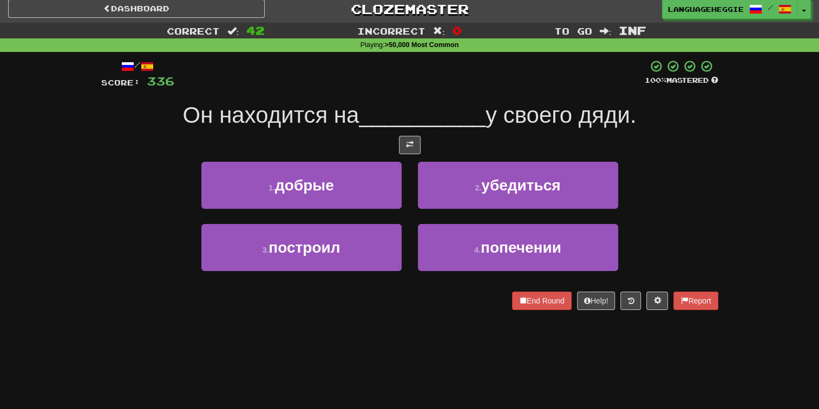
click at [481, 105] on span "__________" at bounding box center [422, 114] width 127 height 25
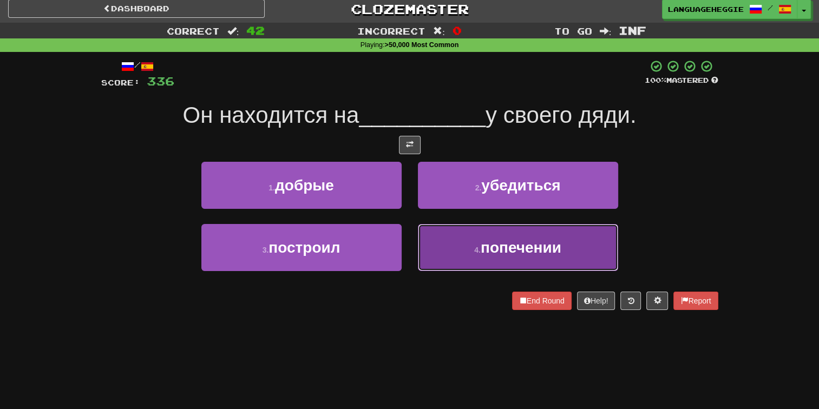
click at [487, 251] on span "попечении" at bounding box center [521, 247] width 81 height 17
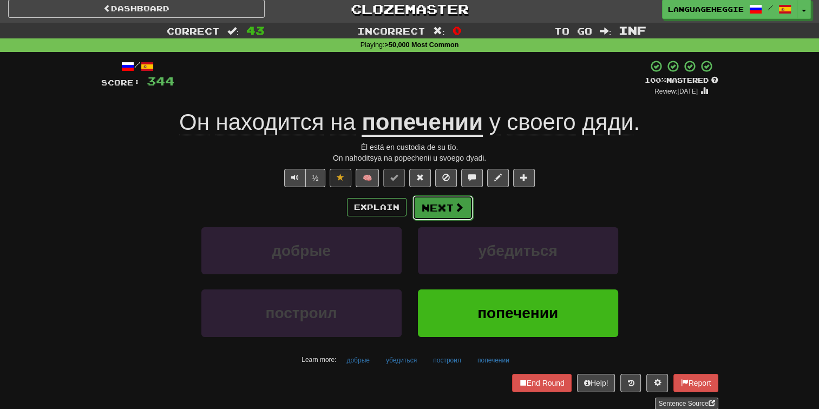
click at [445, 200] on button "Next" at bounding box center [443, 207] width 61 height 25
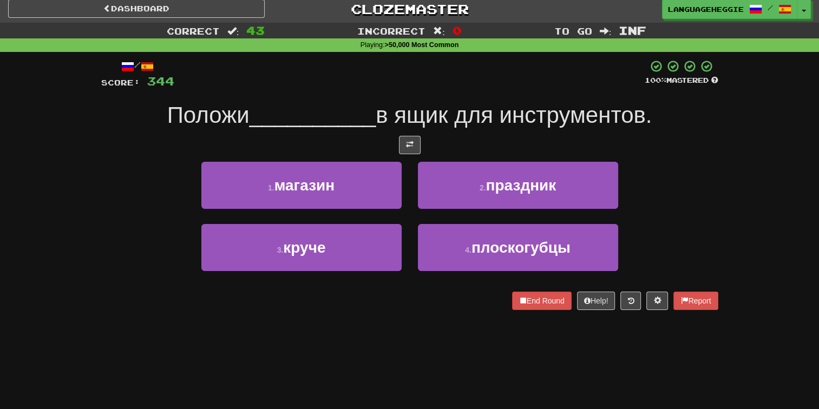
click at [508, 99] on div "/ Score: 344 100 % Mastered Положи __________ в ящик для инструментов. 1 . мага…" at bounding box center [409, 185] width 617 height 251
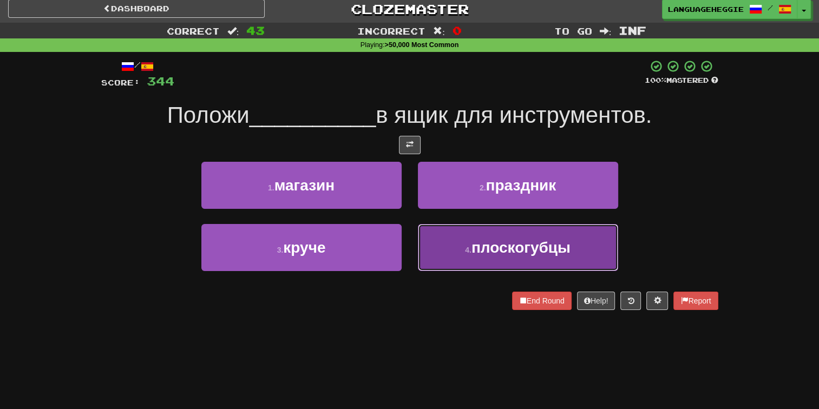
click at [488, 252] on span "плоскогубцы" at bounding box center [521, 247] width 99 height 17
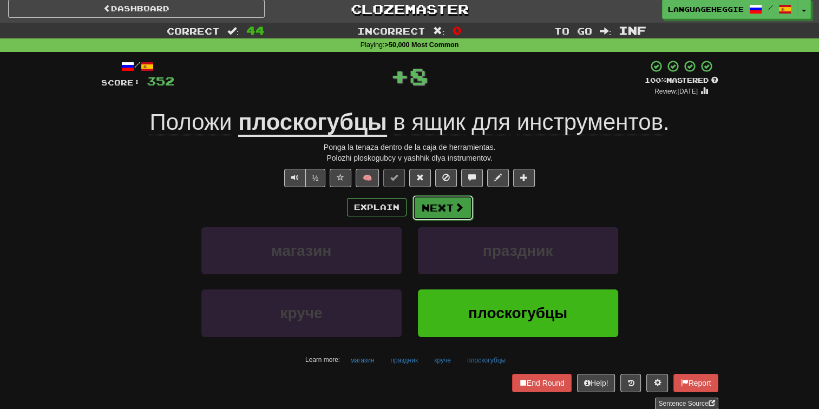
click at [450, 195] on button "Next" at bounding box center [443, 207] width 61 height 25
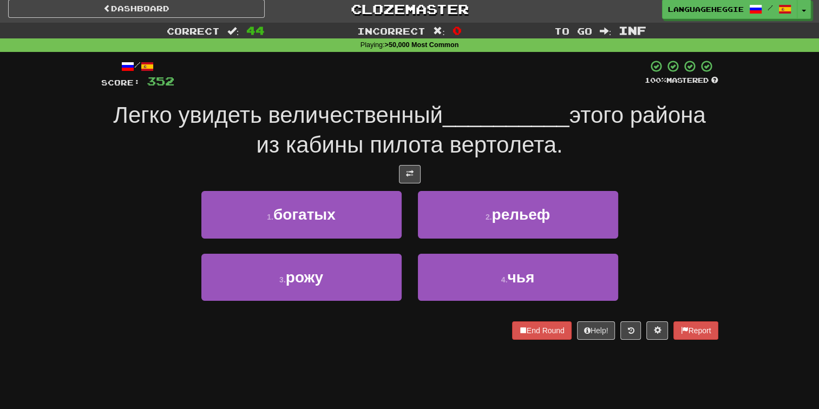
click at [405, 129] on div "Легко увидеть величественный __________ этого района из кабины пилота вертолета." at bounding box center [409, 130] width 617 height 59
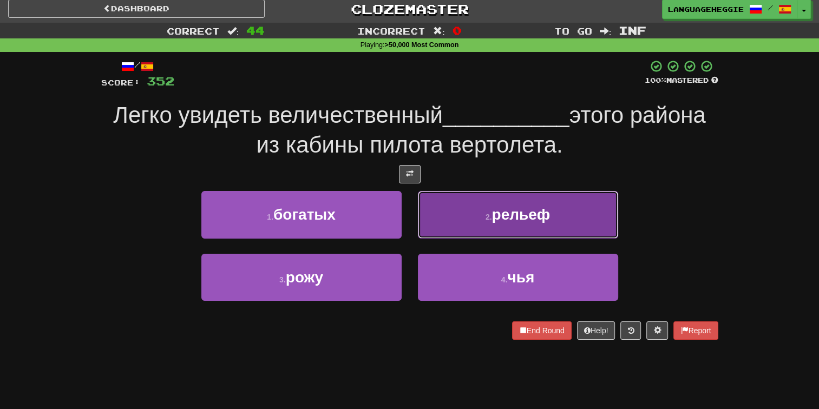
click at [470, 220] on button "2 . рельеф" at bounding box center [518, 214] width 200 height 47
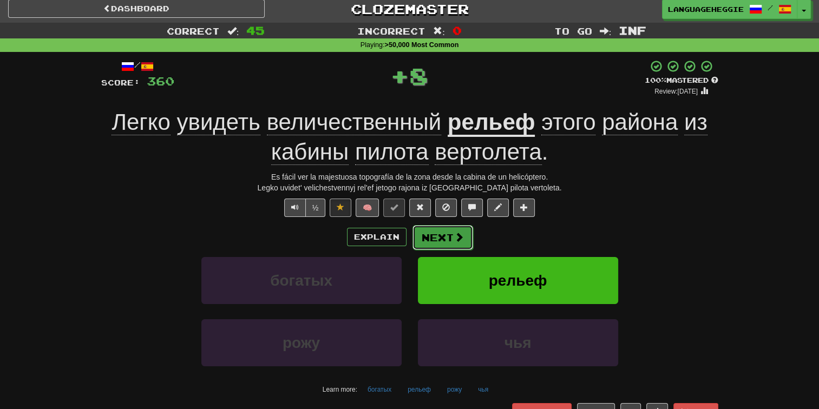
click at [436, 228] on button "Next" at bounding box center [443, 237] width 61 height 25
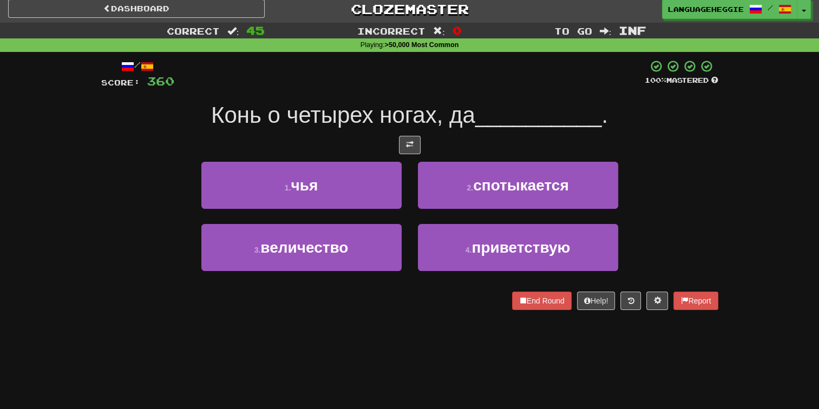
click at [505, 91] on div "/ Score: 360 100 % Mastered [PERSON_NAME] о четырех ногах, да __________ . 1 . …" at bounding box center [409, 185] width 617 height 251
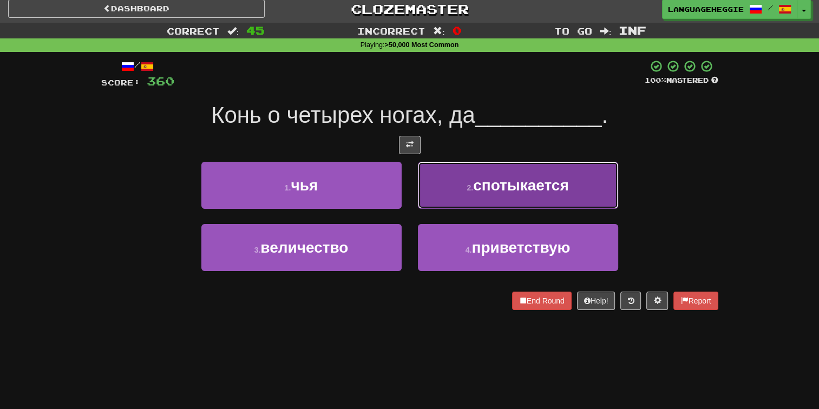
click at [479, 169] on button "2 . спотыкается" at bounding box center [518, 185] width 200 height 47
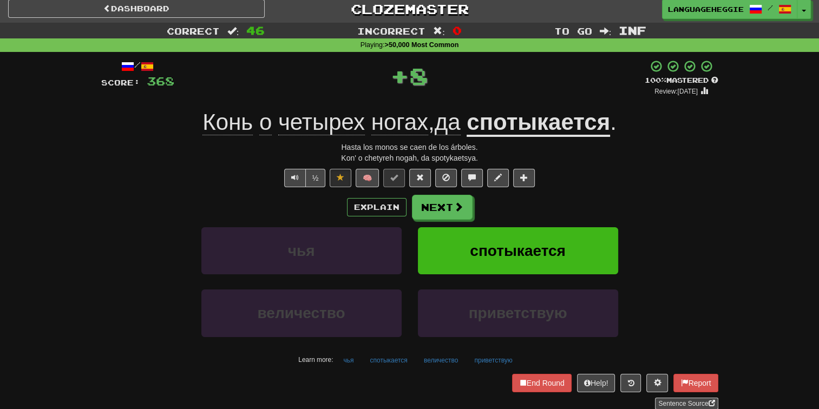
click at [442, 193] on div "/ Score: 368 + 8 100 % Mastered Review: [DATE] Конь о четырех ногах , да спотык…" at bounding box center [409, 235] width 617 height 350
click at [438, 207] on button "Next" at bounding box center [443, 207] width 61 height 25
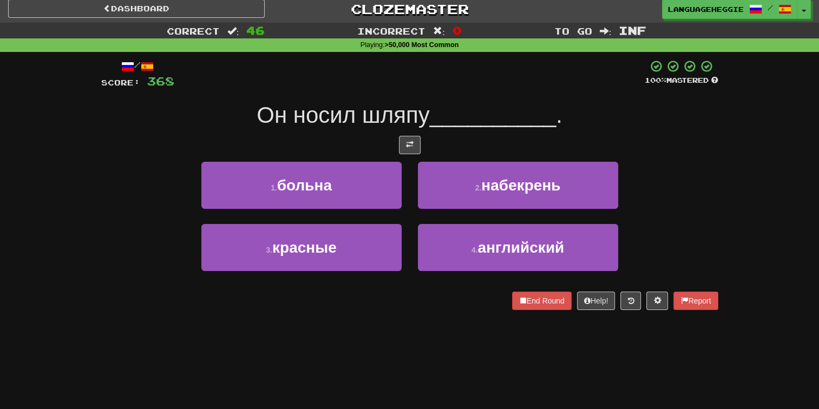
click at [464, 102] on div "Он носил шляпу __________ ." at bounding box center [409, 116] width 617 height 30
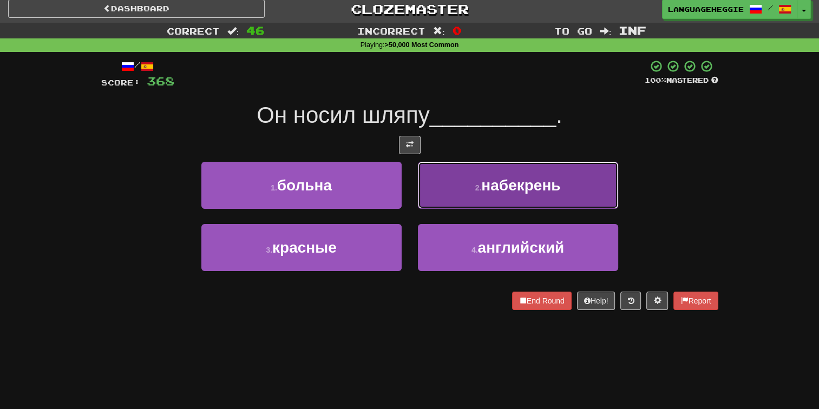
click at [452, 202] on button "2 . набекрень" at bounding box center [518, 185] width 200 height 47
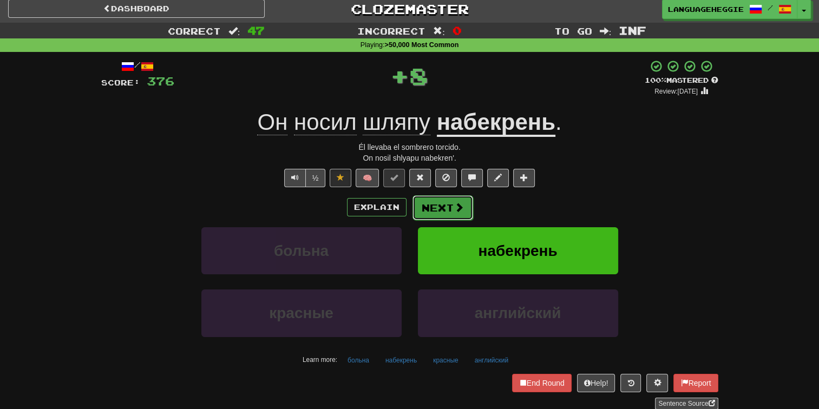
click at [450, 199] on button "Next" at bounding box center [443, 207] width 61 height 25
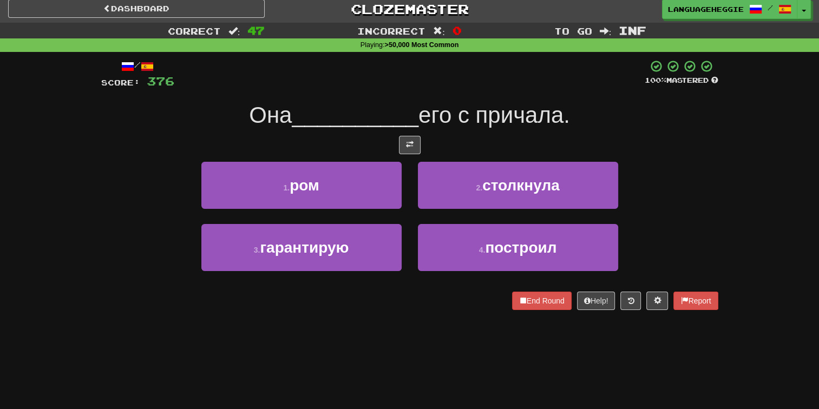
click at [467, 136] on div at bounding box center [409, 145] width 617 height 18
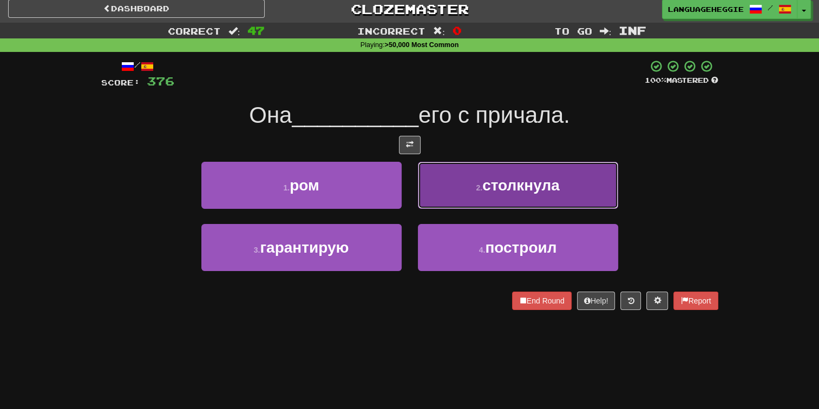
click at [464, 198] on button "2 . столкнула" at bounding box center [518, 185] width 200 height 47
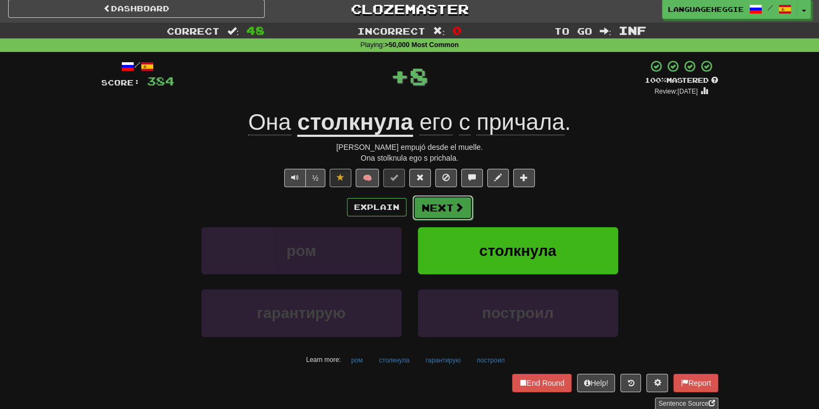
click at [464, 195] on button "Next" at bounding box center [443, 207] width 61 height 25
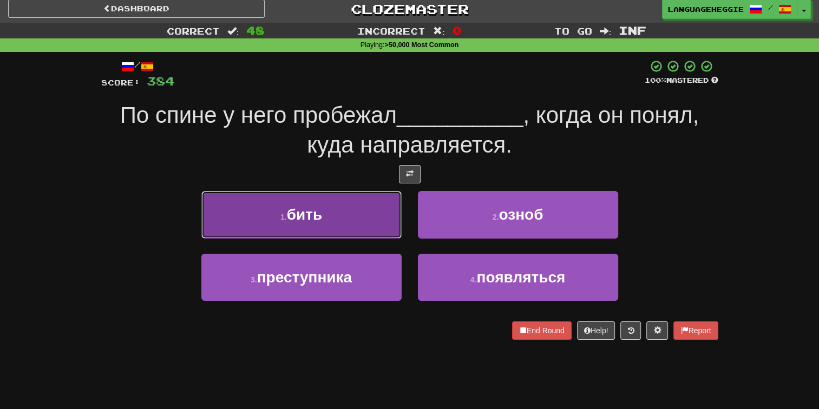
click at [394, 227] on button "1 . бить" at bounding box center [301, 214] width 200 height 47
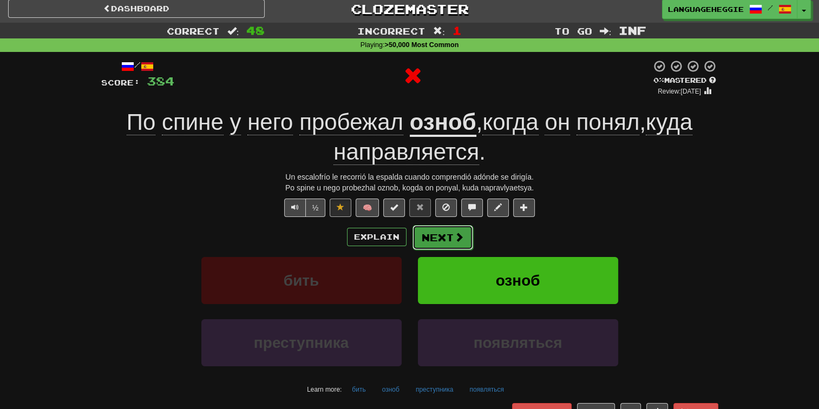
click at [459, 244] on button "Next" at bounding box center [443, 237] width 61 height 25
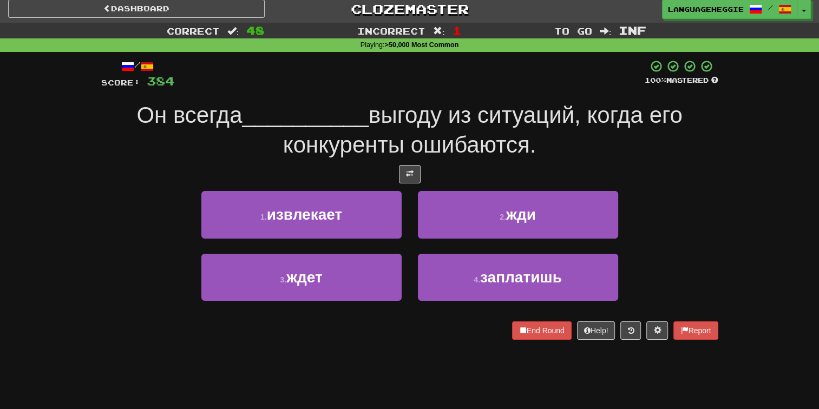
click at [517, 122] on span "выгоду из ситуаций, когда его конкуренты ошибаются." at bounding box center [483, 129] width 400 height 55
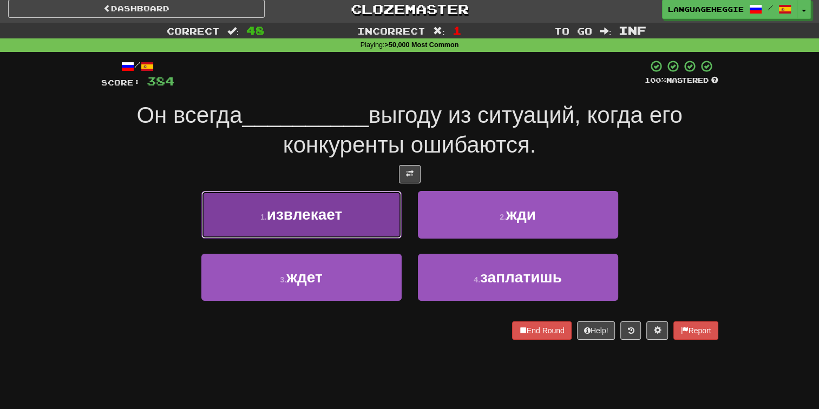
click at [362, 211] on button "1 . извлекает" at bounding box center [301, 214] width 200 height 47
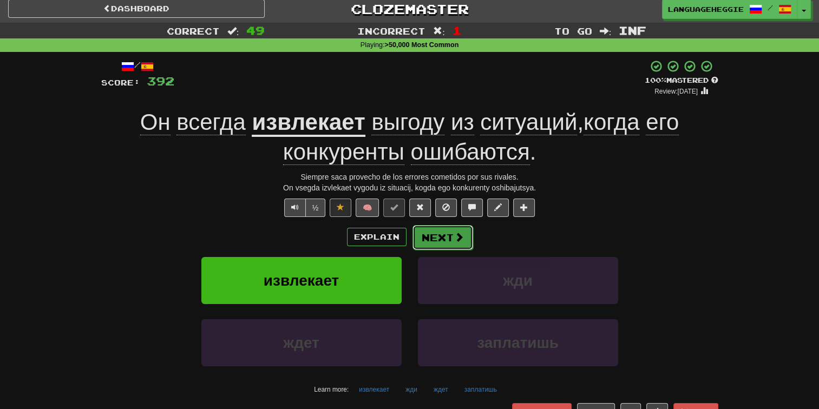
click at [455, 235] on span at bounding box center [459, 237] width 10 height 10
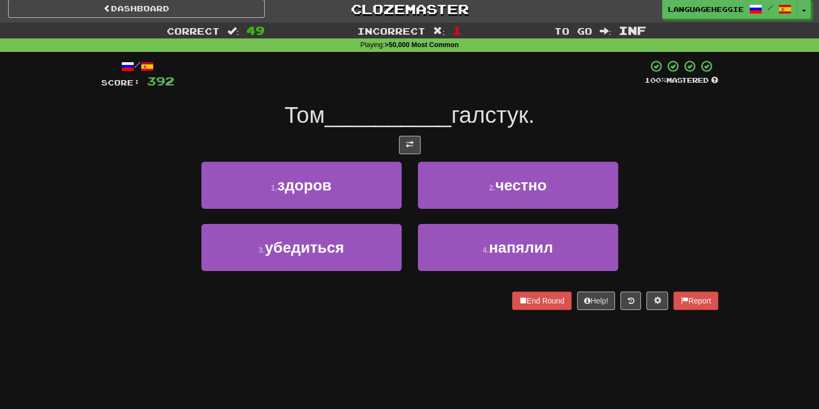
click at [515, 114] on span "галстук." at bounding box center [493, 114] width 83 height 25
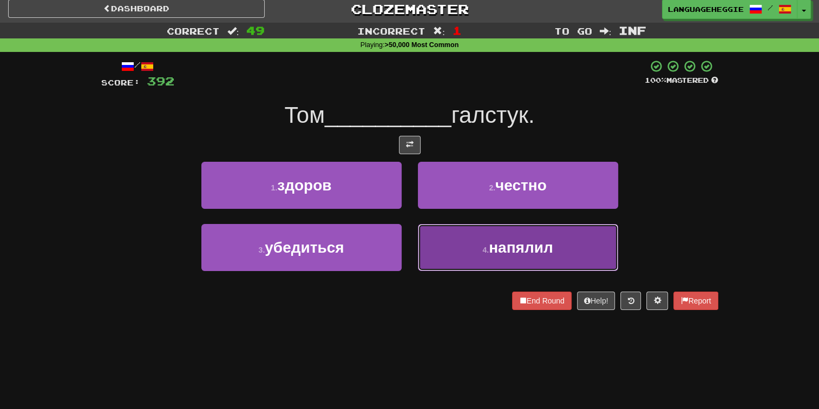
click at [432, 240] on button "4 . напялил" at bounding box center [518, 247] width 200 height 47
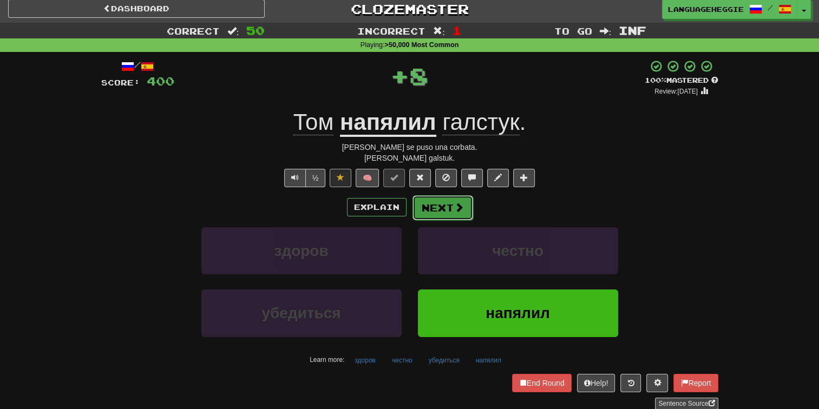
click at [427, 210] on button "Next" at bounding box center [443, 207] width 61 height 25
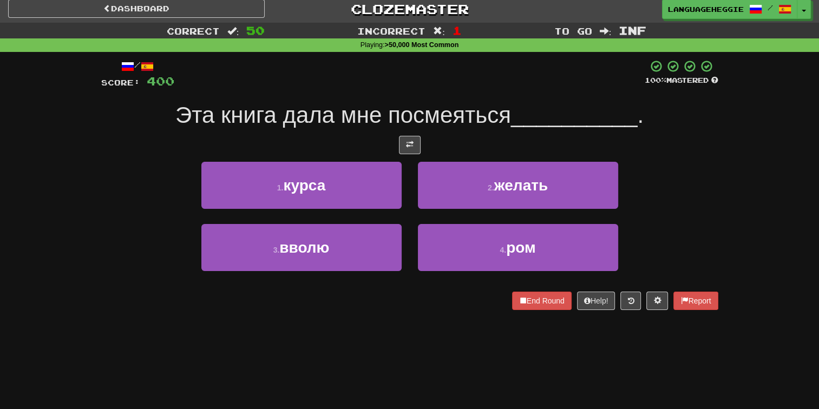
click at [490, 110] on span "Эта книга дала мне посмеяться" at bounding box center [343, 114] width 336 height 25
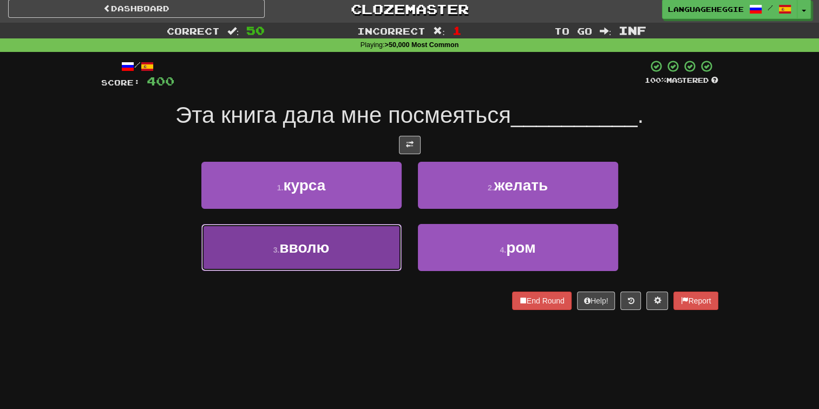
click at [349, 245] on button "3 . вволю" at bounding box center [301, 247] width 200 height 47
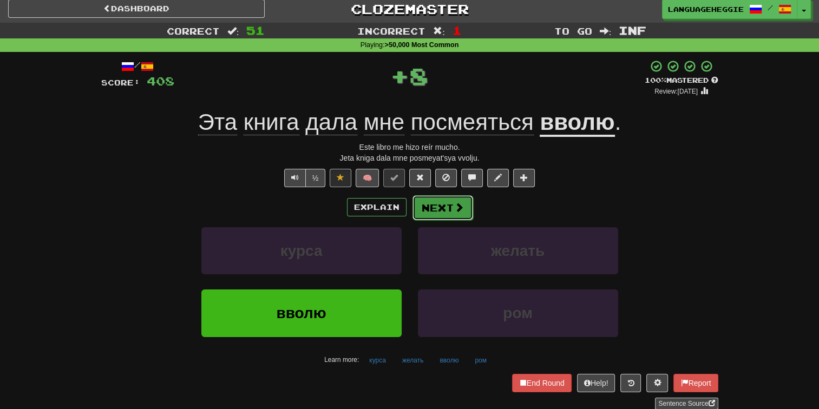
click at [457, 199] on button "Next" at bounding box center [443, 207] width 61 height 25
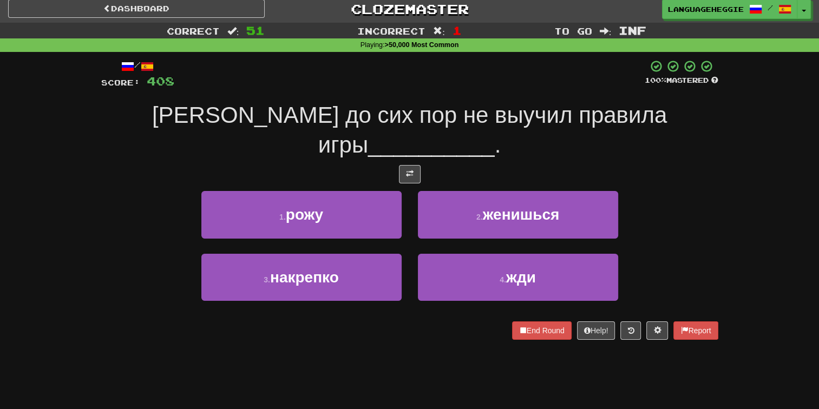
click at [490, 125] on span "[PERSON_NAME] до сих пор не выучил правила игры" at bounding box center [409, 129] width 515 height 55
drag, startPoint x: 317, startPoint y: 255, endPoint x: 344, endPoint y: 226, distance: 39.8
click at [319, 254] on button "3 . накрепко" at bounding box center [301, 277] width 200 height 47
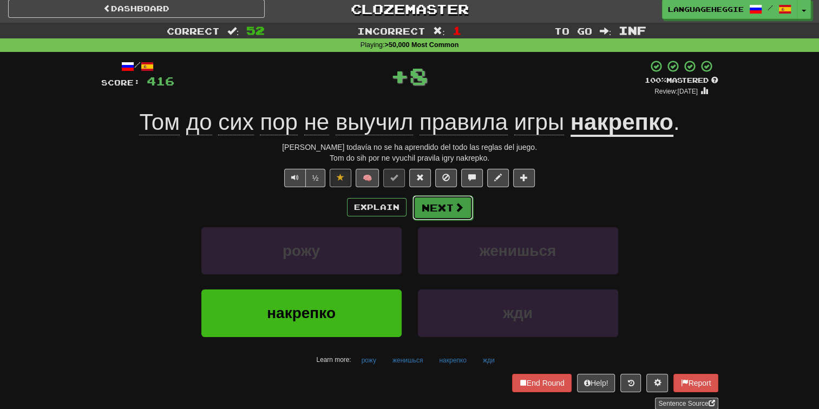
click at [437, 201] on button "Next" at bounding box center [443, 207] width 61 height 25
